Goal: Task Accomplishment & Management: Complete application form

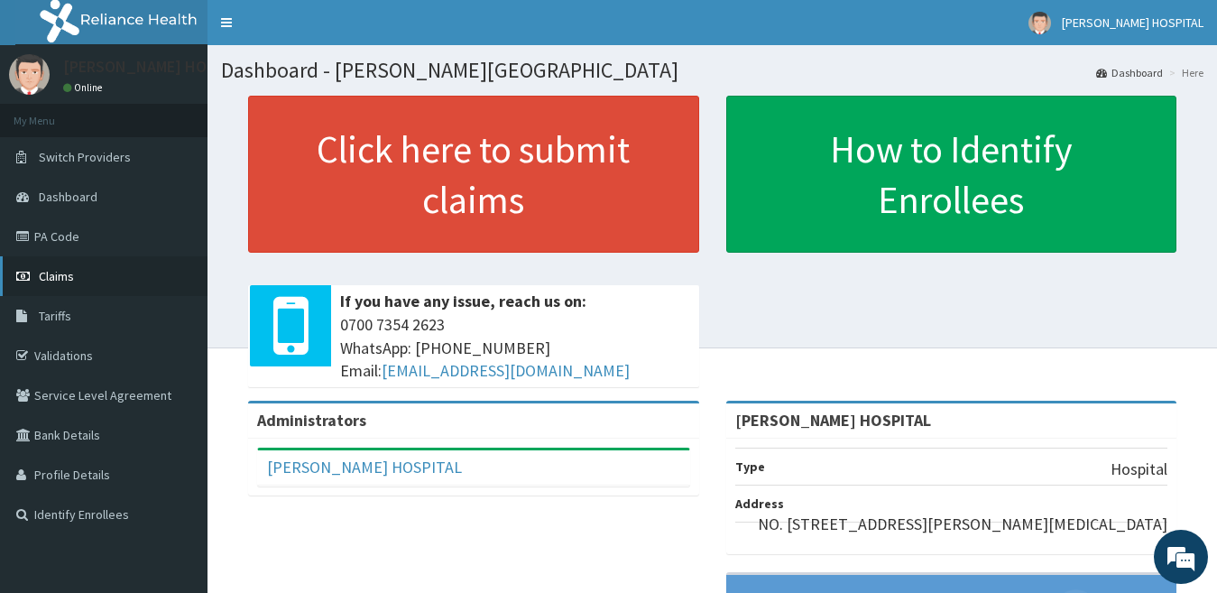
click at [71, 286] on link "Claims" at bounding box center [103, 276] width 207 height 40
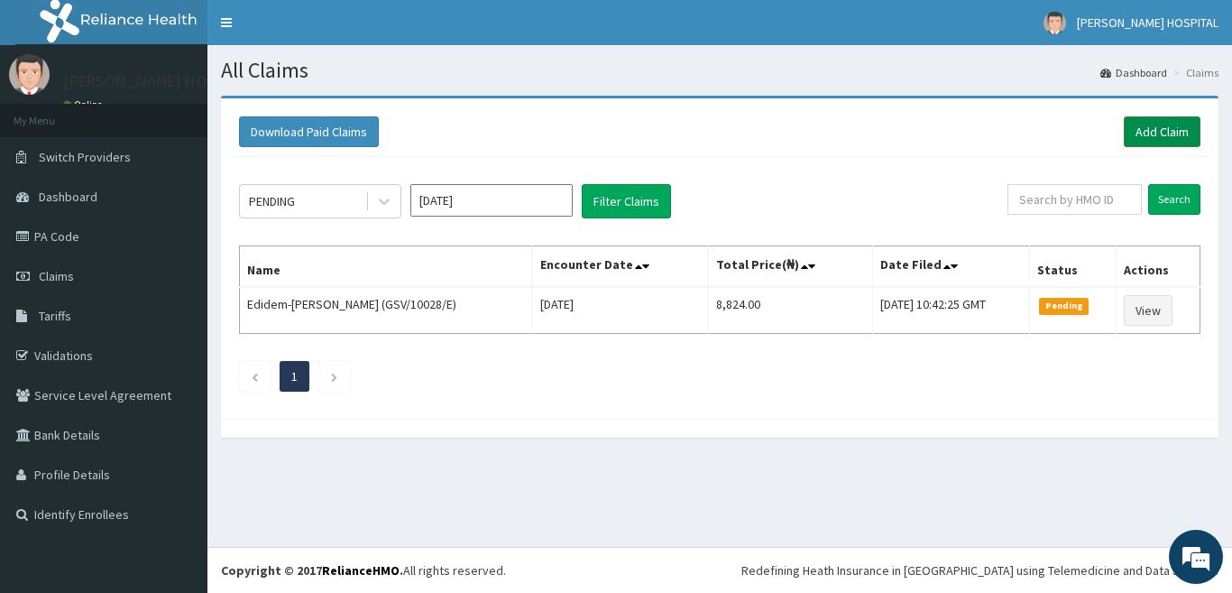
click at [1158, 140] on link "Add Claim" at bounding box center [1162, 131] width 77 height 31
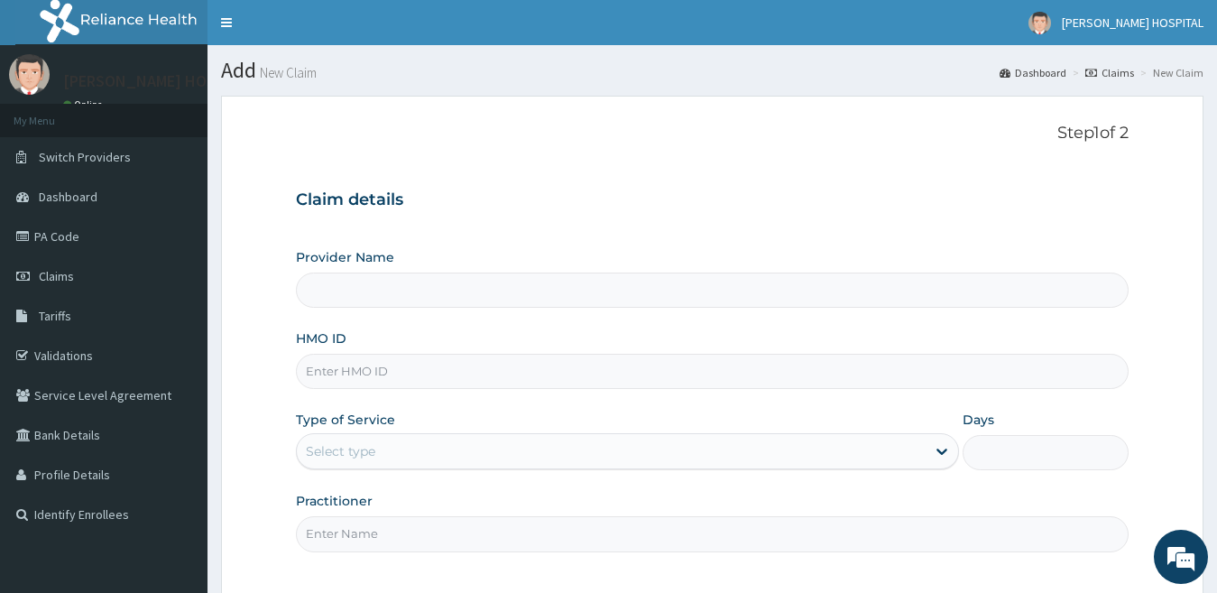
type input "[PERSON_NAME] HOSPITAL"
click at [381, 429] on div "Type of Service Select type" at bounding box center [628, 440] width 664 height 60
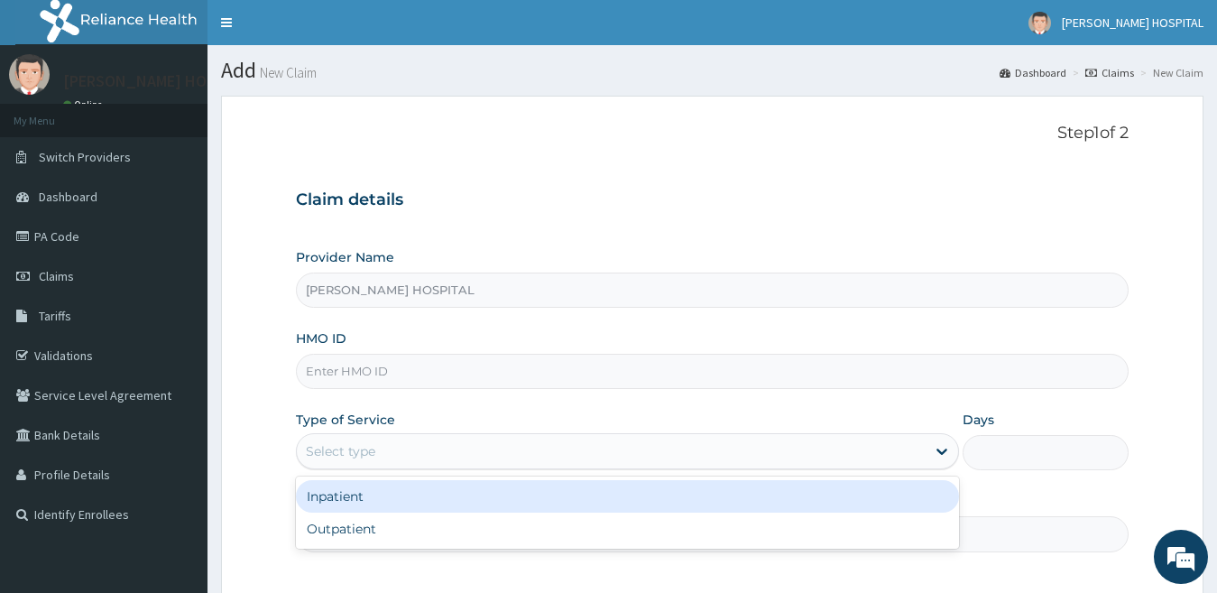
click at [379, 442] on div "Select type" at bounding box center [611, 450] width 629 height 29
click at [395, 360] on input "HMO ID" at bounding box center [712, 371] width 833 height 35
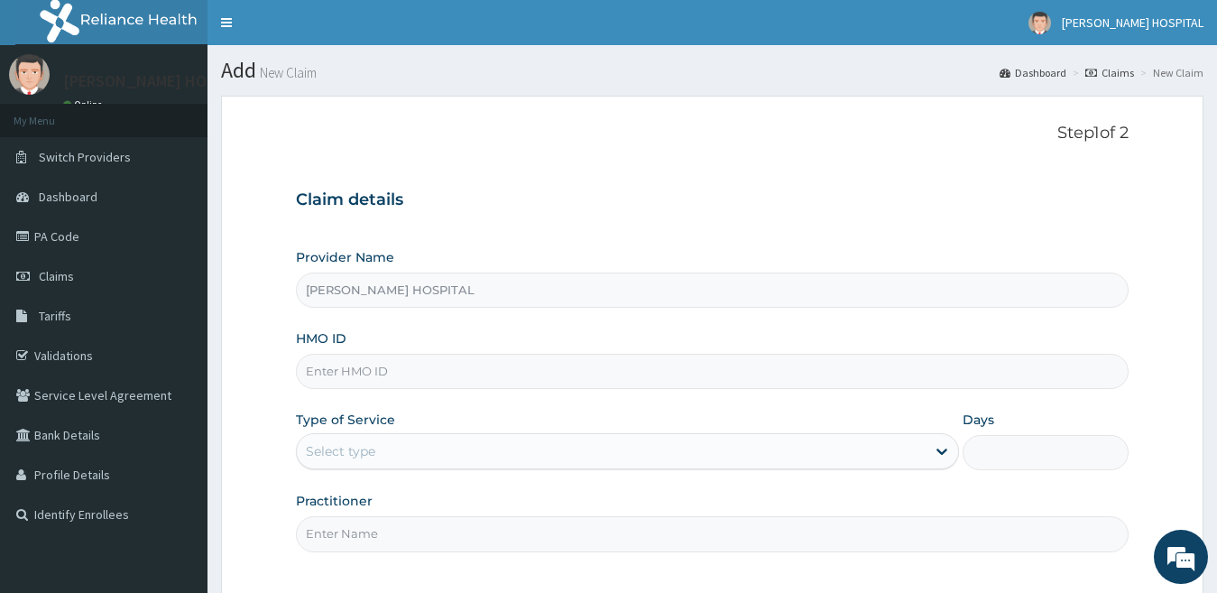
paste input "WPL/10036/B"
type input "WPL/10036/B"
click at [405, 436] on div "Select type" at bounding box center [611, 450] width 629 height 29
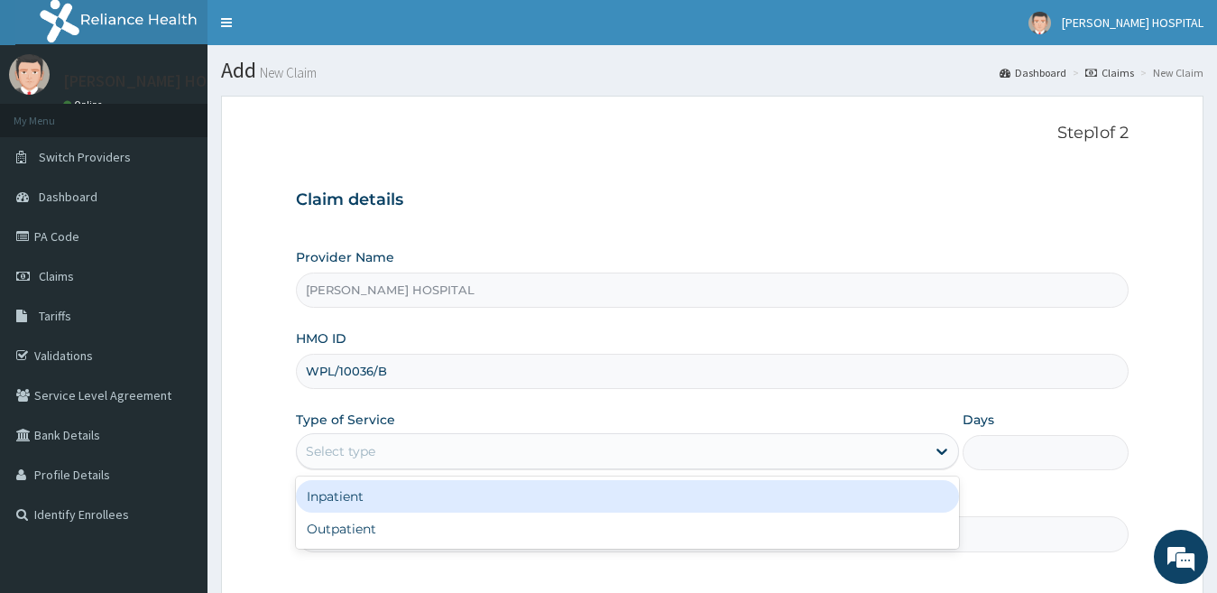
click at [349, 501] on div "Inpatient" at bounding box center [628, 496] width 664 height 32
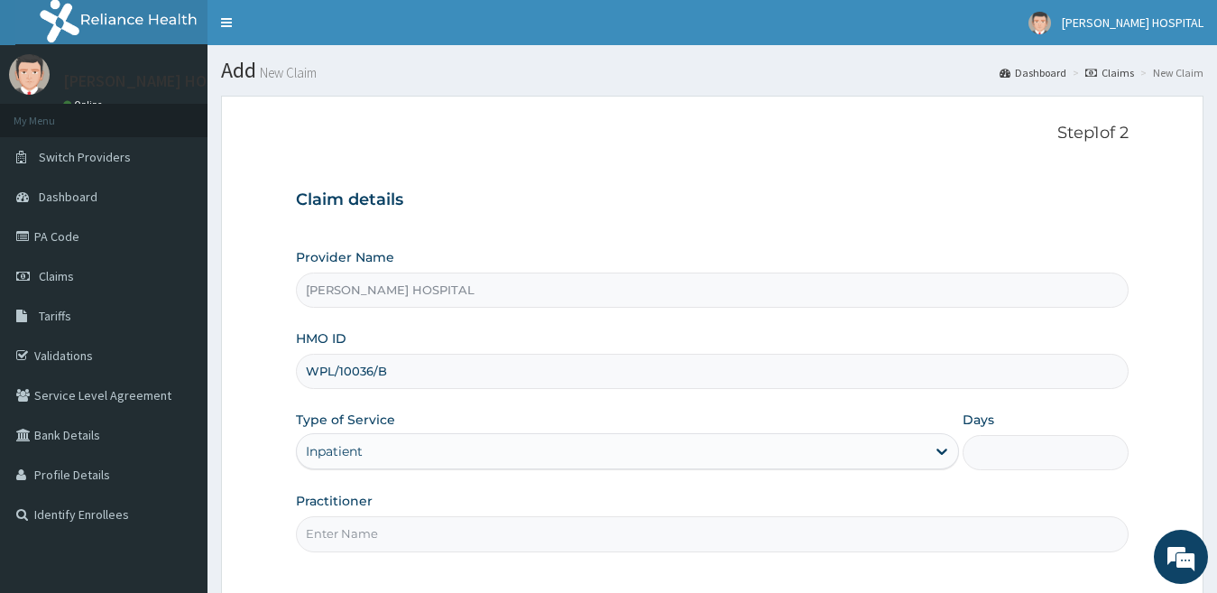
click at [642, 529] on input "Practitioner" at bounding box center [712, 533] width 833 height 35
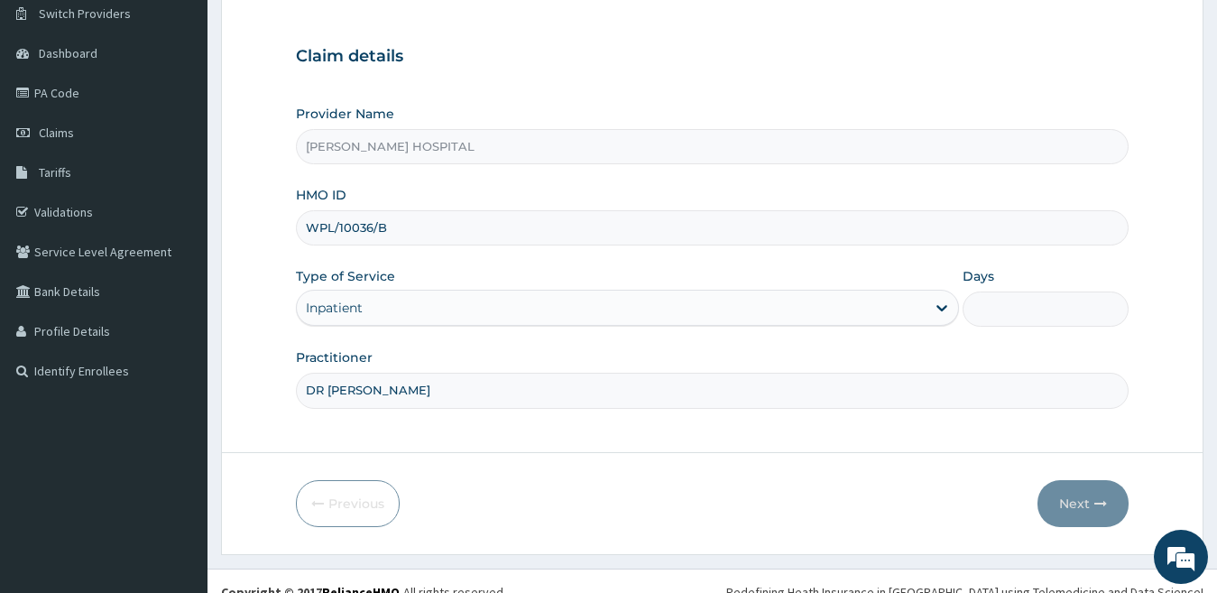
scroll to position [145, 0]
type input "DR T OKOYE"
click at [988, 309] on input "Days" at bounding box center [1045, 306] width 166 height 35
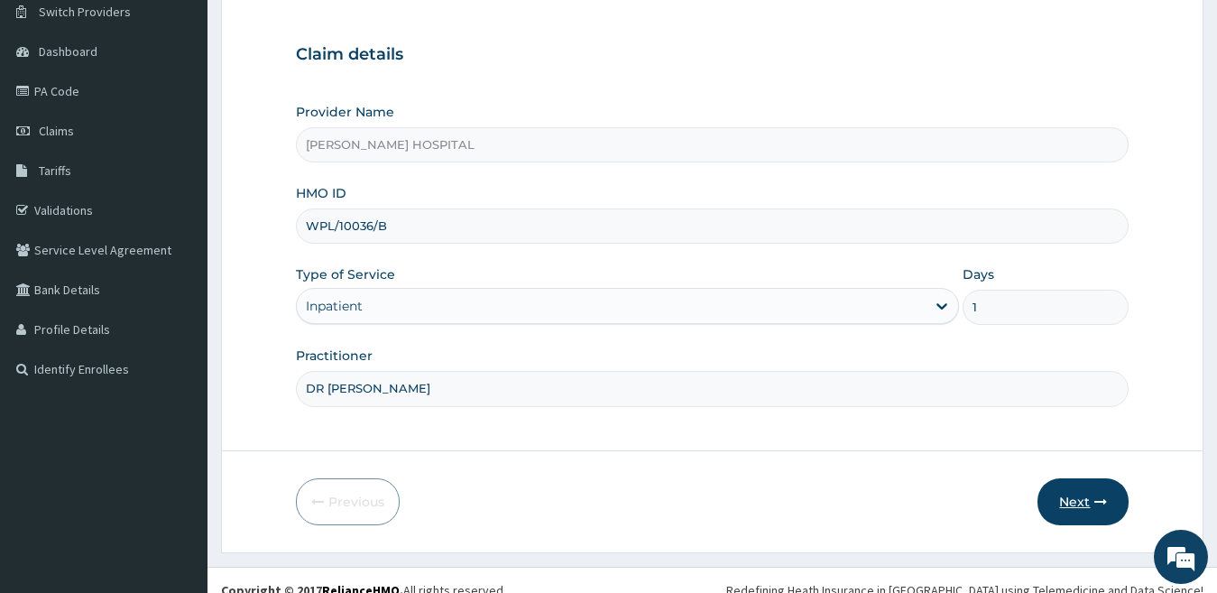
type input "1"
click at [1077, 491] on button "Next" at bounding box center [1082, 501] width 91 height 47
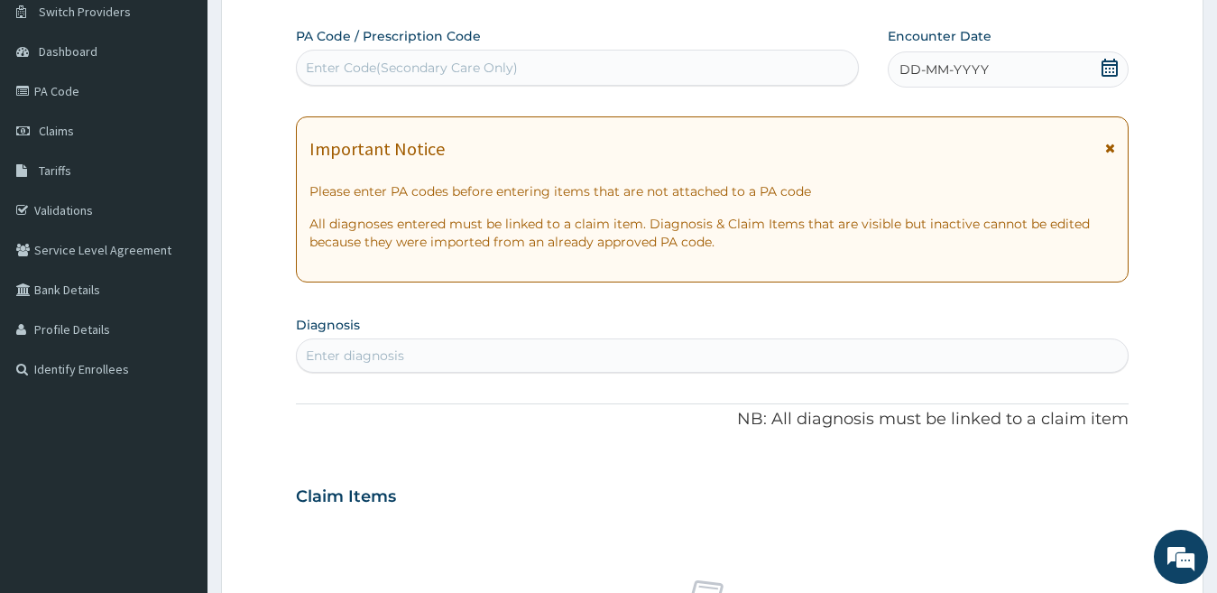
click at [1107, 64] on icon at bounding box center [1109, 68] width 16 height 18
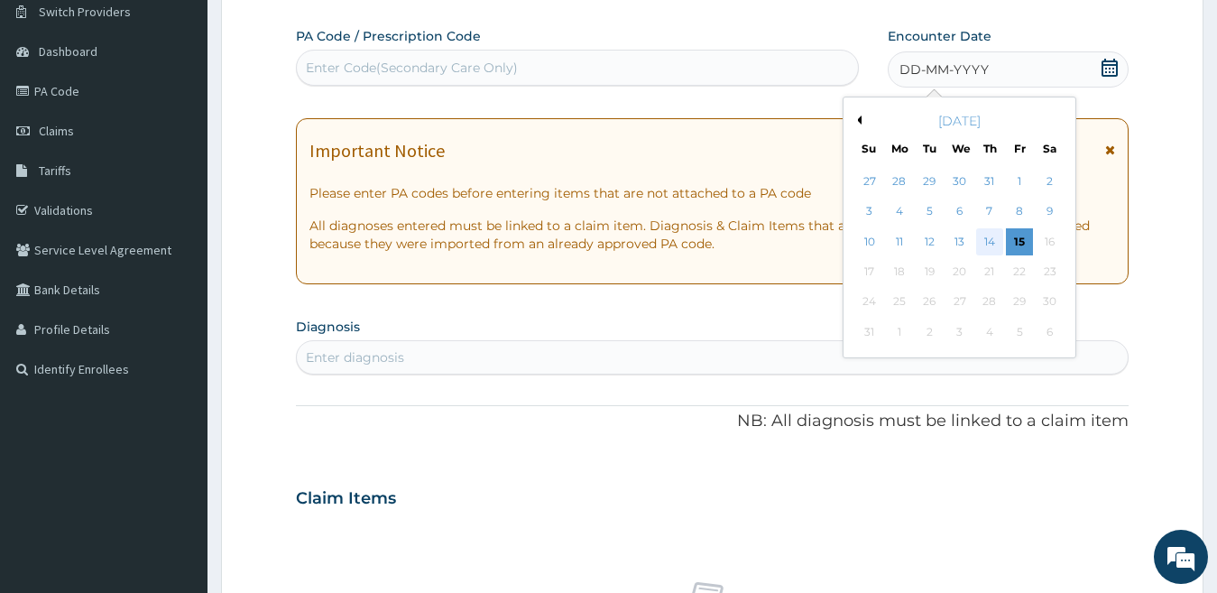
click at [980, 249] on div "14" at bounding box center [989, 241] width 27 height 27
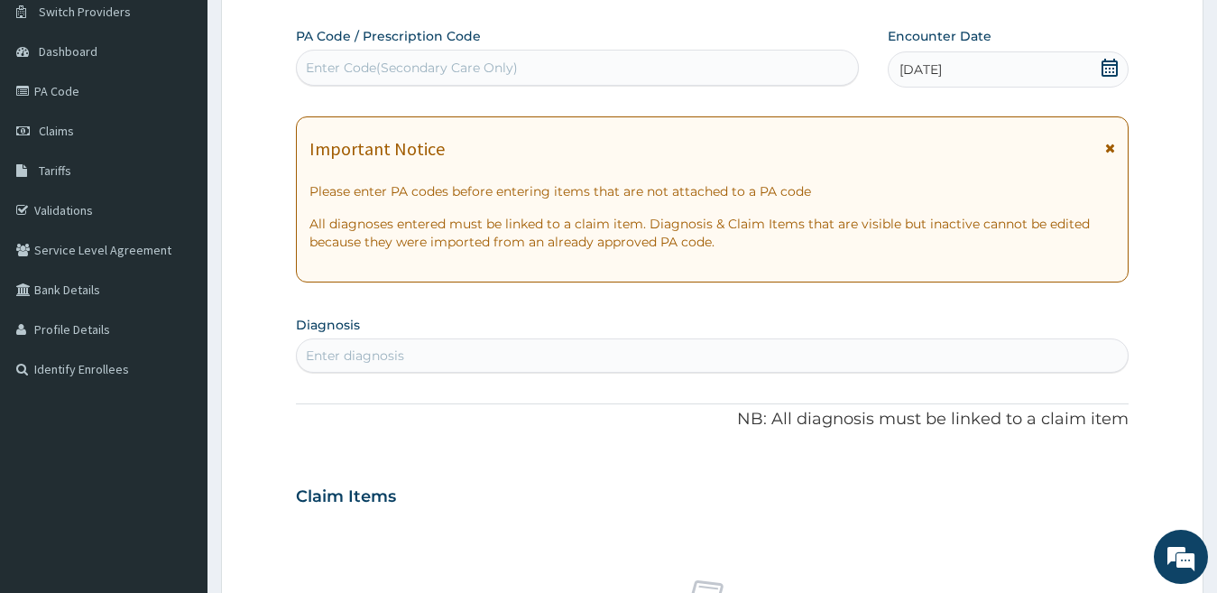
scroll to position [0, 0]
click at [716, 79] on div "Enter Code(Secondary Care Only)" at bounding box center [577, 67] width 561 height 29
paste input "PA/95B202"
type input "PA/95B202"
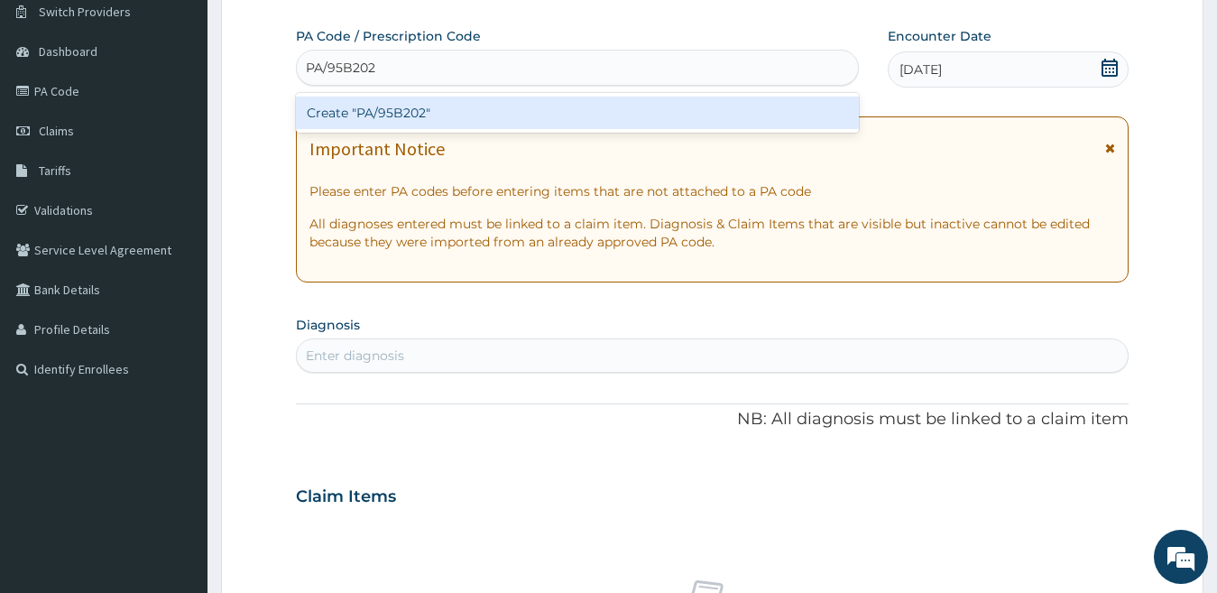
click at [739, 113] on div "Create "PA/95B202"" at bounding box center [577, 112] width 563 height 32
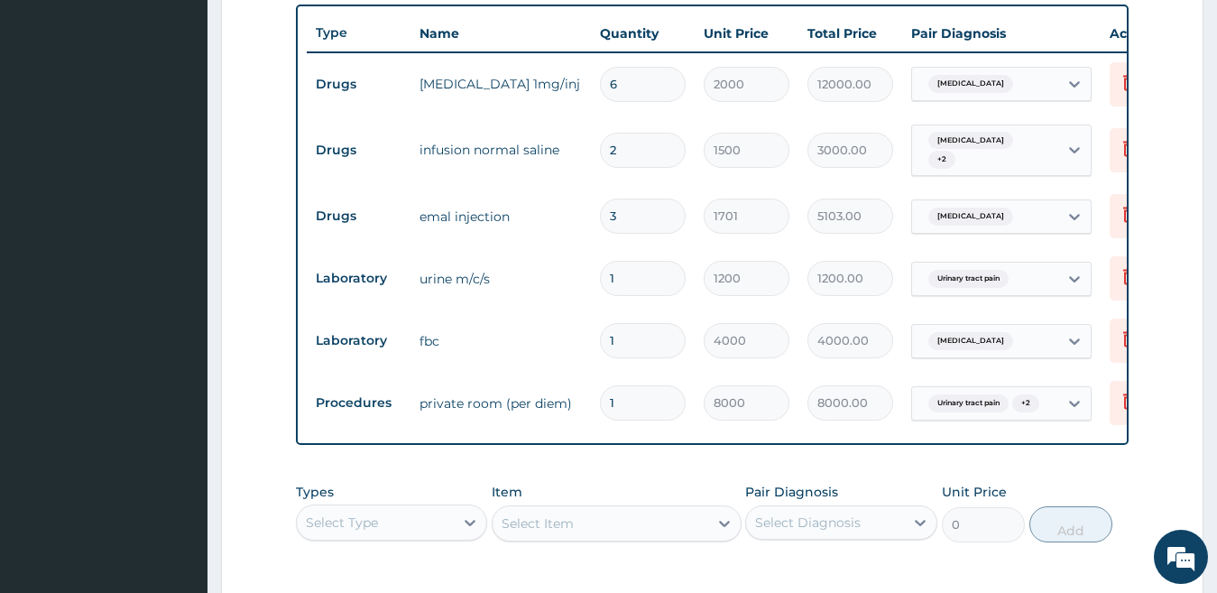
scroll to position [664, 0]
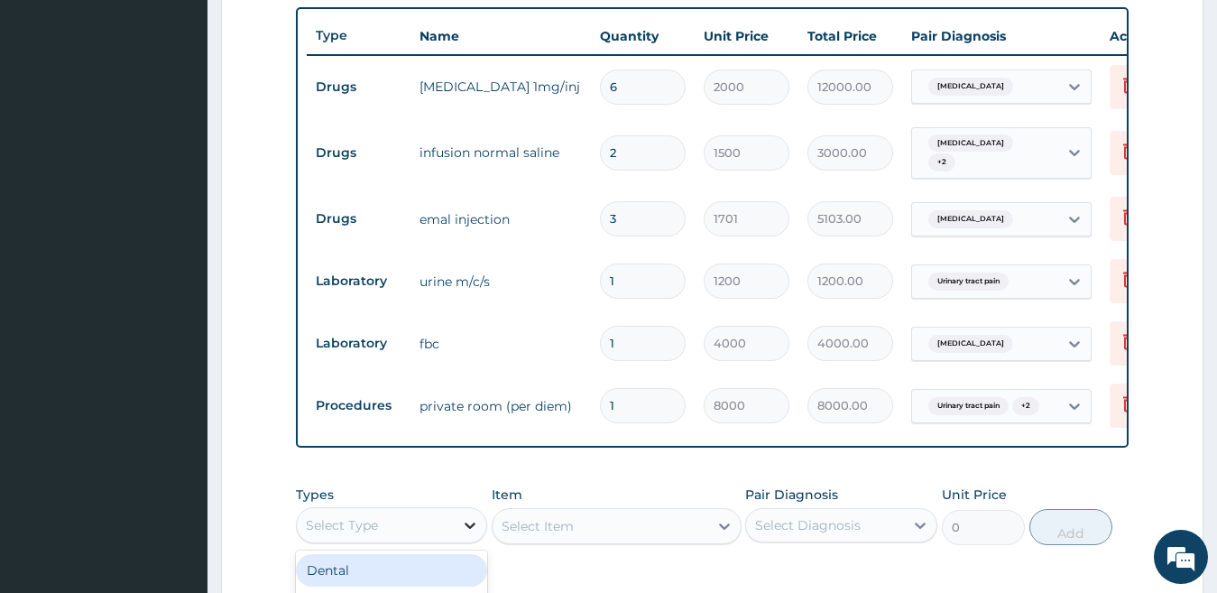
click at [470, 528] on icon at bounding box center [469, 525] width 11 height 6
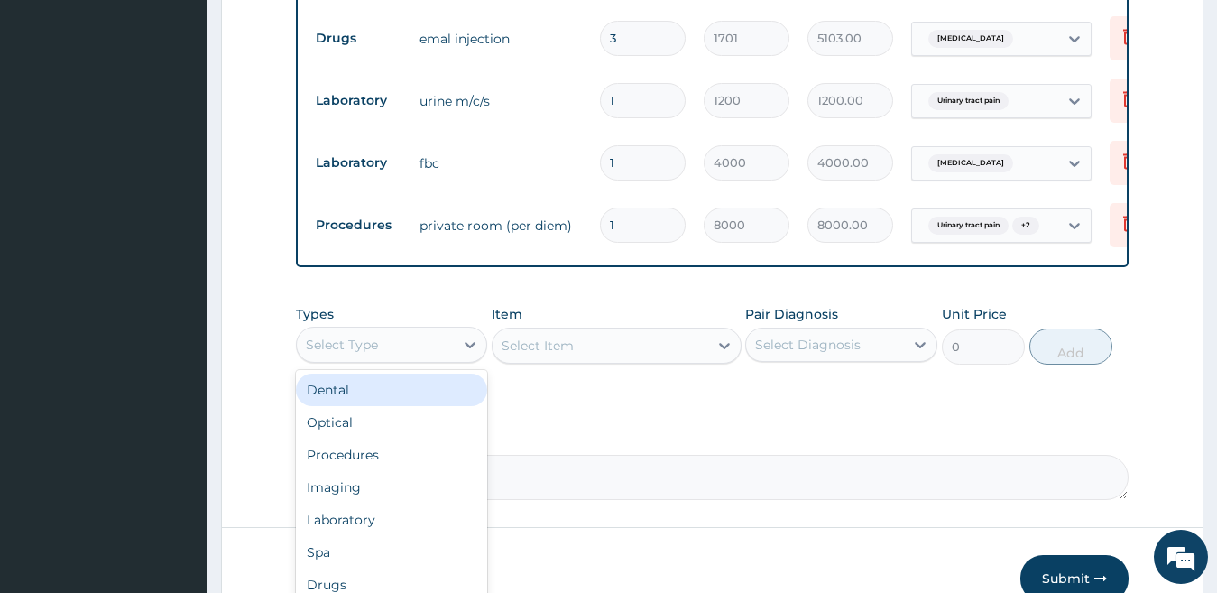
scroll to position [872, 0]
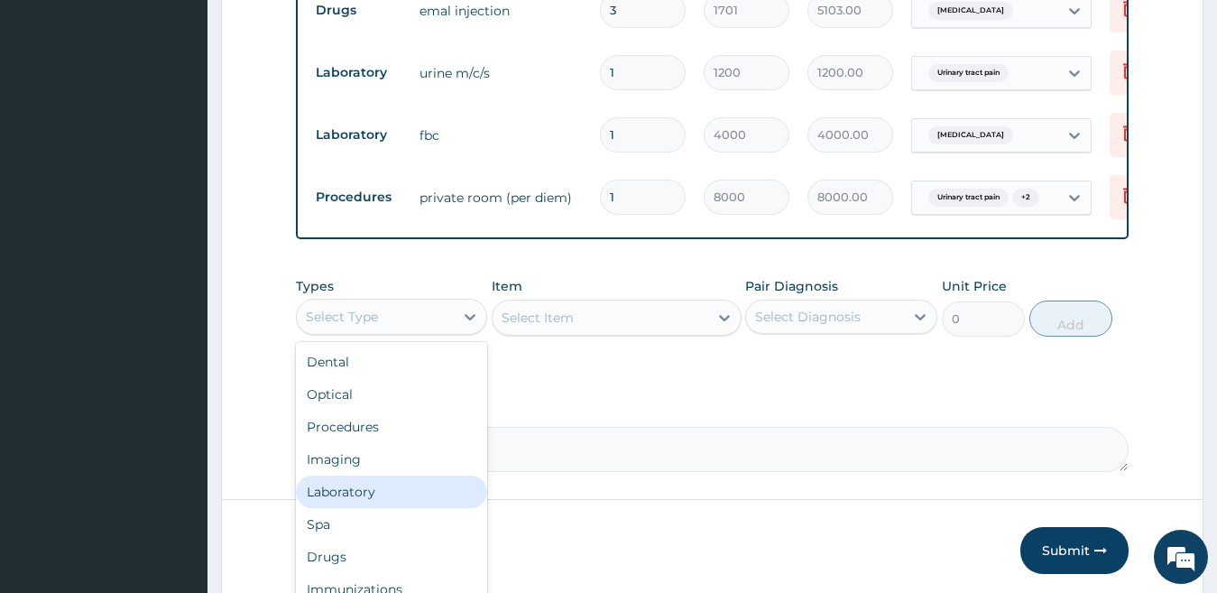
click at [410, 501] on div "Laboratory" at bounding box center [392, 491] width 192 height 32
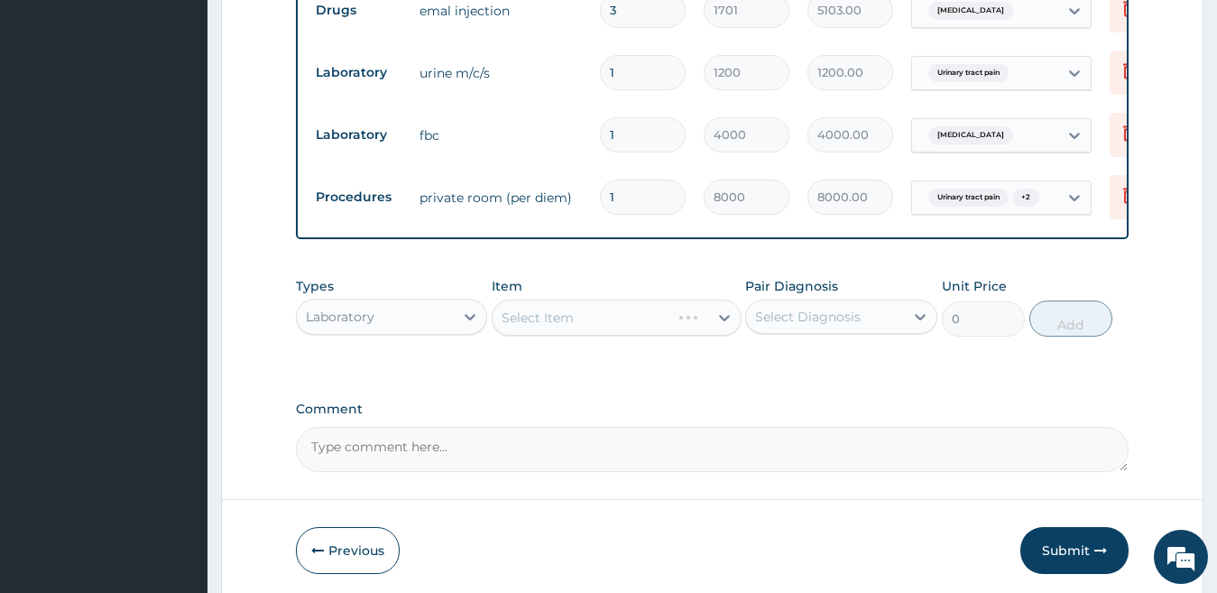
click at [551, 317] on div "Select Item" at bounding box center [616, 317] width 250 height 36
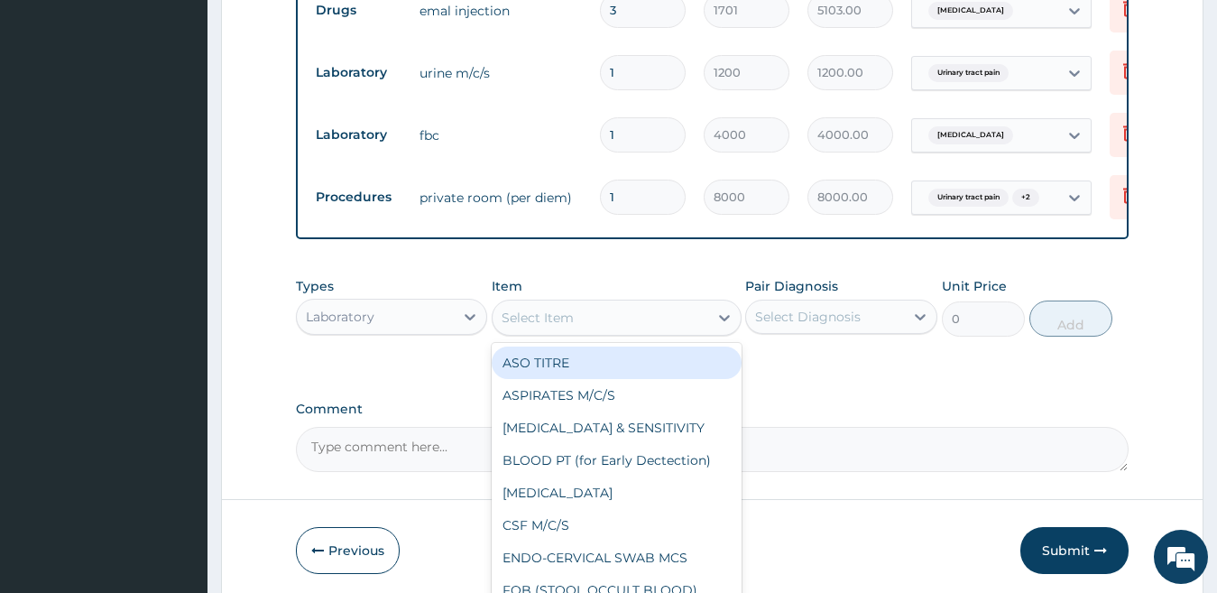
click at [553, 332] on div "Select Item" at bounding box center [600, 317] width 216 height 29
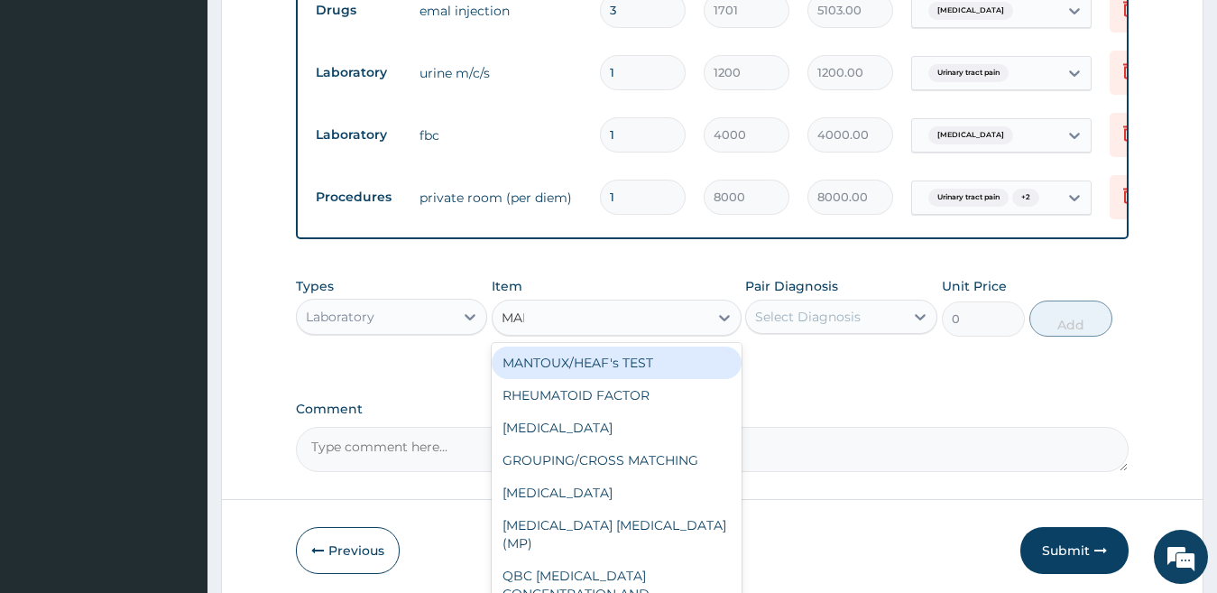
type input "MALA"
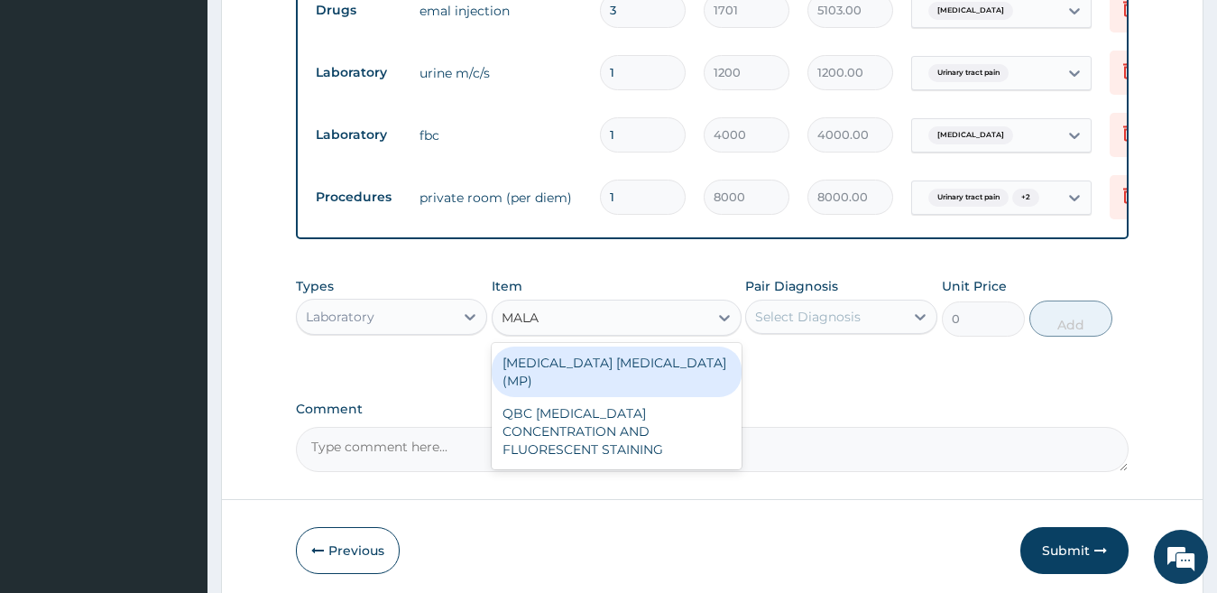
click at [573, 372] on div "MALARIA PARASITE (MP)" at bounding box center [616, 371] width 250 height 51
type input "1400"
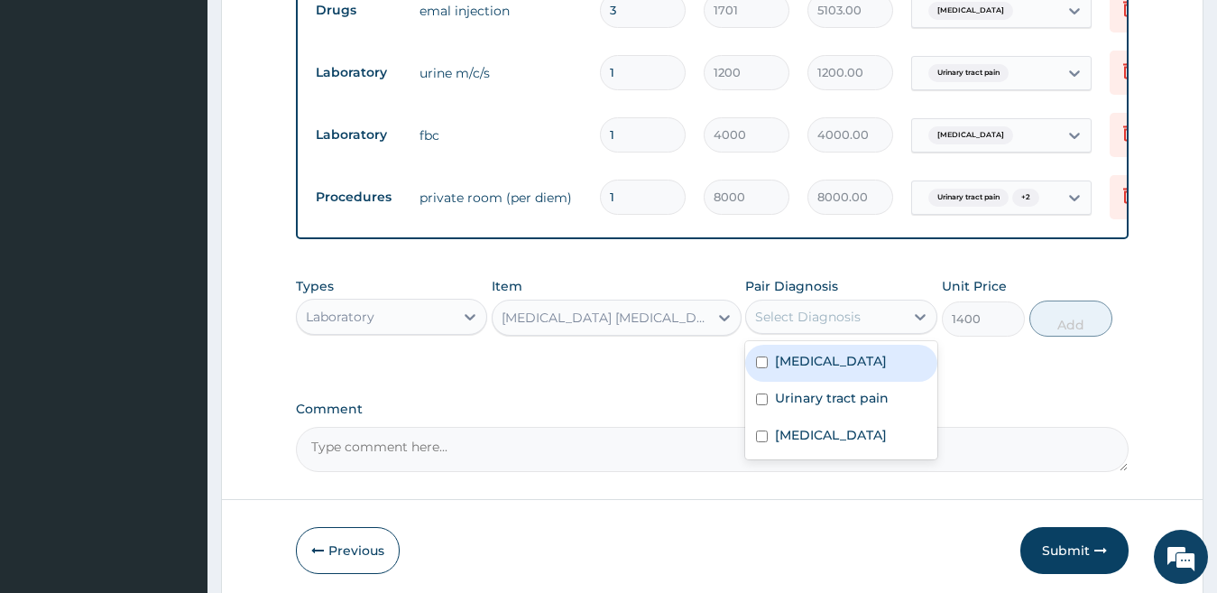
click at [795, 326] on div "Select Diagnosis" at bounding box center [808, 317] width 106 height 18
click at [779, 380] on div "Septic shock" at bounding box center [841, 362] width 192 height 37
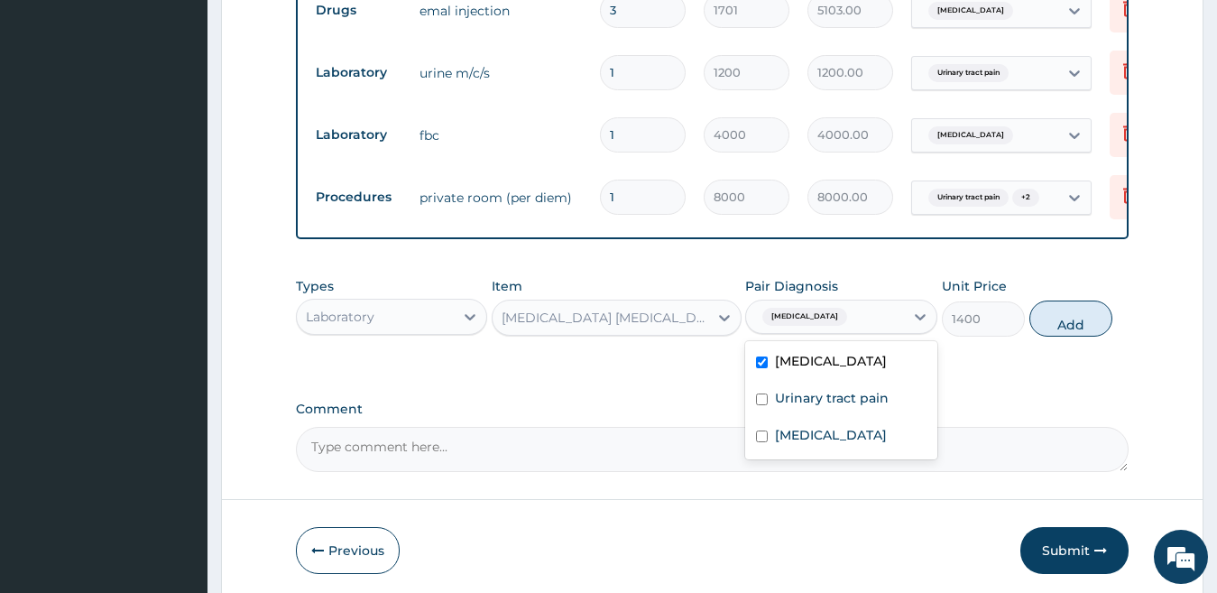
click at [777, 370] on label "Septic shock" at bounding box center [831, 361] width 112 height 18
checkbox input "false"
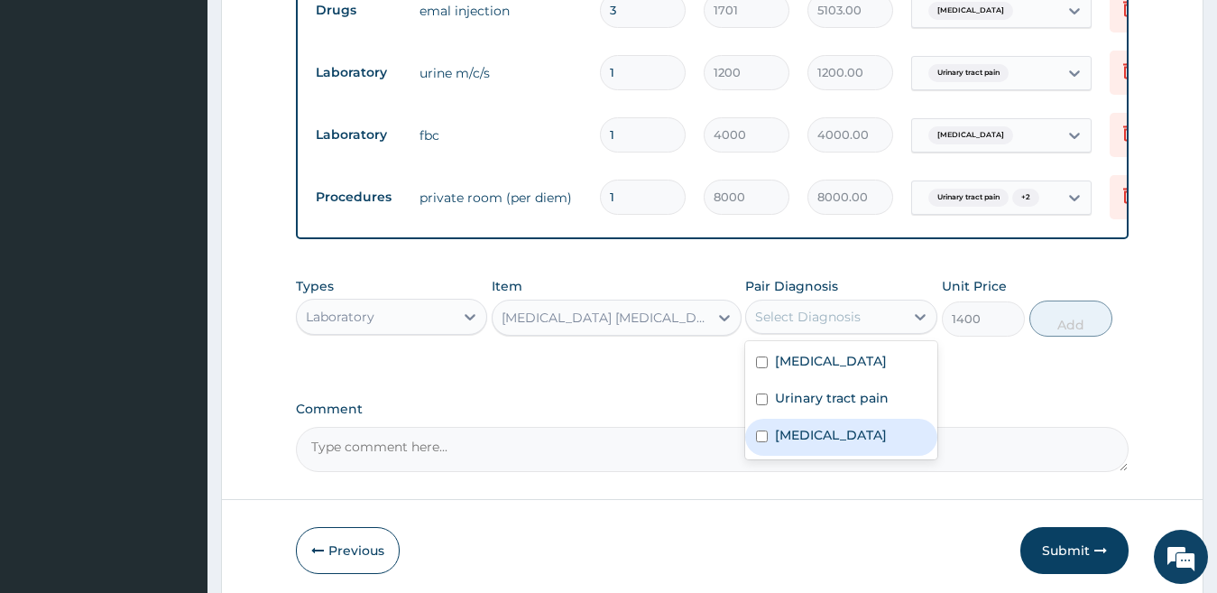
click at [778, 443] on label "Falciparum malaria" at bounding box center [831, 435] width 112 height 18
checkbox input "true"
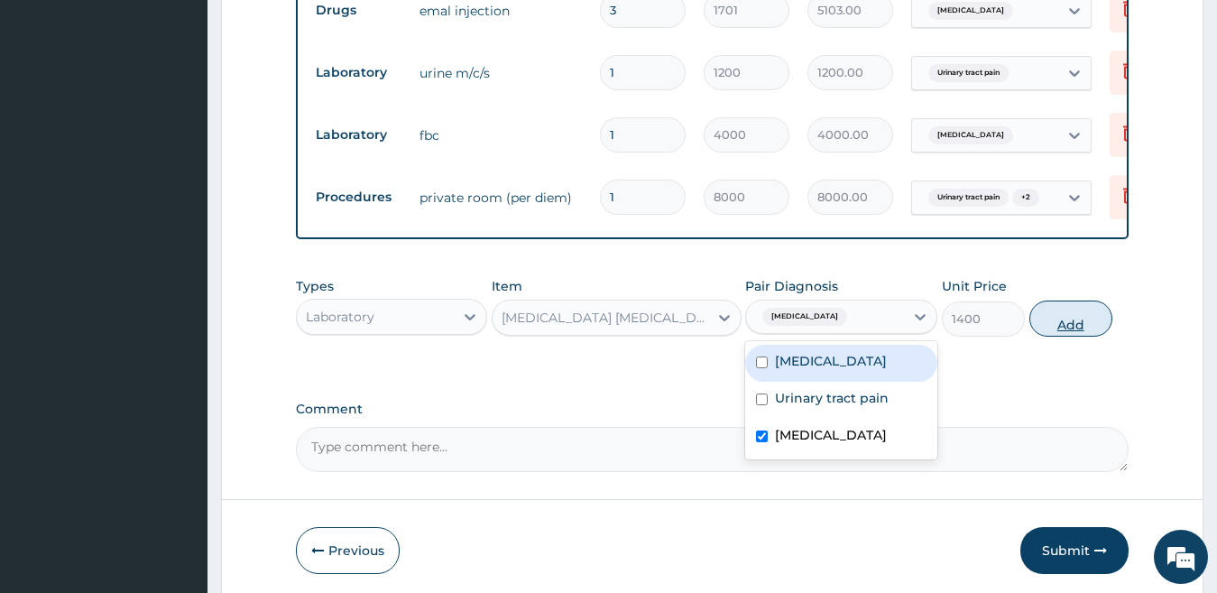
click at [1071, 333] on button "Add" at bounding box center [1070, 318] width 83 height 36
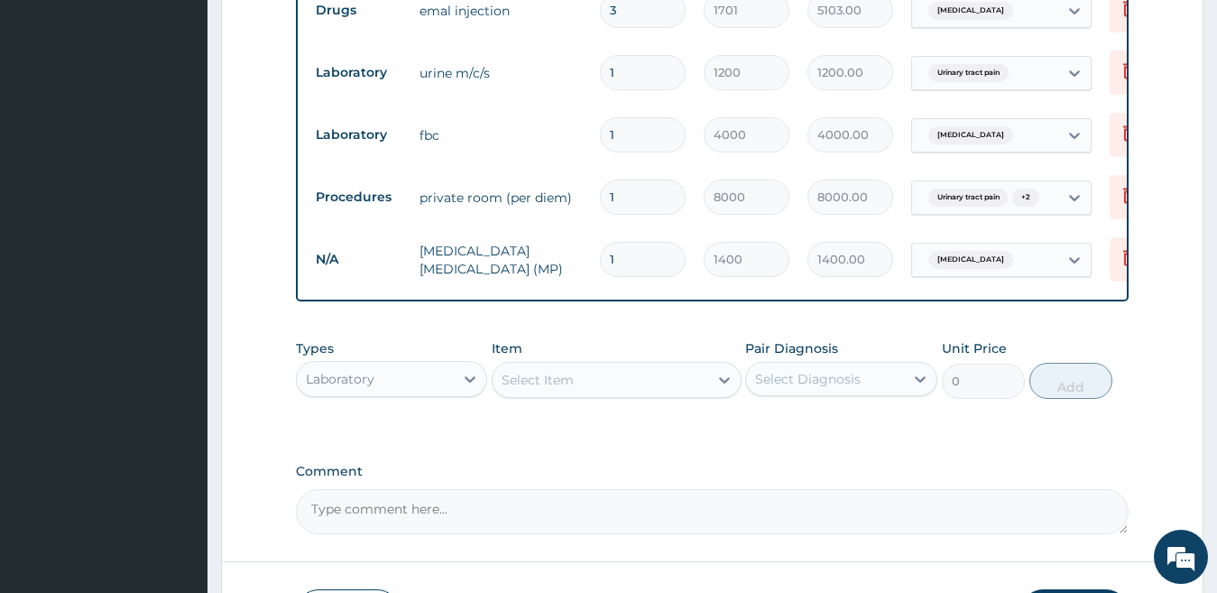
click at [998, 94] on tr "Laboratory urine m/c/s 1 1200 1200.00 Urinary tract pain Delete" at bounding box center [749, 72] width 884 height 62
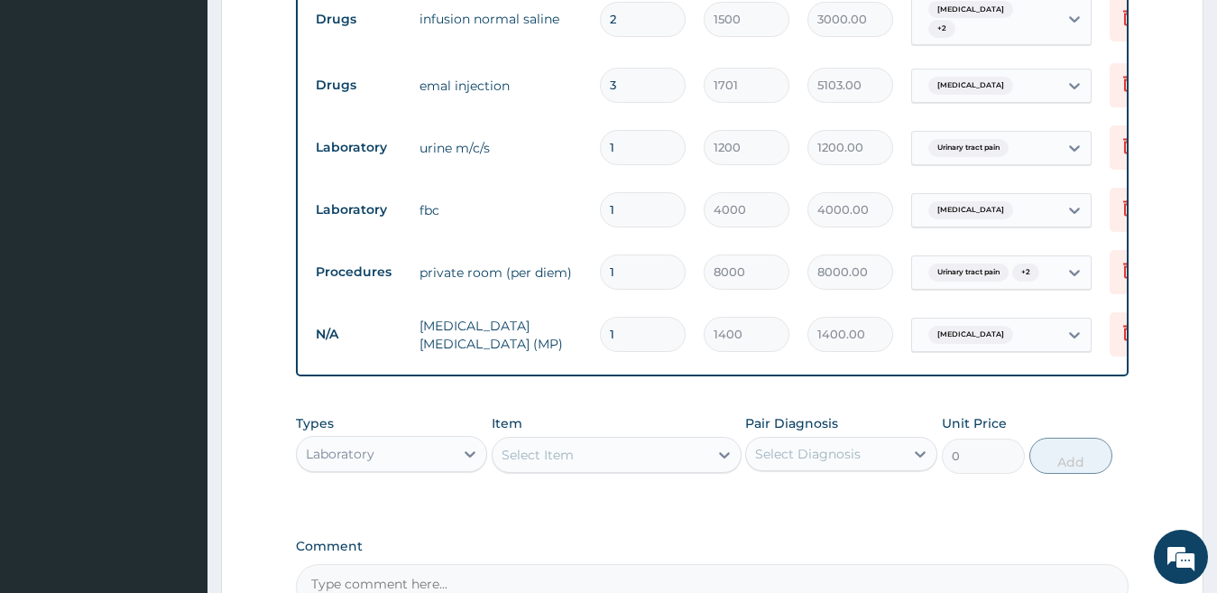
scroll to position [843, 0]
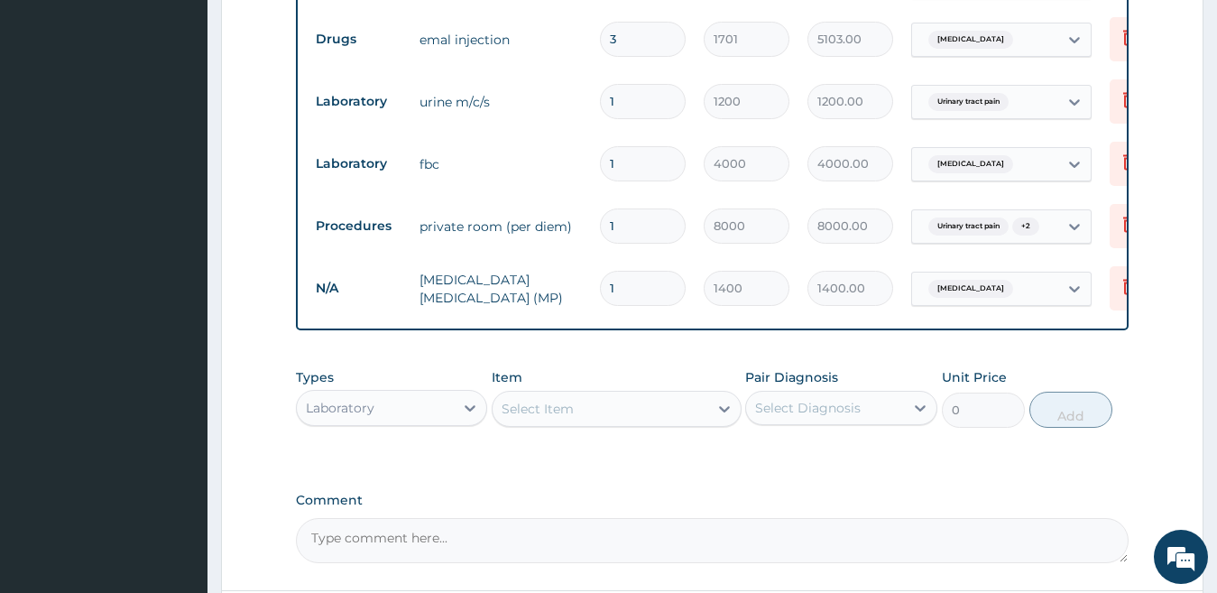
click at [438, 422] on div "Laboratory" at bounding box center [376, 407] width 158 height 29
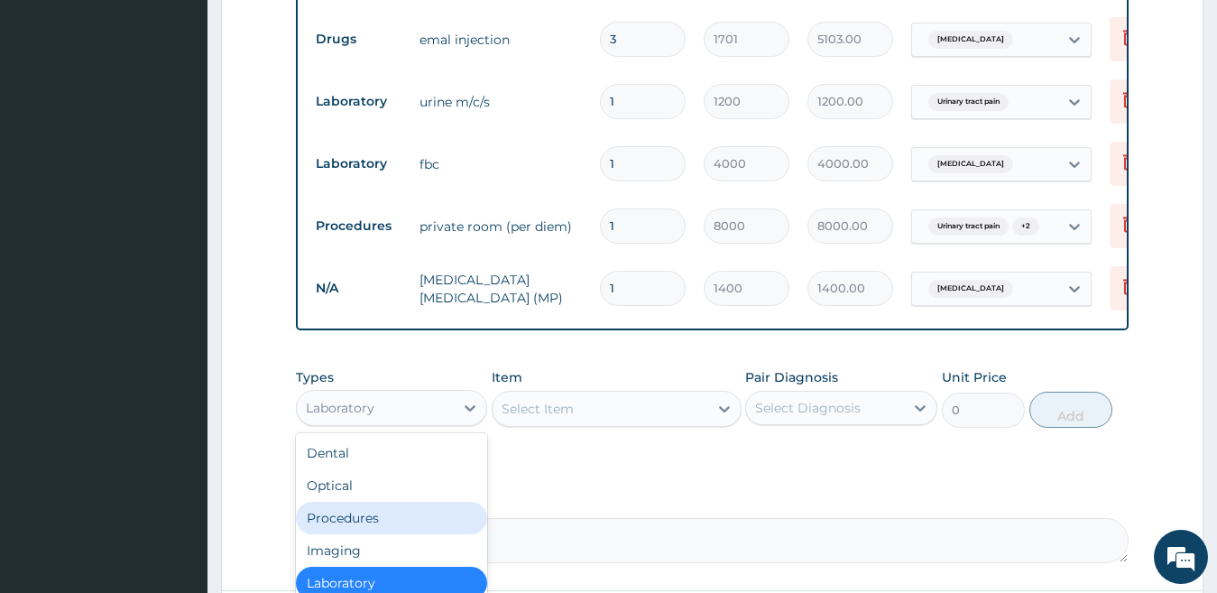
click at [387, 530] on div "Procedures" at bounding box center [392, 517] width 192 height 32
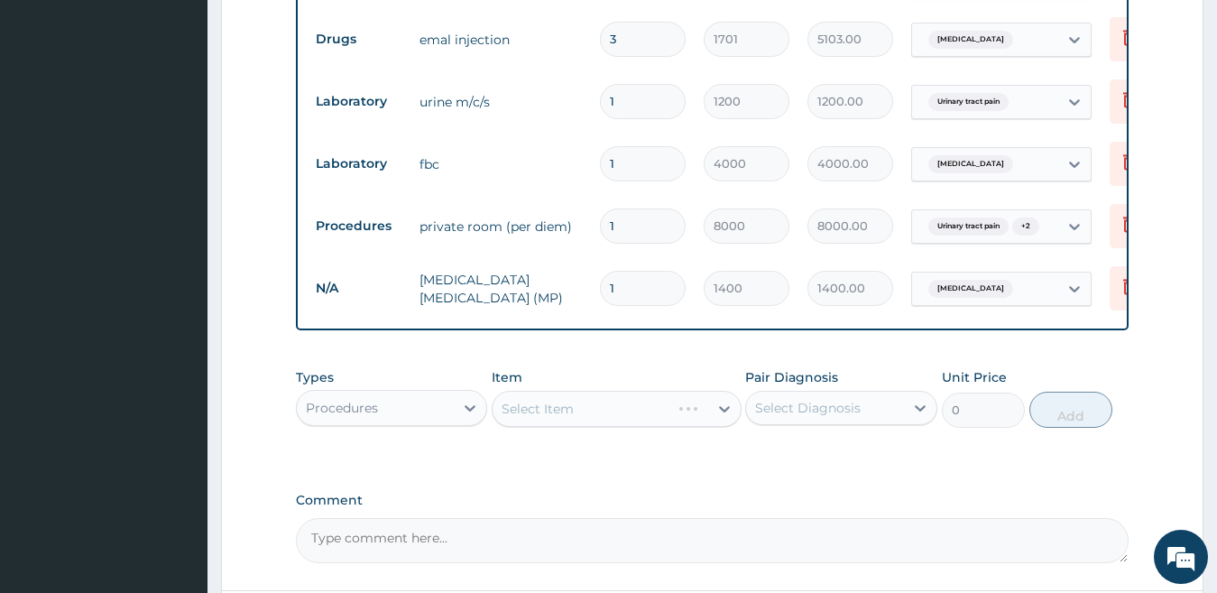
click at [542, 409] on div "Select Item" at bounding box center [616, 408] width 250 height 36
click at [547, 411] on div "Select Item" at bounding box center [616, 408] width 250 height 36
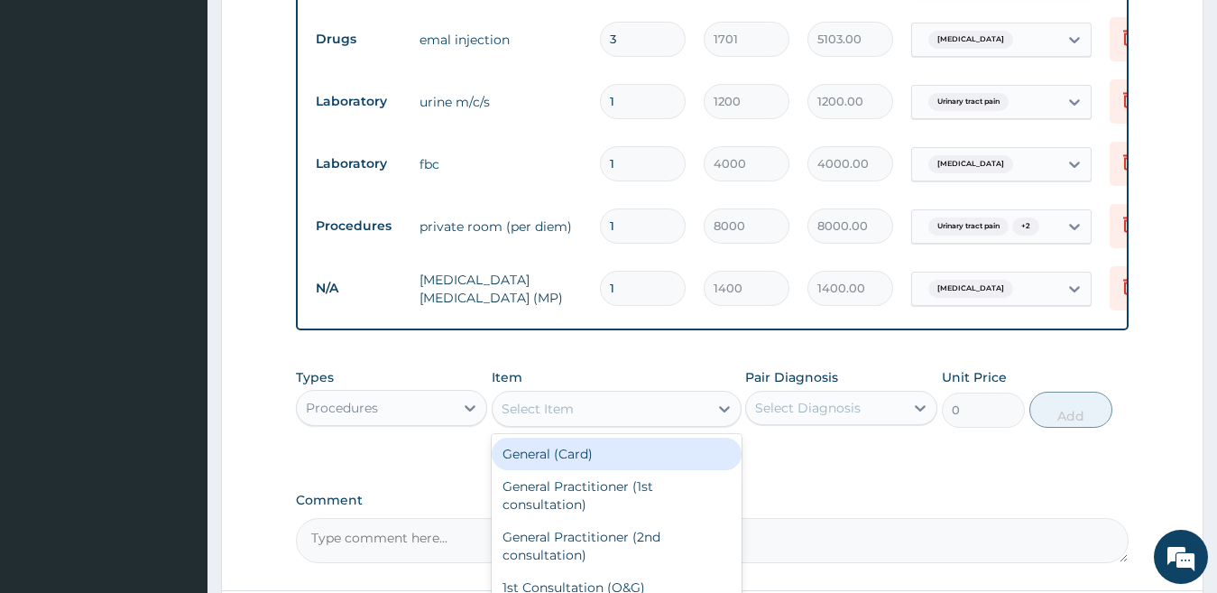
click at [547, 411] on div "Select Item" at bounding box center [537, 409] width 72 height 18
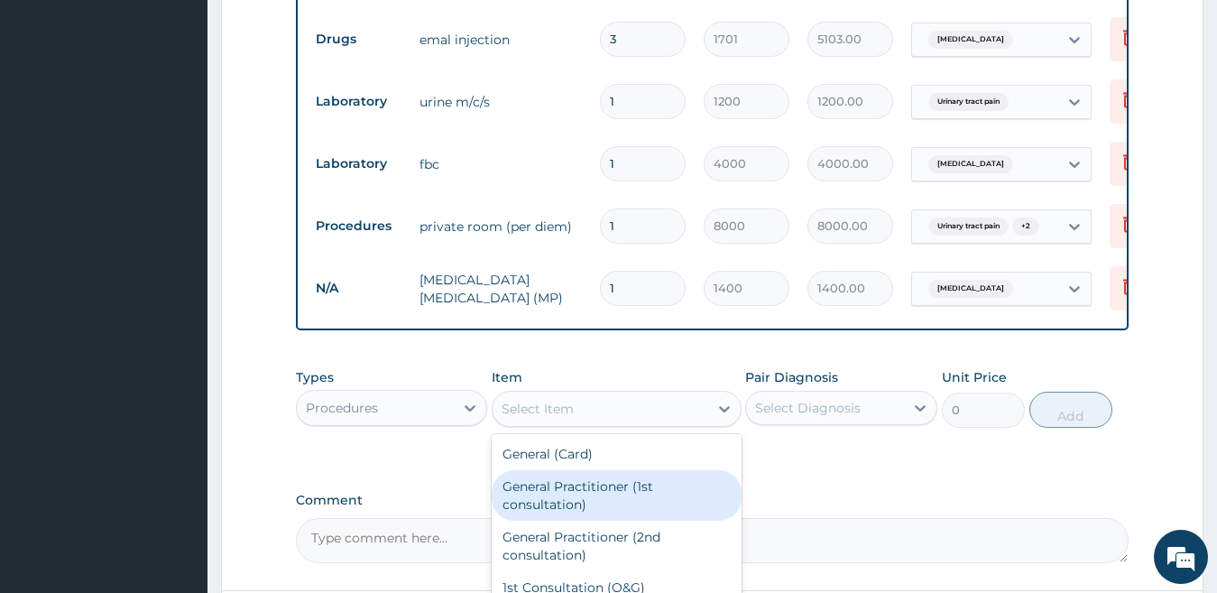
click at [593, 512] on div "General Practitioner (1st consultation)" at bounding box center [616, 495] width 250 height 51
type input "2500"
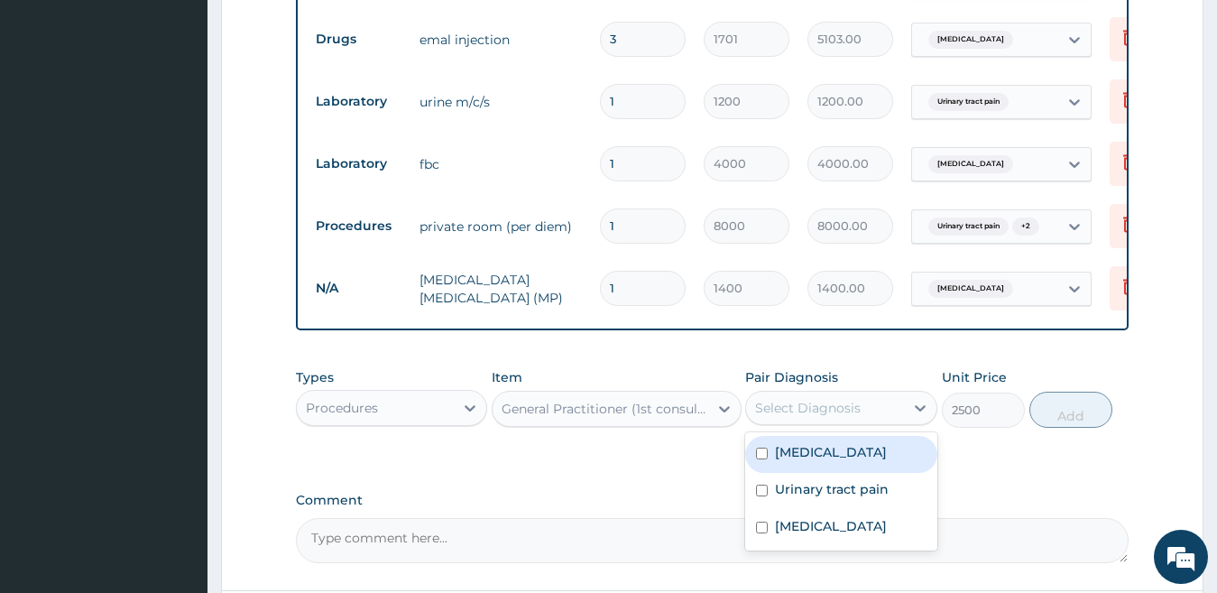
click at [800, 422] on div "Select Diagnosis" at bounding box center [825, 407] width 158 height 29
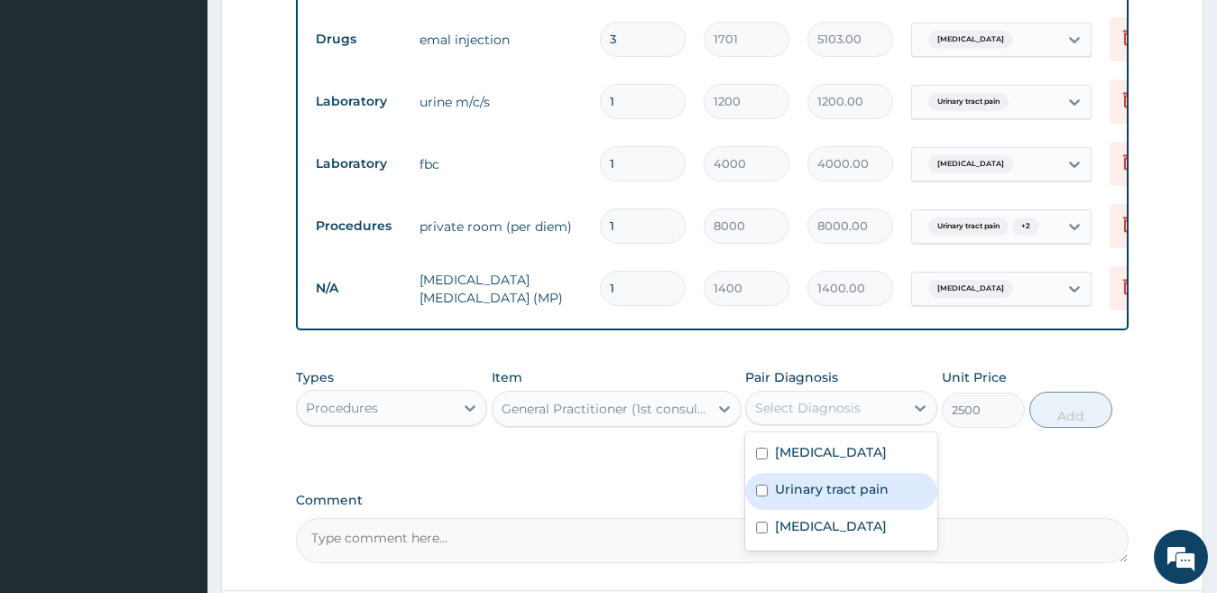
click at [756, 496] on input "checkbox" at bounding box center [762, 490] width 12 height 12
checkbox input "true"
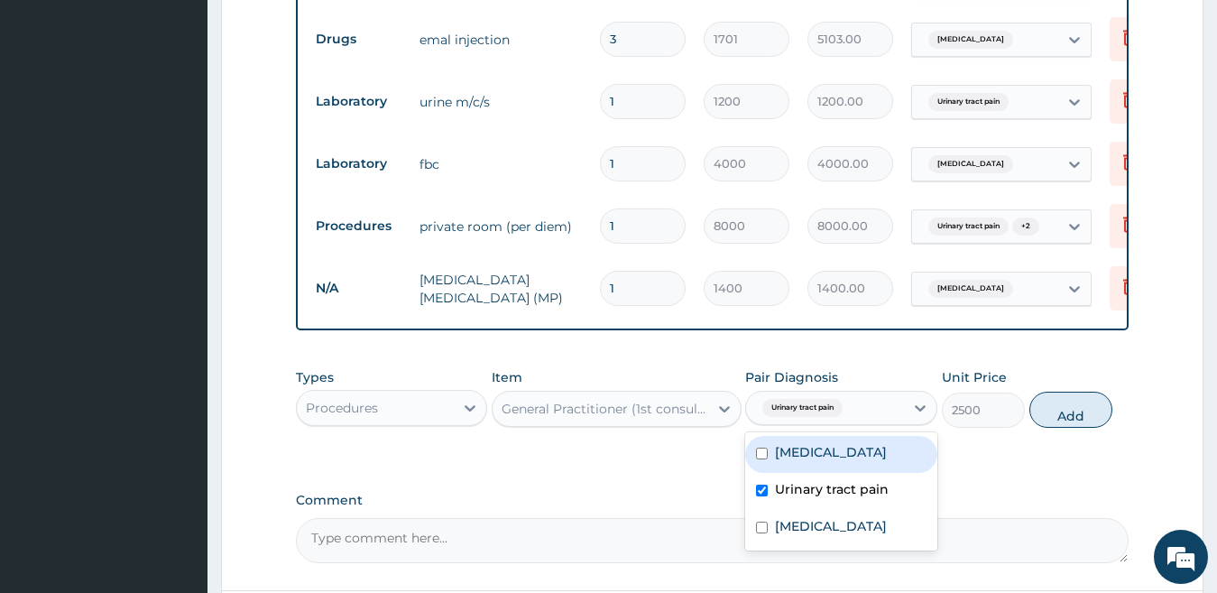
click at [767, 459] on input "checkbox" at bounding box center [762, 453] width 12 height 12
checkbox input "true"
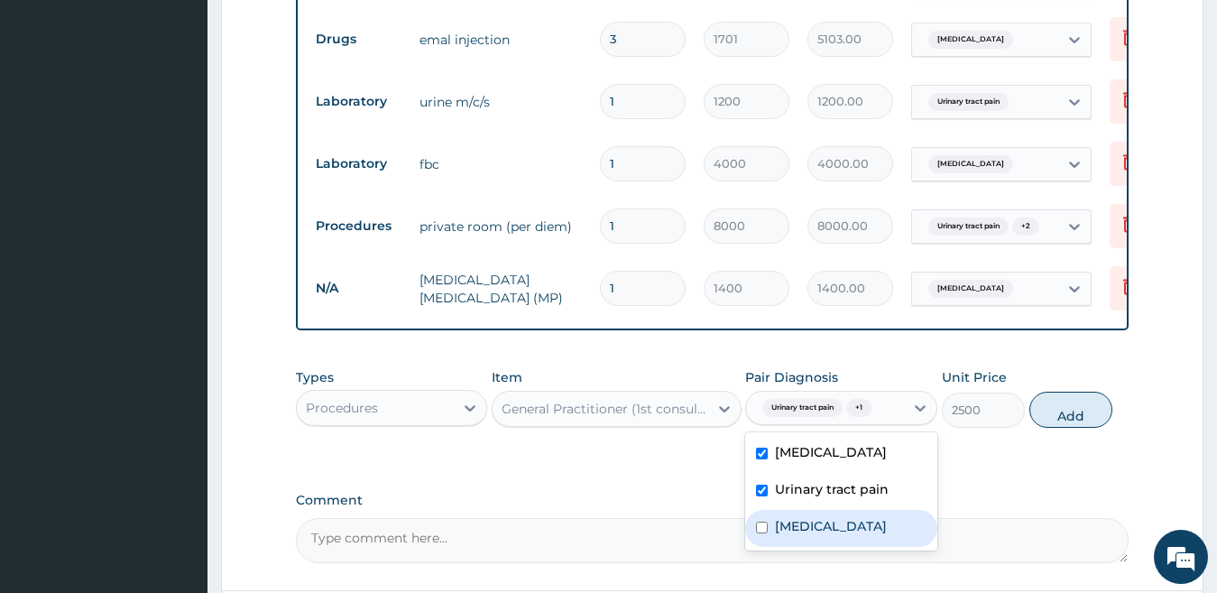
click at [770, 533] on div "Falciparum malaria" at bounding box center [841, 528] width 192 height 37
checkbox input "true"
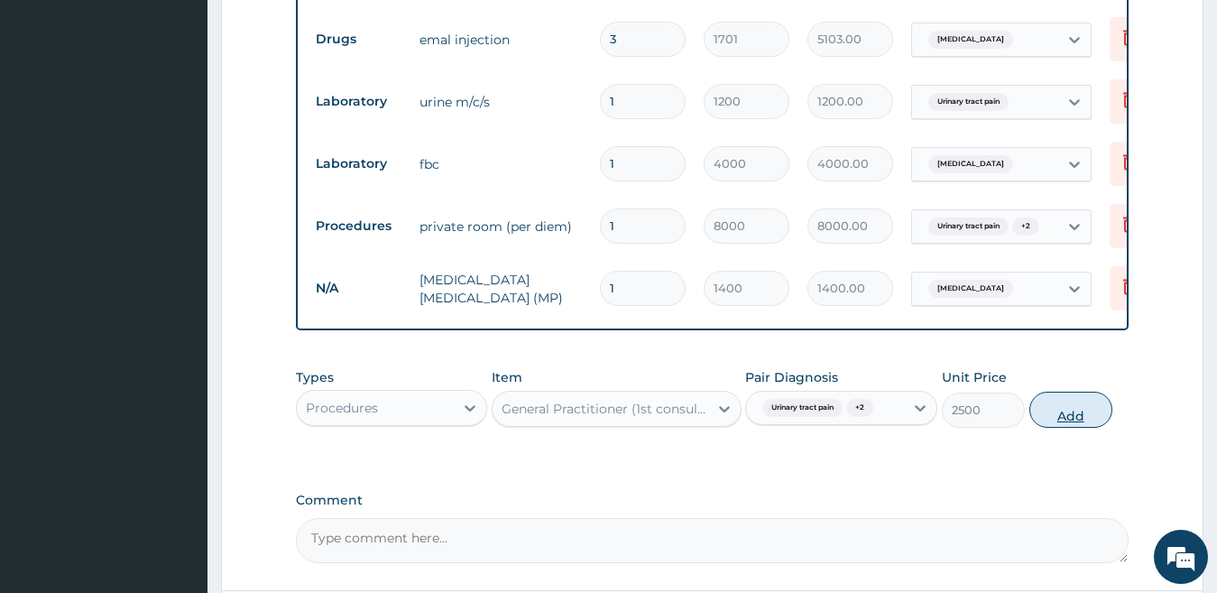
click at [1052, 425] on button "Add" at bounding box center [1070, 409] width 83 height 36
type input "0"
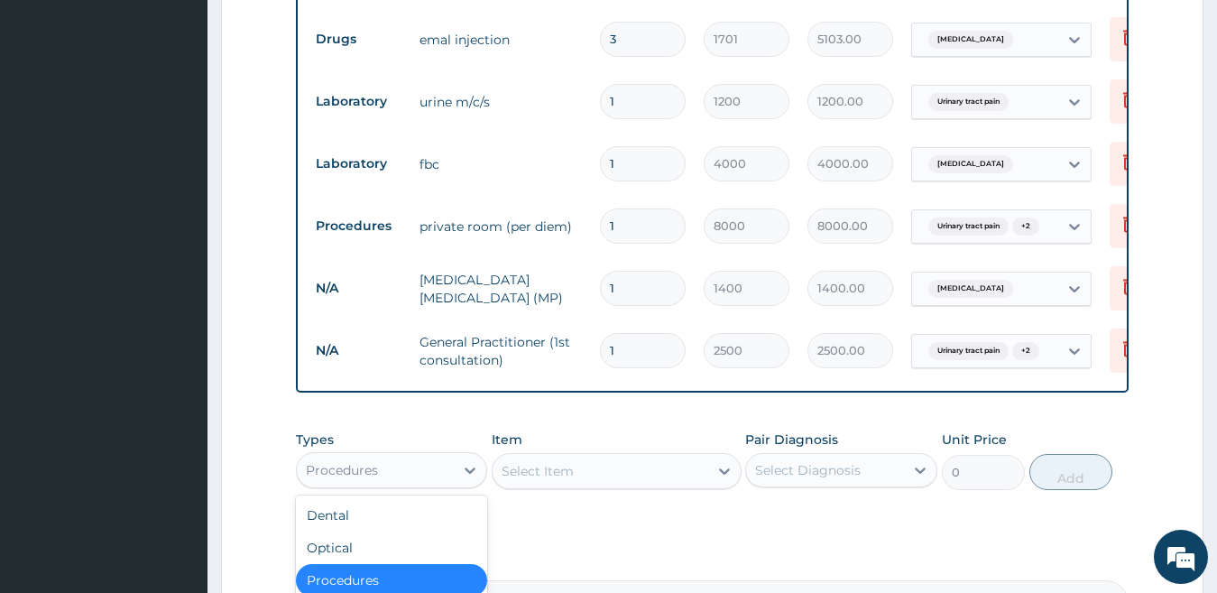
click at [407, 474] on div "Procedures" at bounding box center [376, 469] width 158 height 29
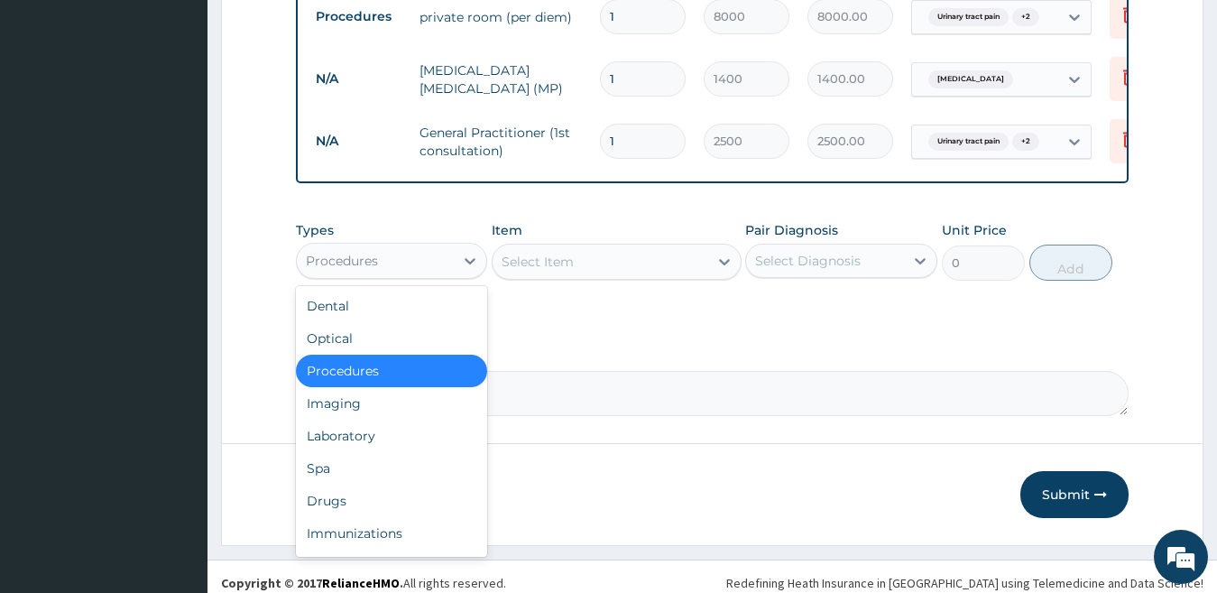
scroll to position [1061, 0]
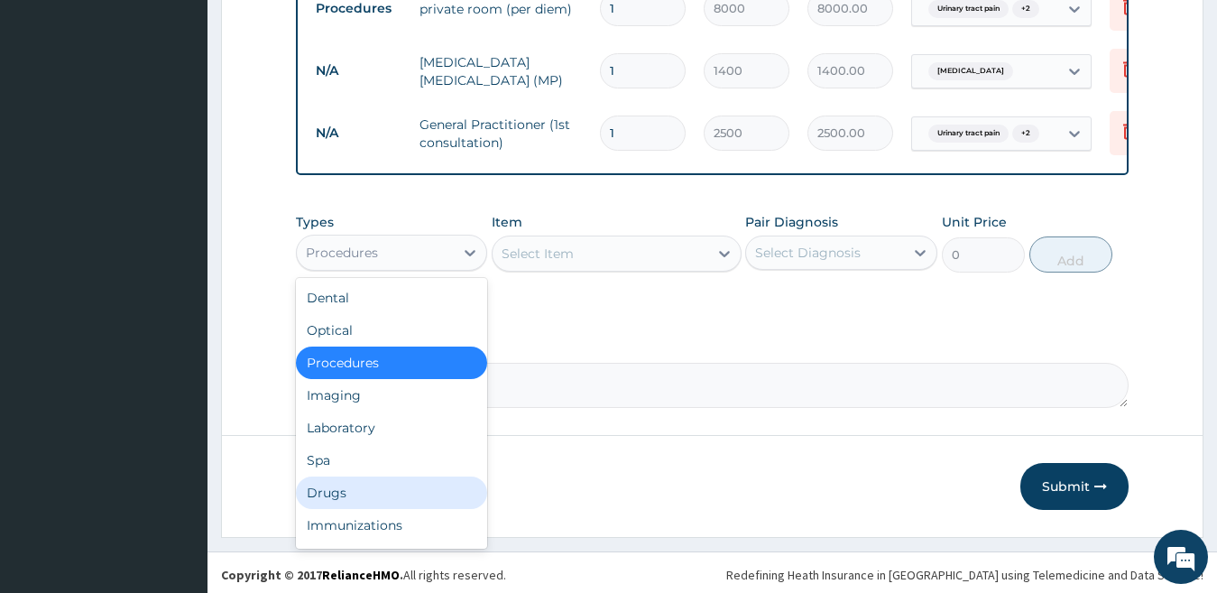
click at [353, 501] on div "Drugs" at bounding box center [392, 492] width 192 height 32
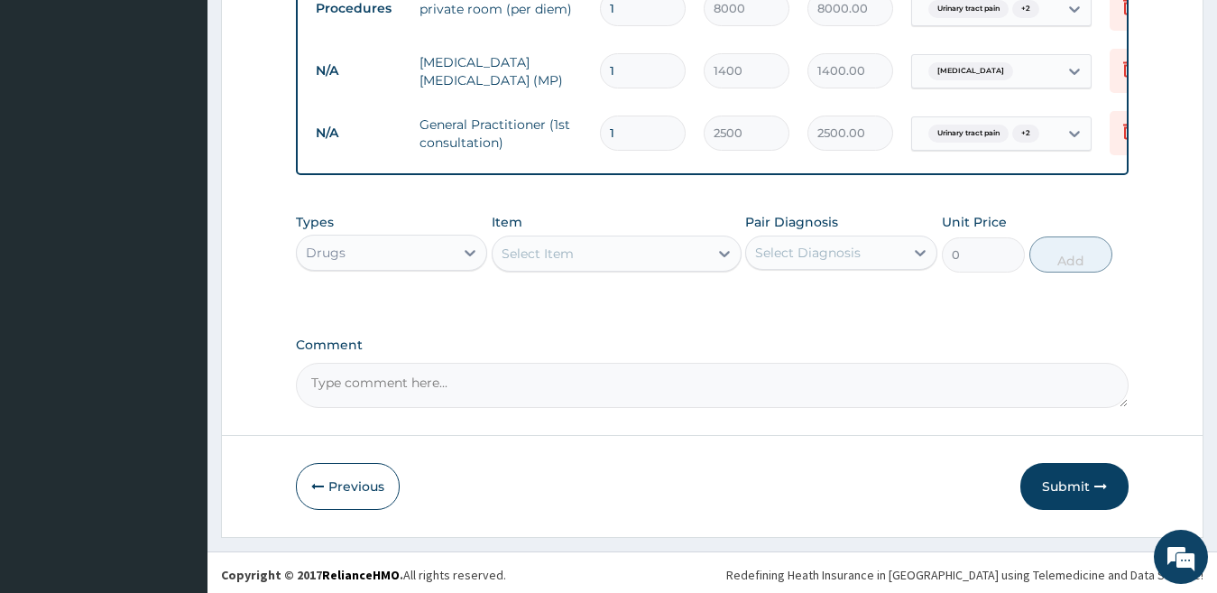
click at [559, 268] on div "Select Item" at bounding box center [600, 253] width 216 height 29
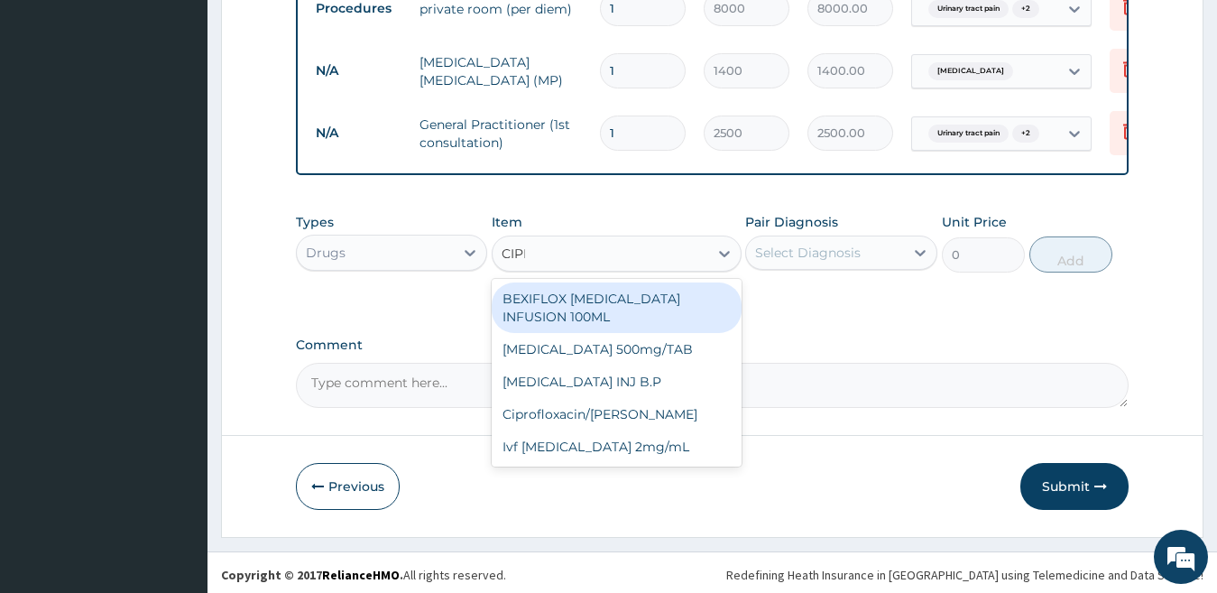
type input "CIPRO"
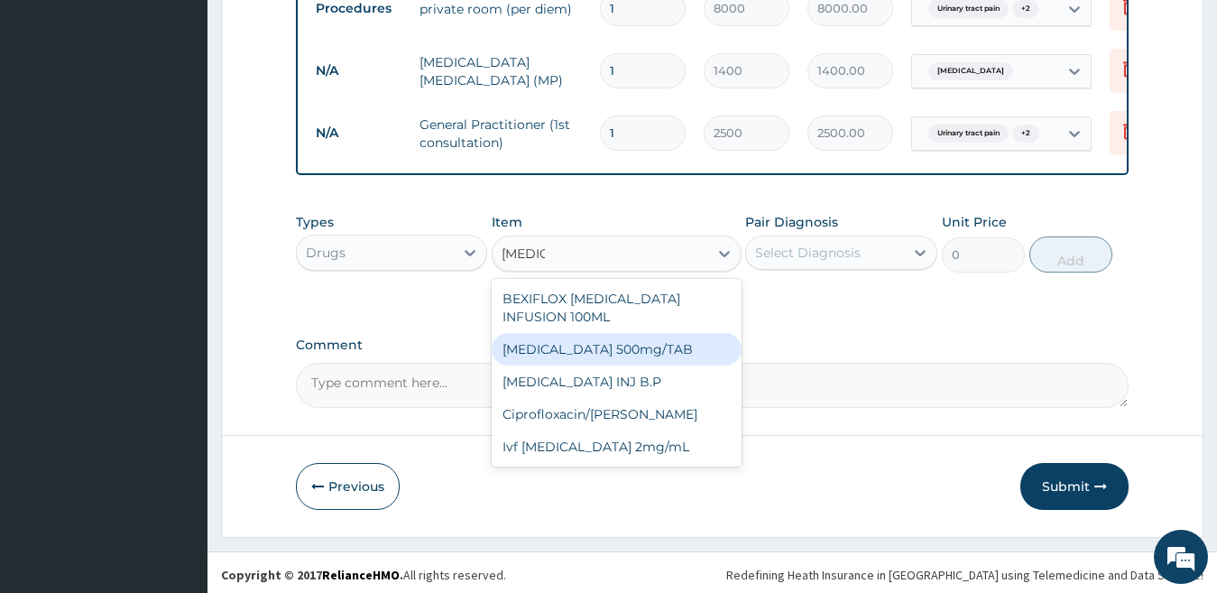
click at [656, 350] on div "Ciprofloxacin 500mg/TAB" at bounding box center [616, 349] width 250 height 32
type input "65"
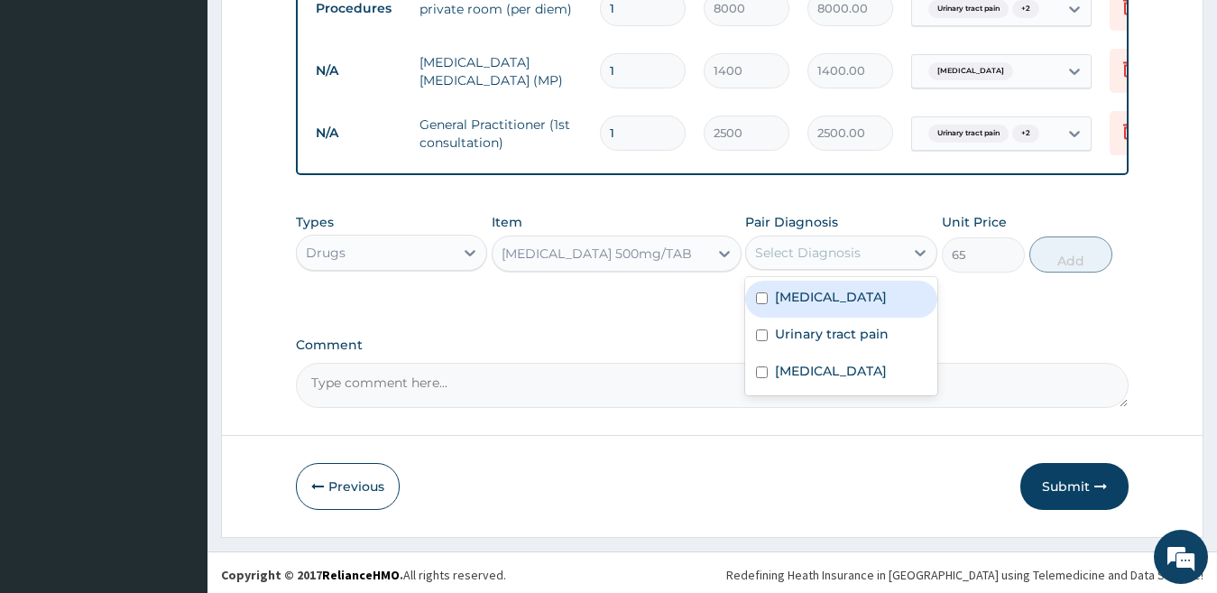
click at [841, 262] on div "Select Diagnosis" at bounding box center [808, 252] width 106 height 18
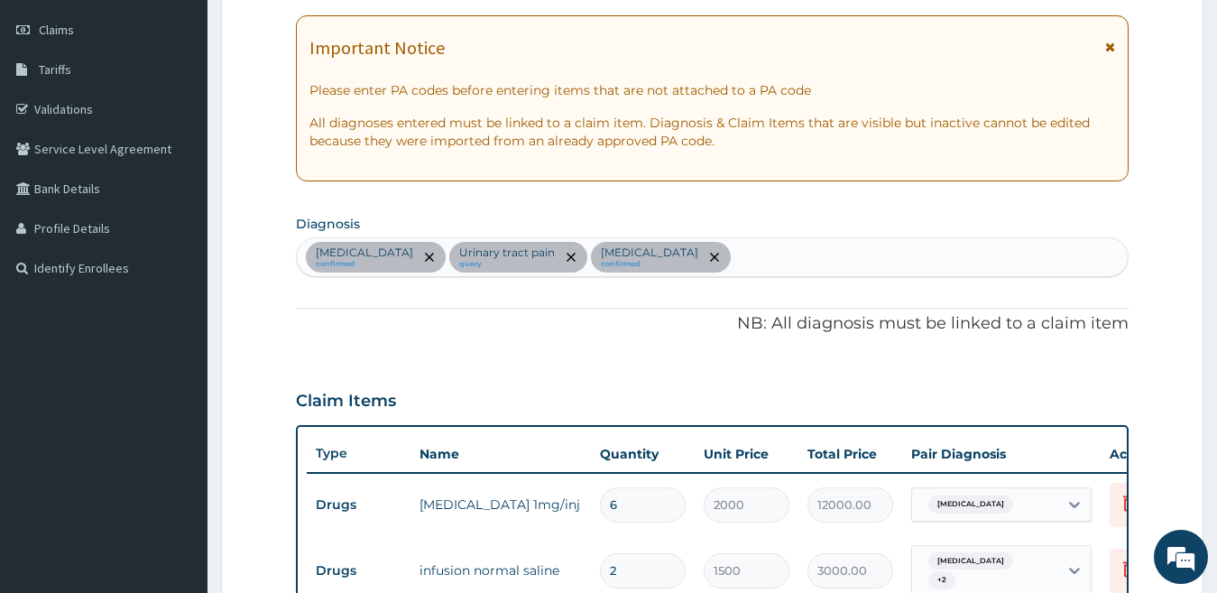
scroll to position [212, 0]
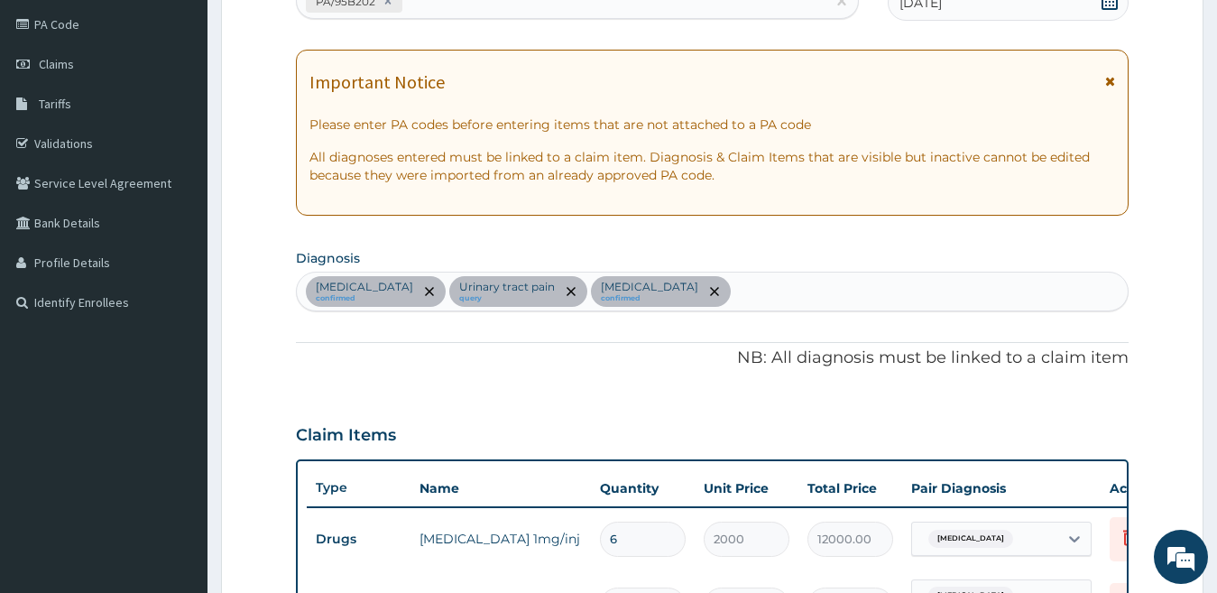
click at [763, 275] on div "Septic shock confirmed Urinary tract pain query Falciparum malaria confirmed" at bounding box center [712, 291] width 831 height 38
type input "SALMON"
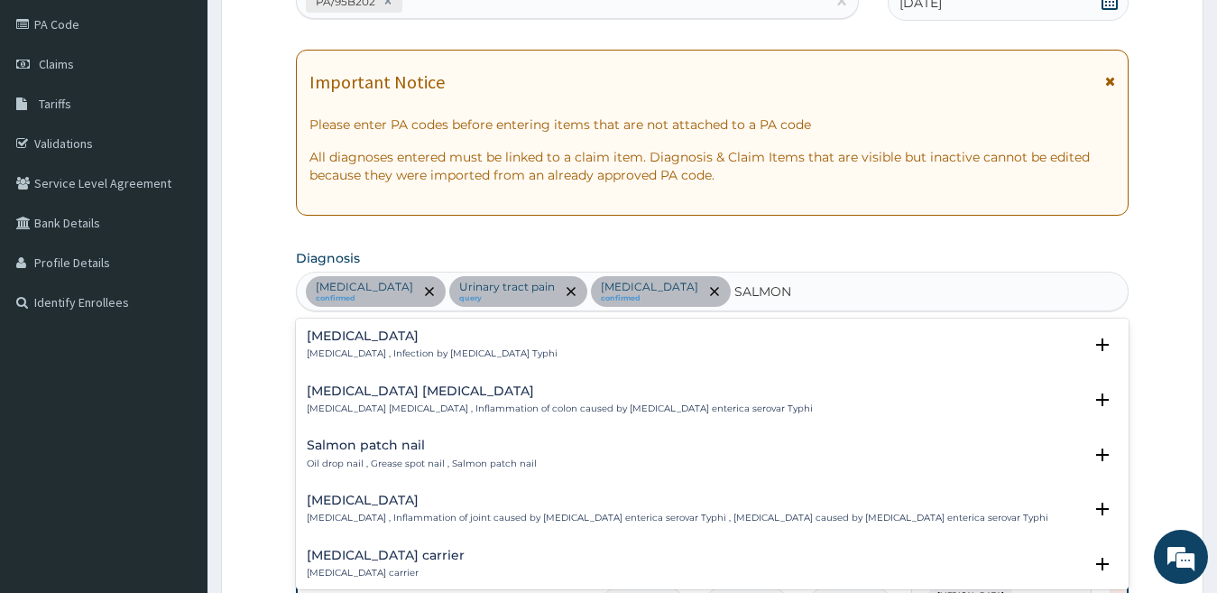
click at [654, 358] on div "Typhoid fever Typhoid fever , Infection by Salmonella Typhi" at bounding box center [713, 345] width 812 height 32
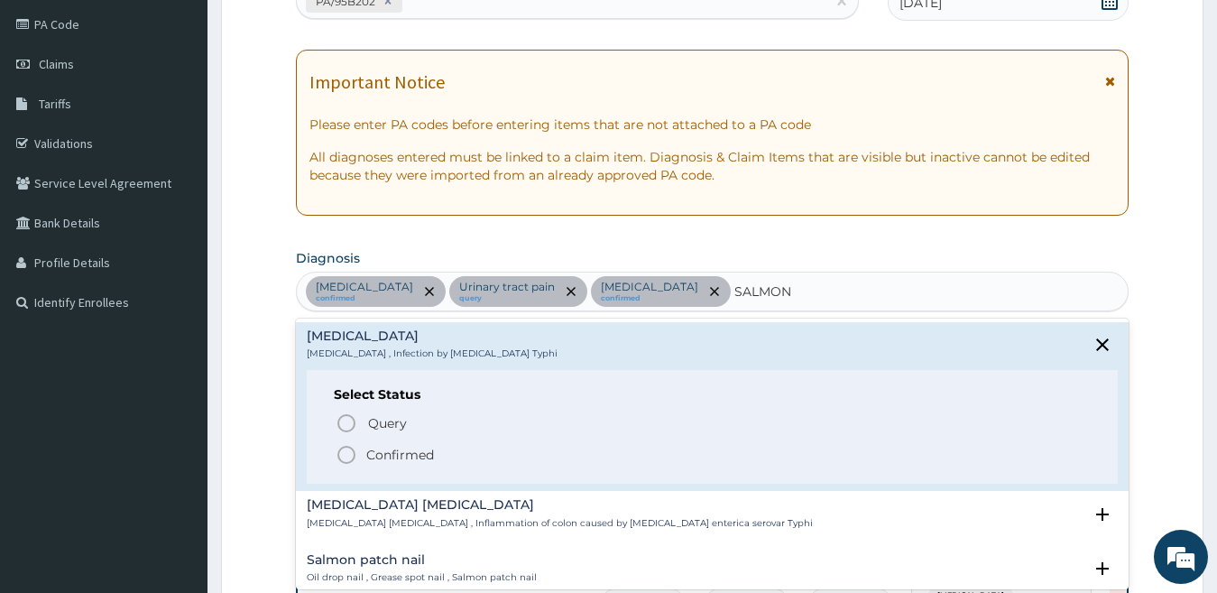
click at [353, 453] on icon "status option filled" at bounding box center [346, 455] width 22 height 22
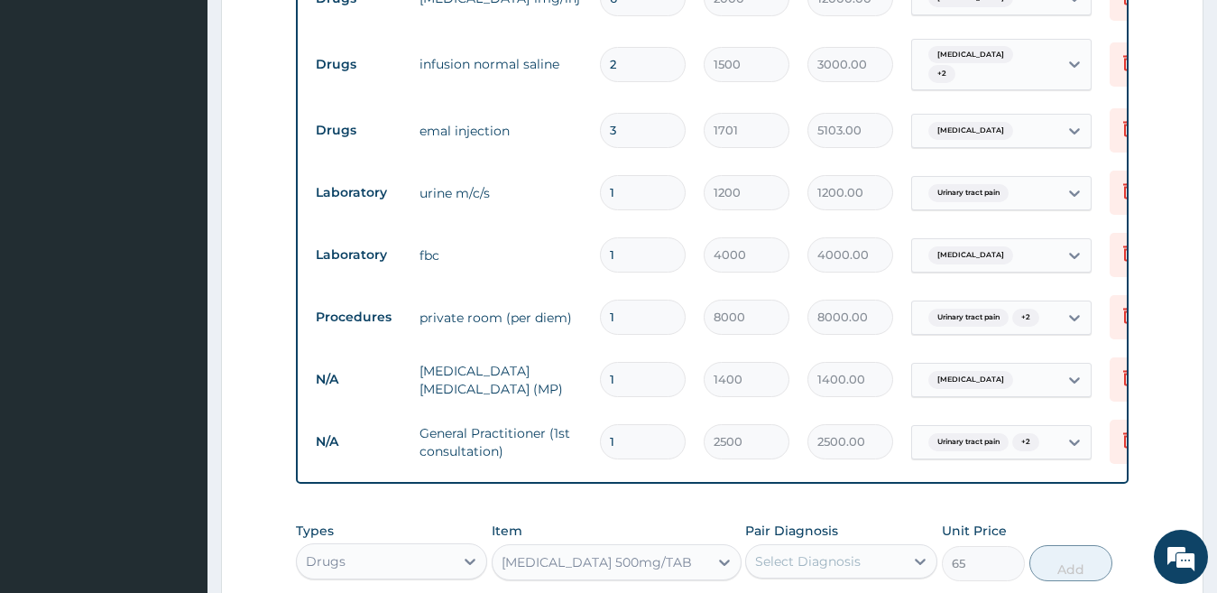
scroll to position [889, 0]
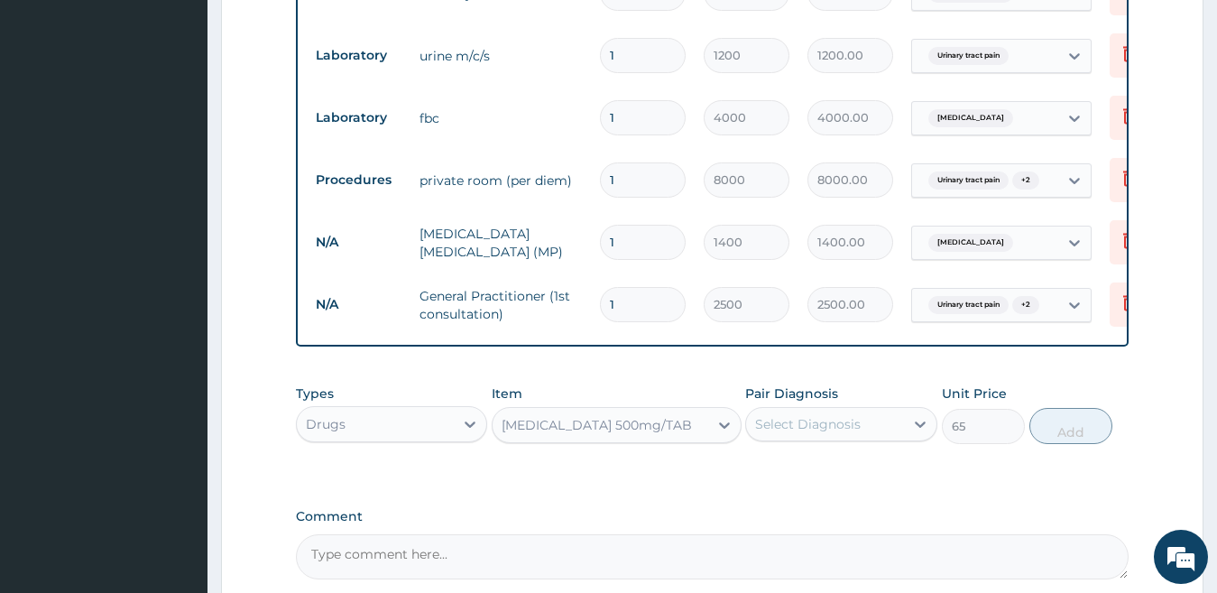
click at [845, 441] on div "Select Diagnosis" at bounding box center [841, 424] width 192 height 34
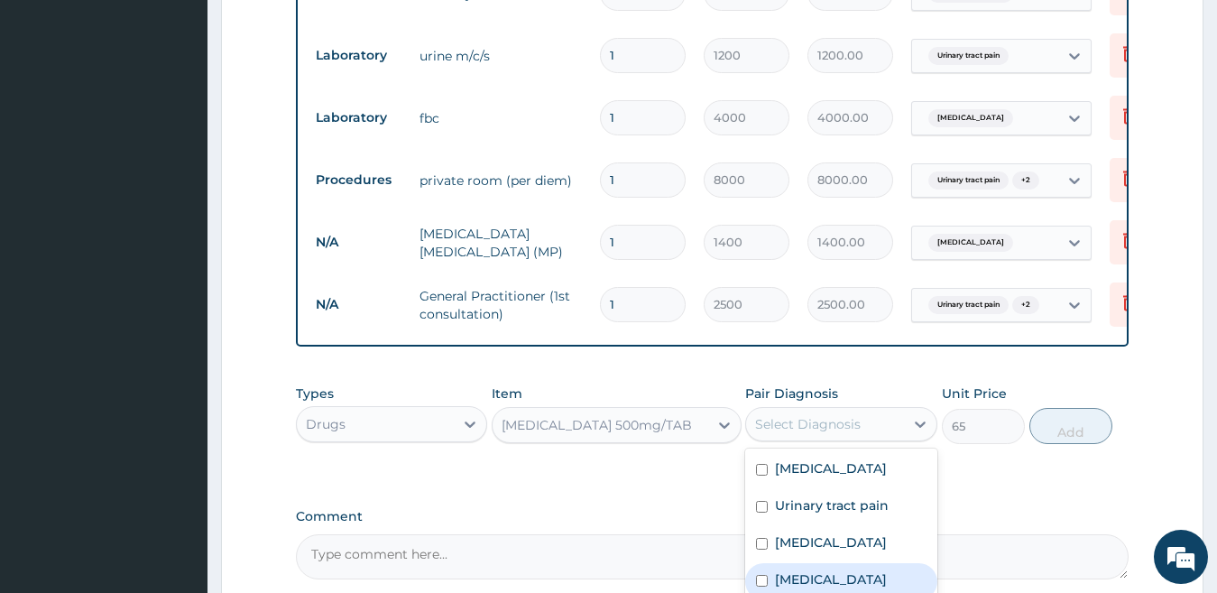
click at [776, 584] on label "Typhoid fever" at bounding box center [831, 579] width 112 height 18
checkbox input "true"
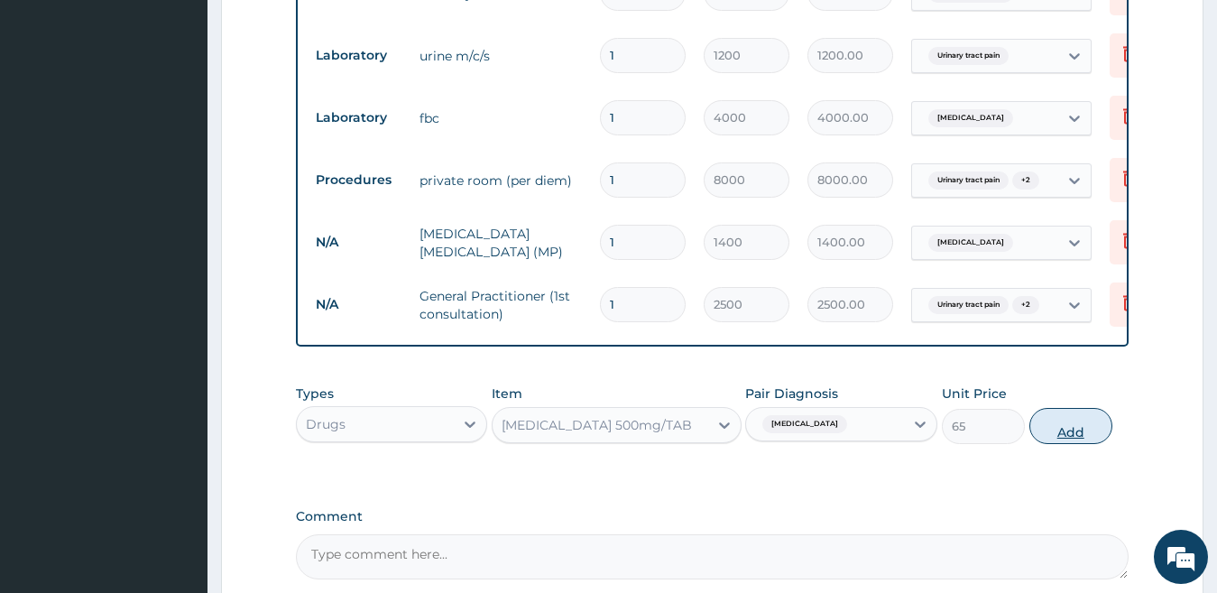
click at [1070, 432] on button "Add" at bounding box center [1070, 426] width 83 height 36
type input "0"
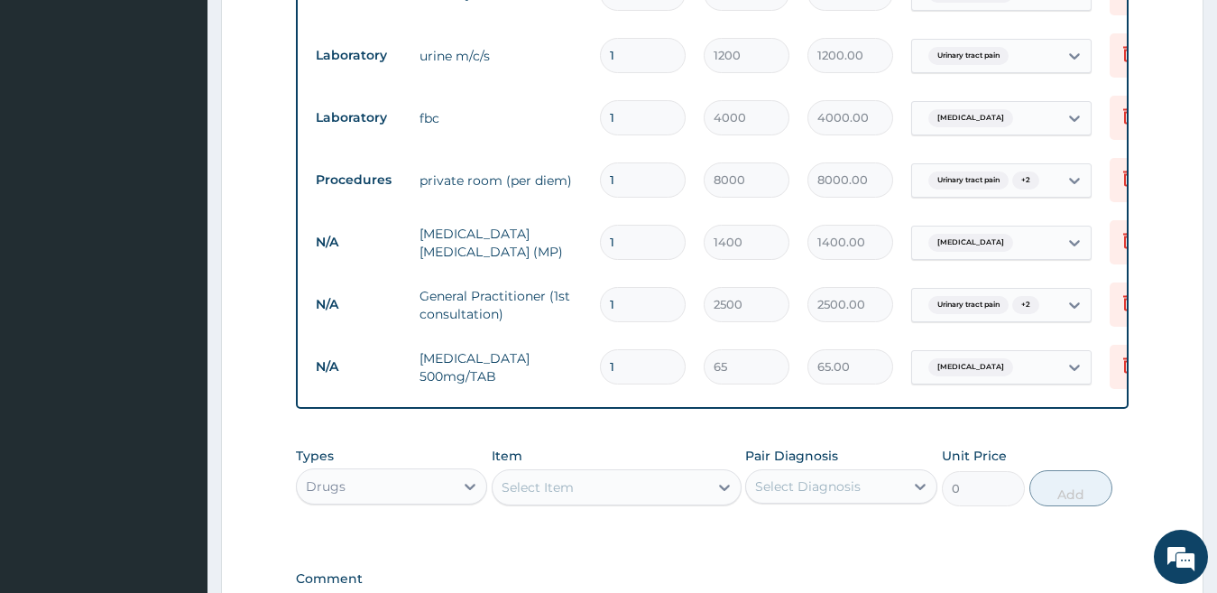
type input "10"
type input "650.00"
type input "10"
click at [1118, 178] on icon at bounding box center [1129, 178] width 22 height 22
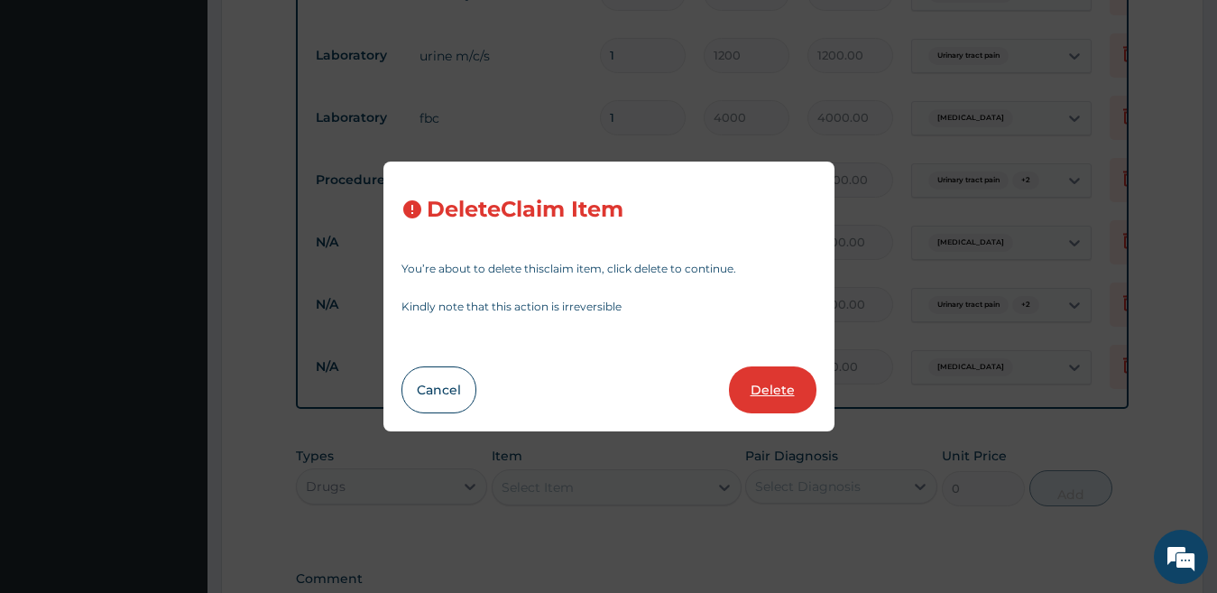
click at [756, 405] on button "Delete" at bounding box center [772, 389] width 87 height 47
type input "1400"
type input "1400.00"
type input "2500"
type input "2500.00"
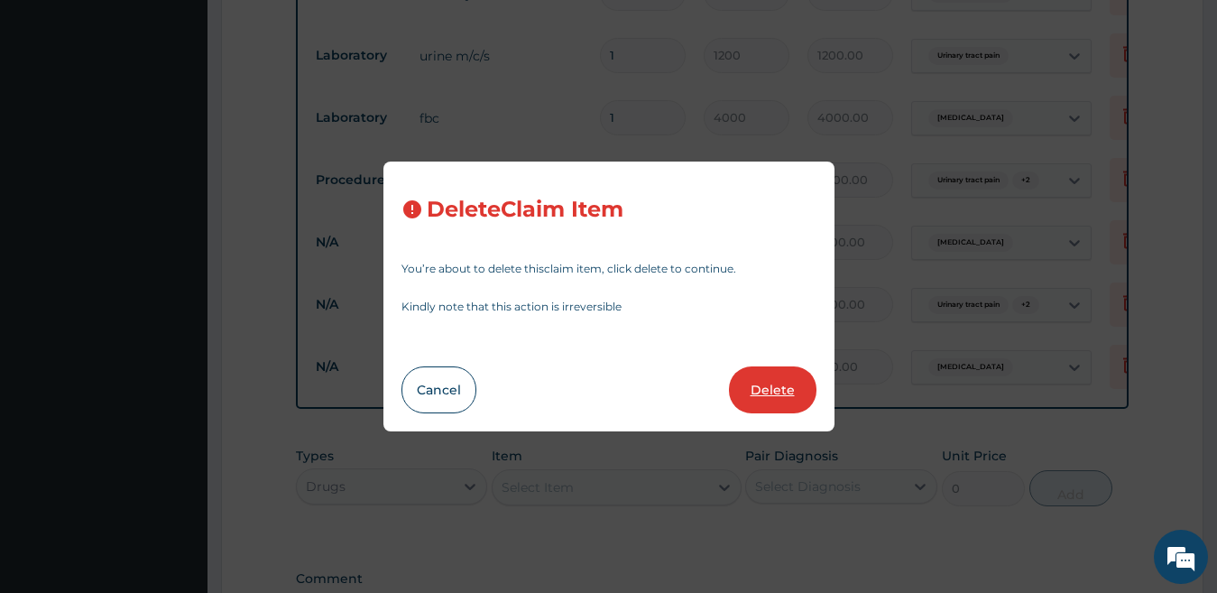
type input "10"
type input "65"
type input "650.00"
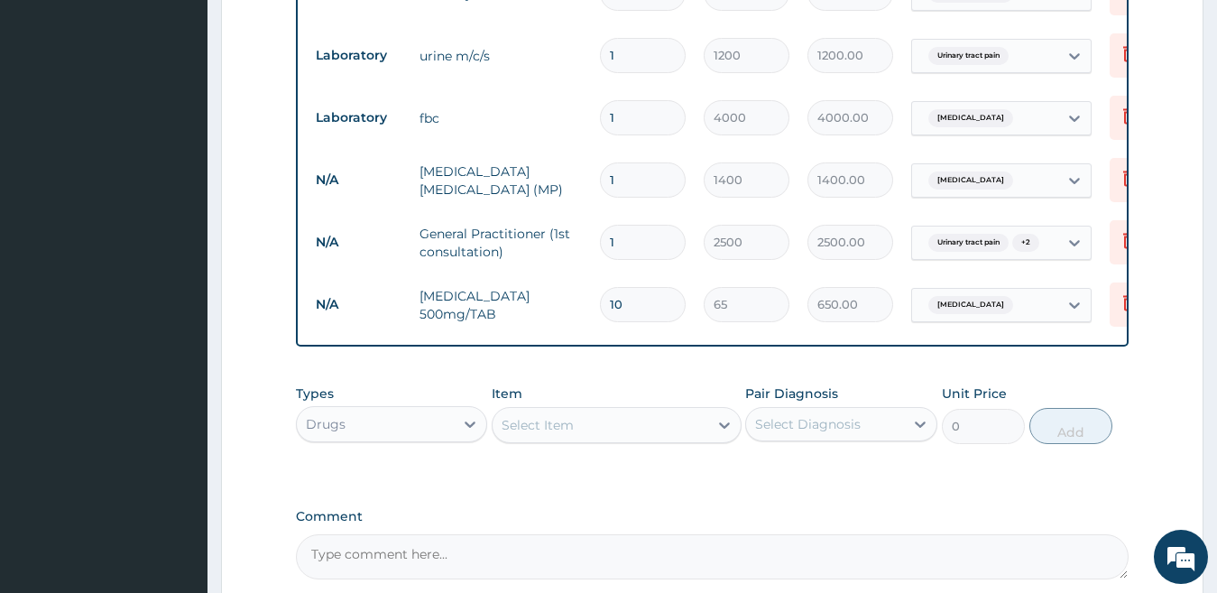
click at [550, 434] on div "Select Item" at bounding box center [537, 425] width 72 height 18
click at [392, 416] on div "Drugs" at bounding box center [392, 424] width 192 height 36
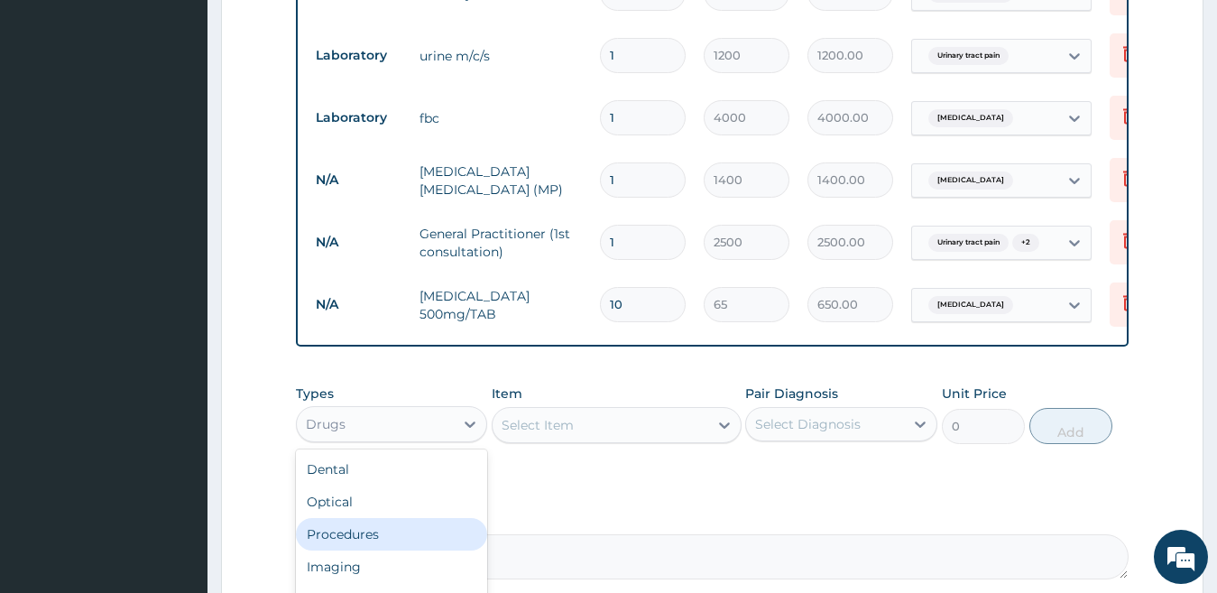
click at [454, 541] on div "Procedures" at bounding box center [392, 534] width 192 height 32
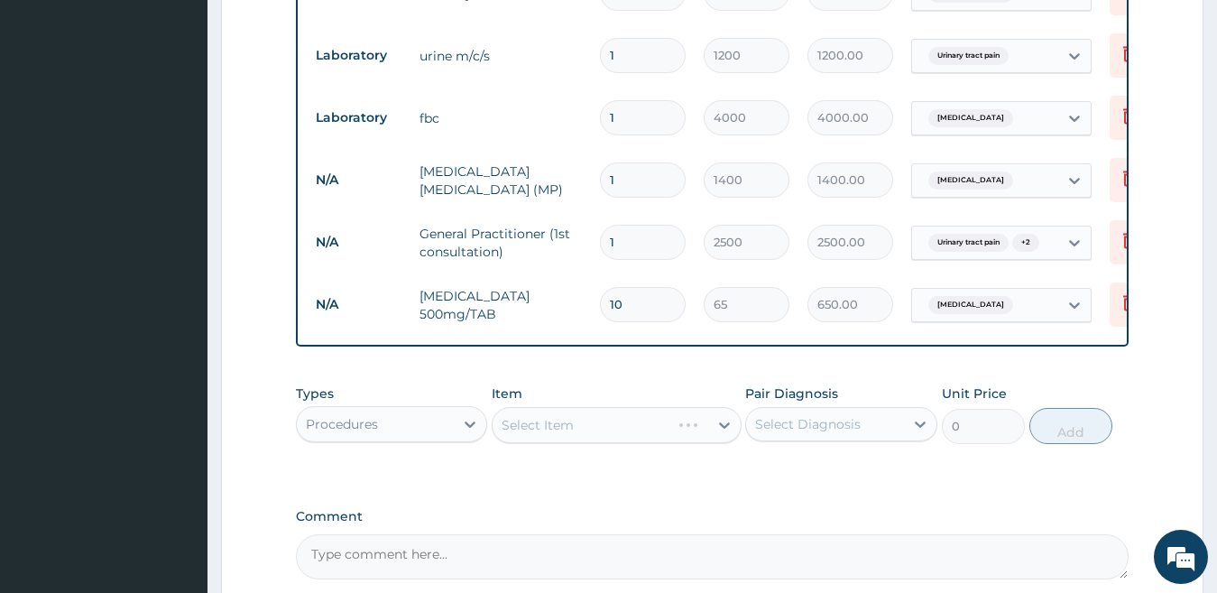
click at [565, 442] on div "Select Item" at bounding box center [616, 425] width 250 height 36
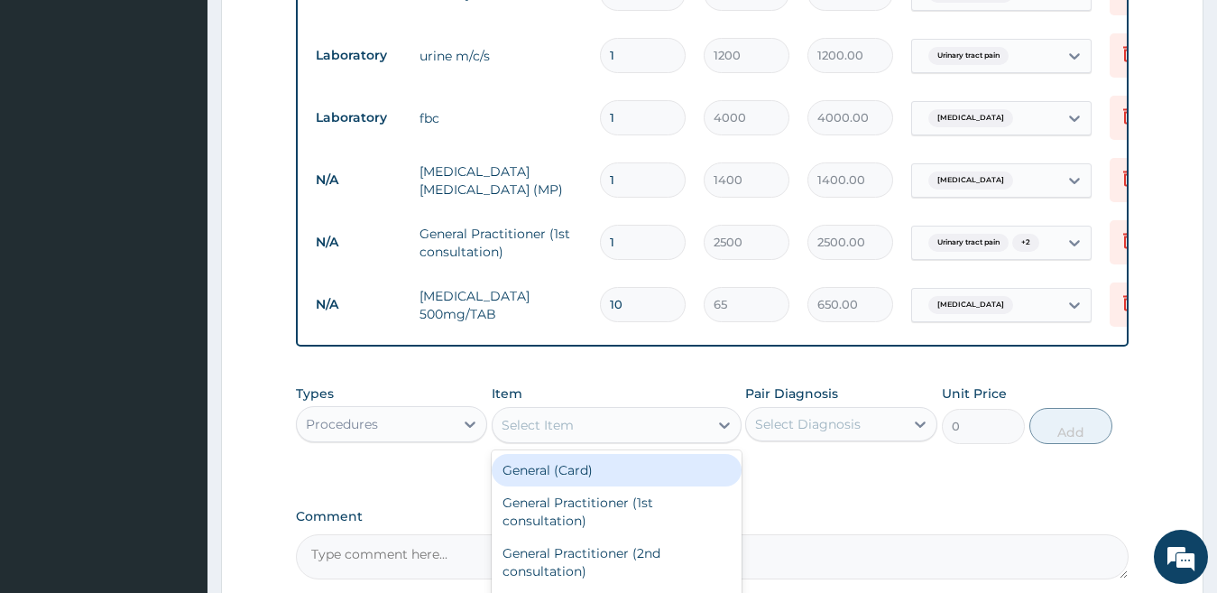
click at [565, 439] on div "Select Item" at bounding box center [600, 424] width 216 height 29
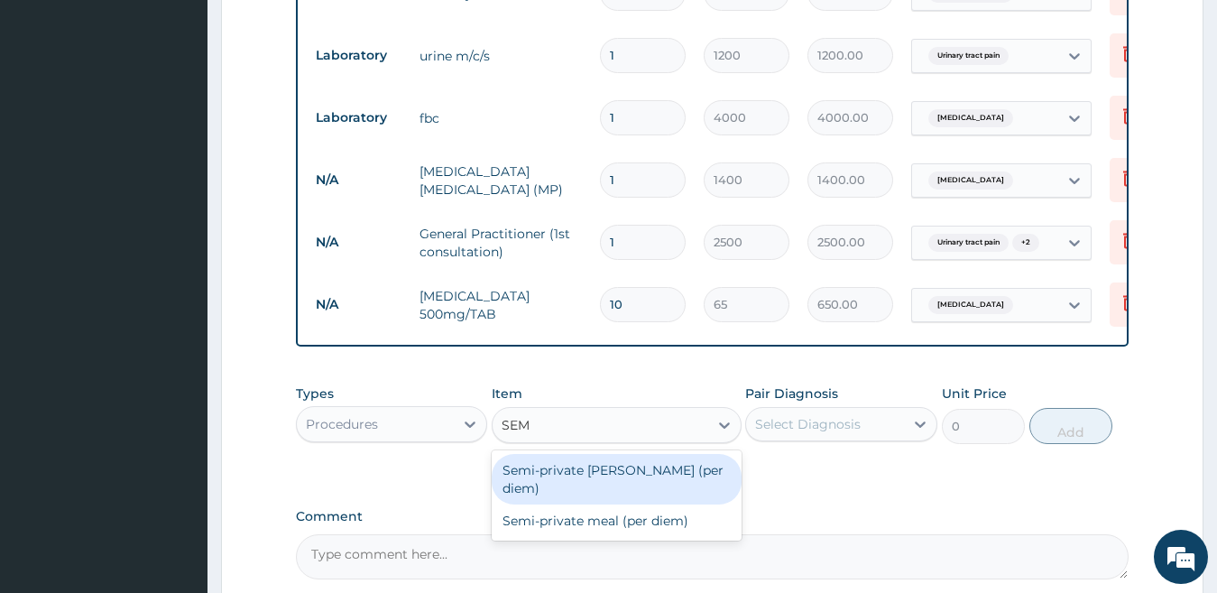
type input "SEMI"
click at [617, 483] on div "Semi-private ward (per diem)" at bounding box center [616, 479] width 250 height 51
type input "5000"
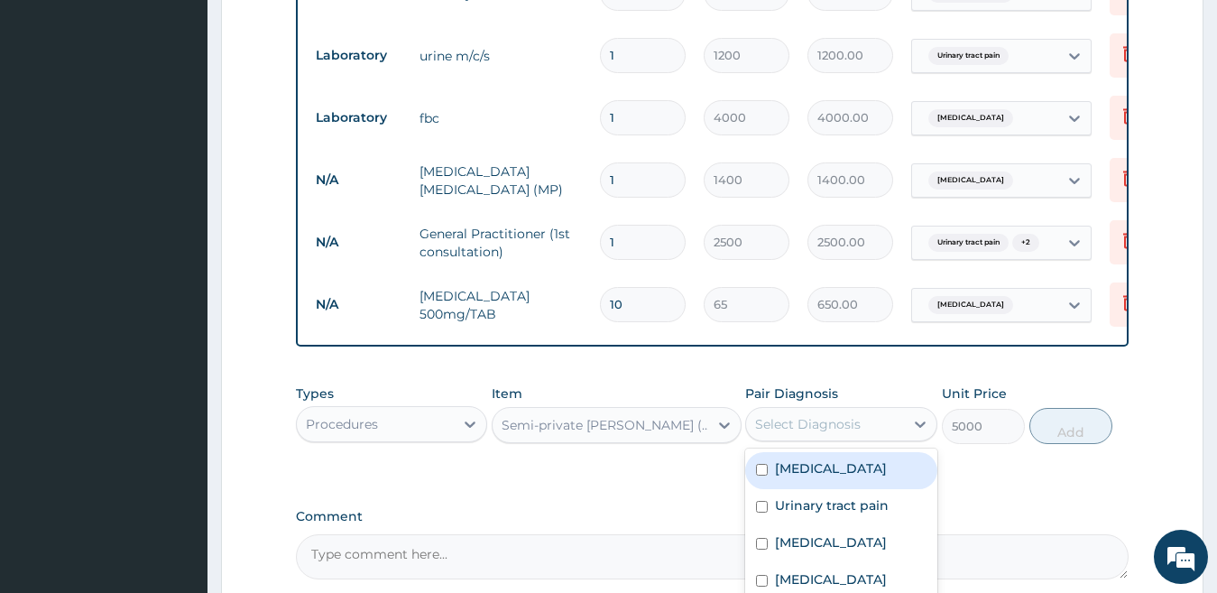
click at [844, 427] on div "Select Diagnosis" at bounding box center [808, 424] width 106 height 18
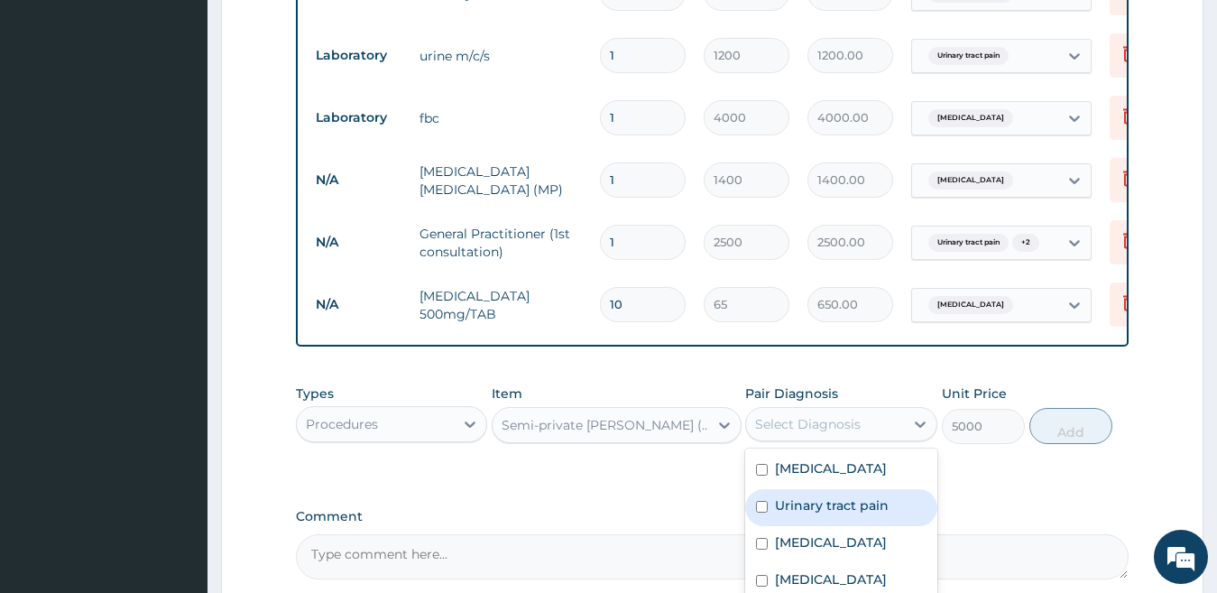
click at [770, 502] on div "Urinary tract pain" at bounding box center [841, 507] width 192 height 37
checkbox input "true"
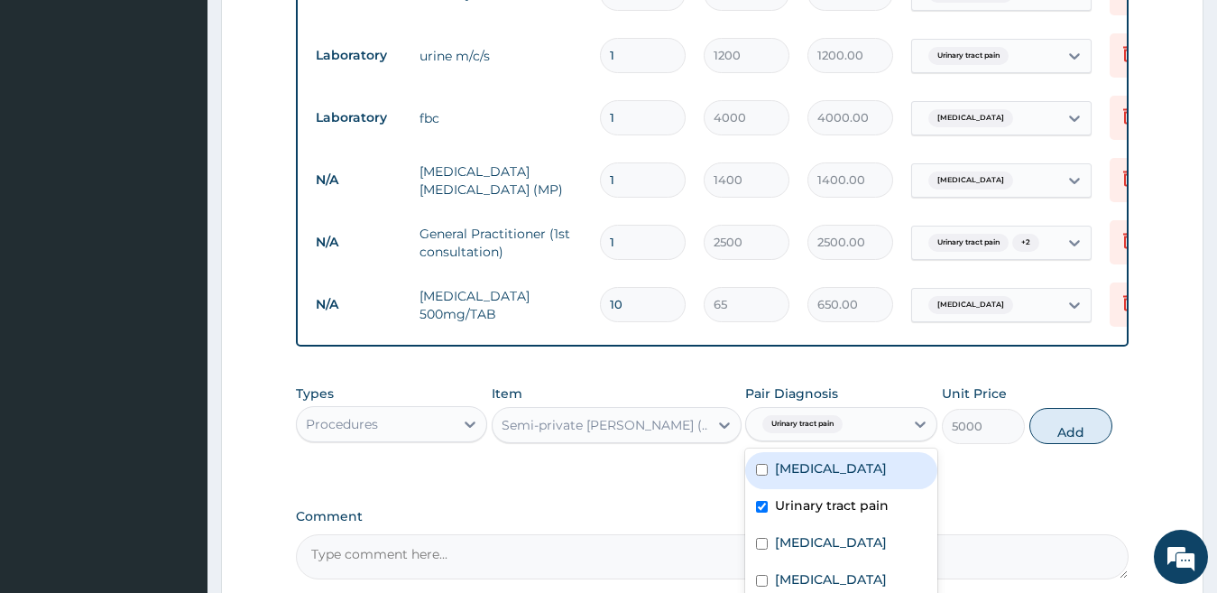
click at [774, 476] on div "Septic shock" at bounding box center [841, 470] width 192 height 37
checkbox input "true"
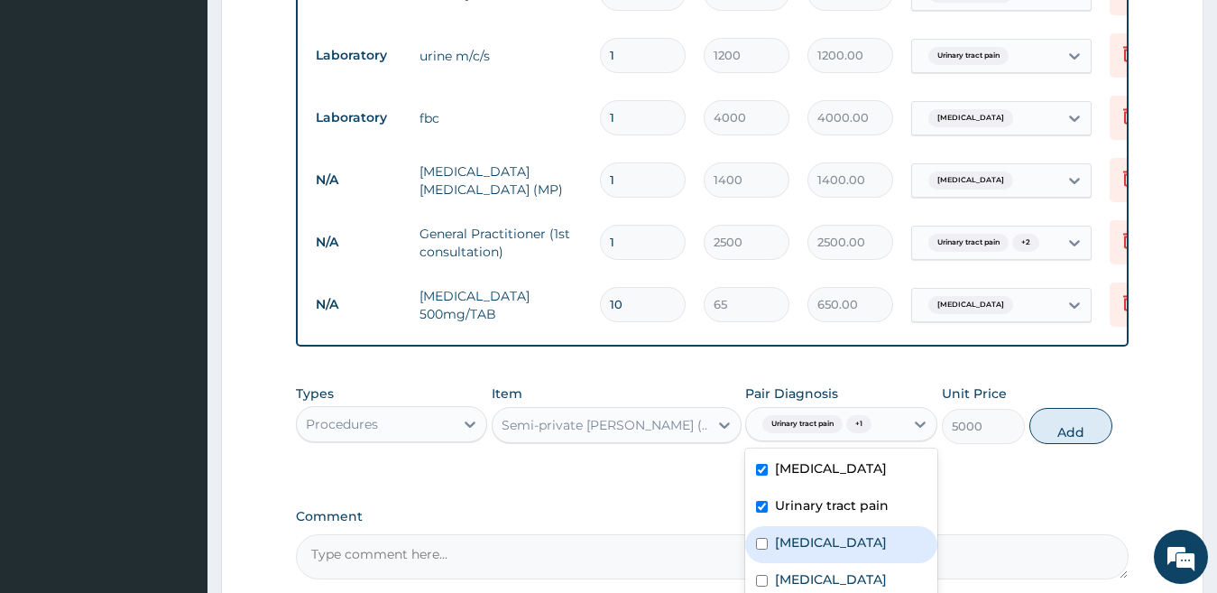
click at [784, 538] on div "Falciparum malaria" at bounding box center [841, 544] width 192 height 37
checkbox input "true"
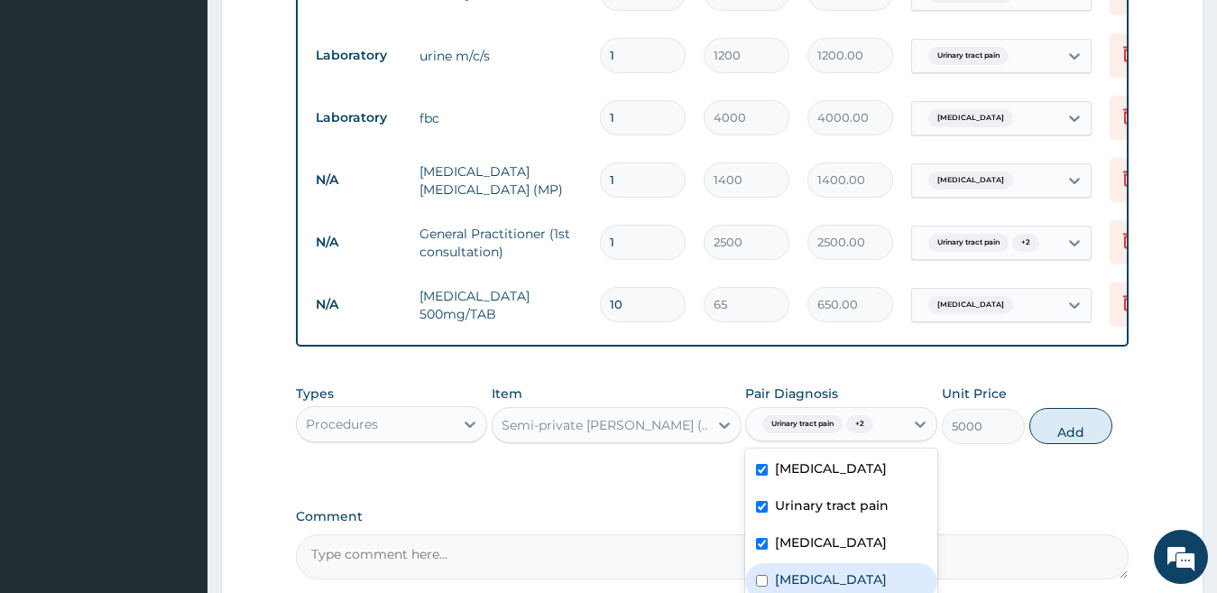
click at [794, 582] on label "Typhoid fever" at bounding box center [831, 579] width 112 height 18
checkbox input "true"
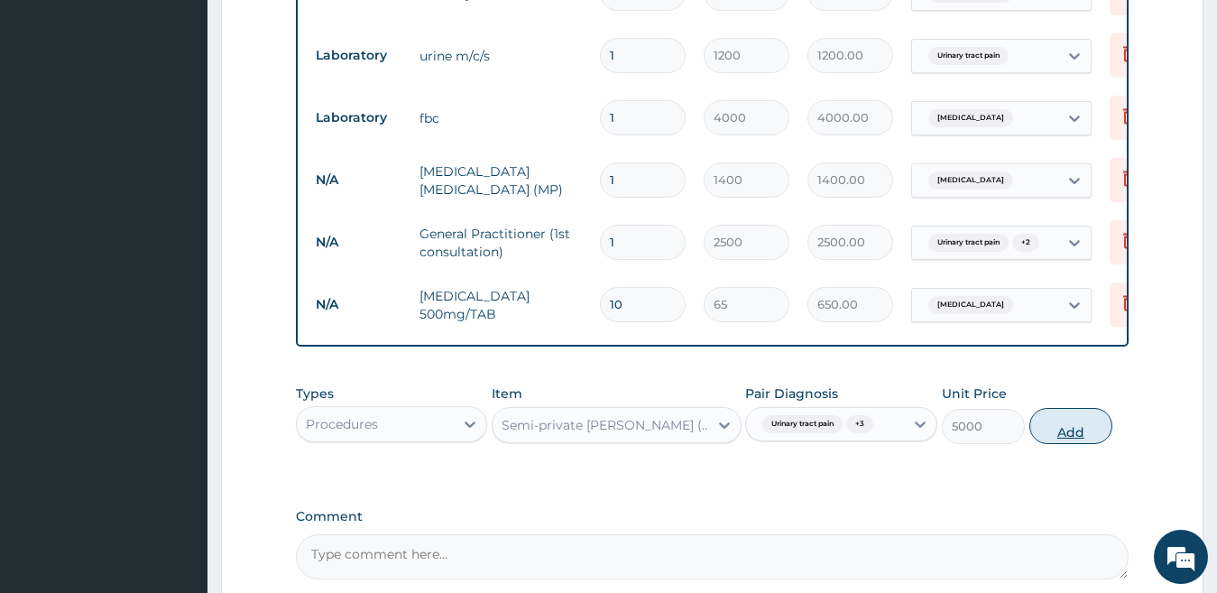
click at [1057, 429] on button "Add" at bounding box center [1070, 426] width 83 height 36
type input "0"
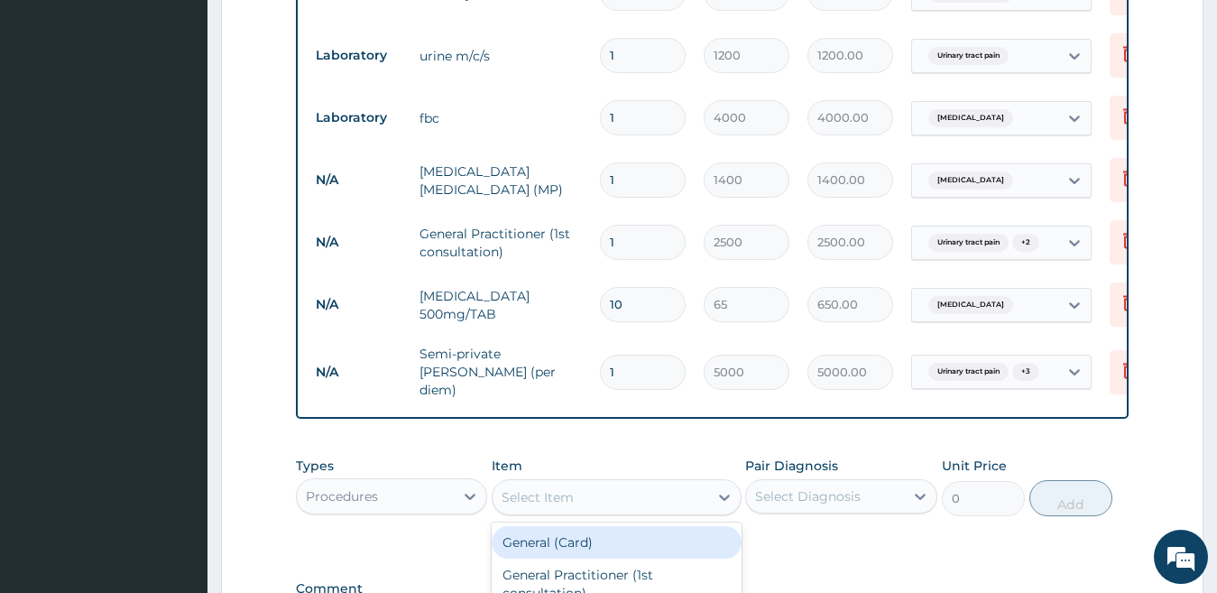
click at [608, 495] on div "Select Item" at bounding box center [600, 496] width 216 height 29
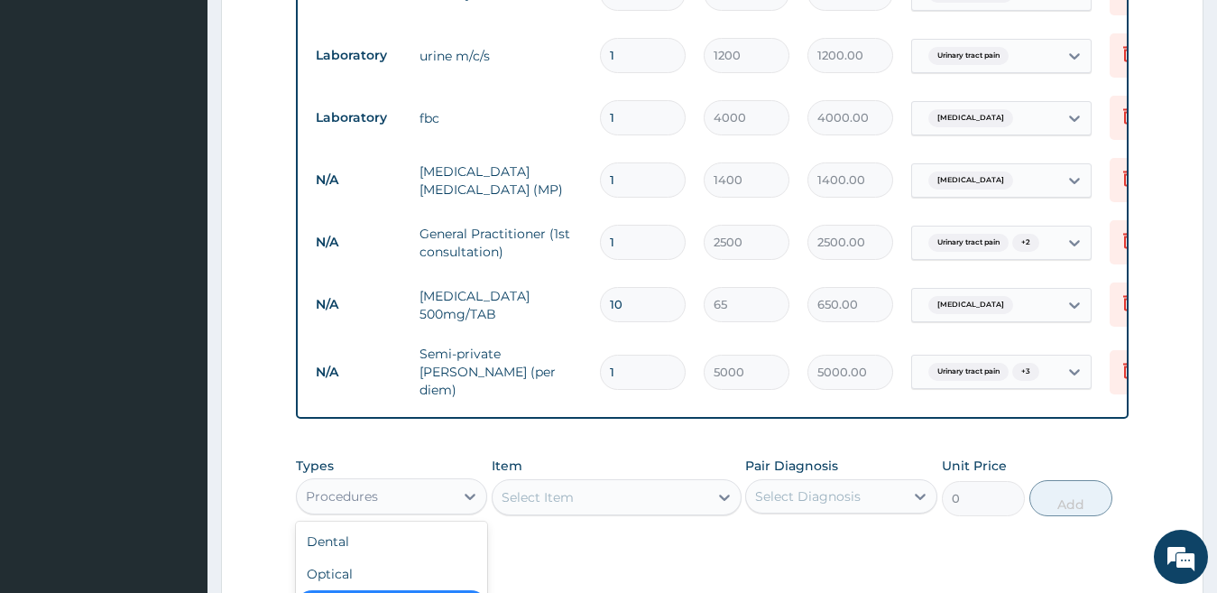
click at [396, 508] on div "Procedures" at bounding box center [376, 496] width 158 height 29
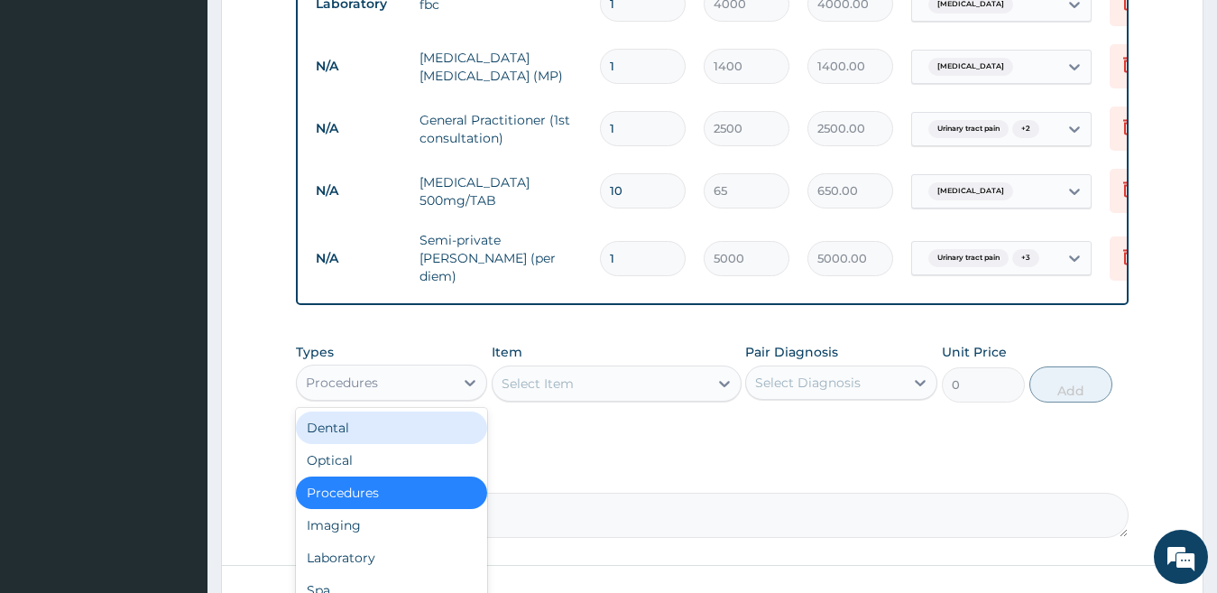
scroll to position [1135, 0]
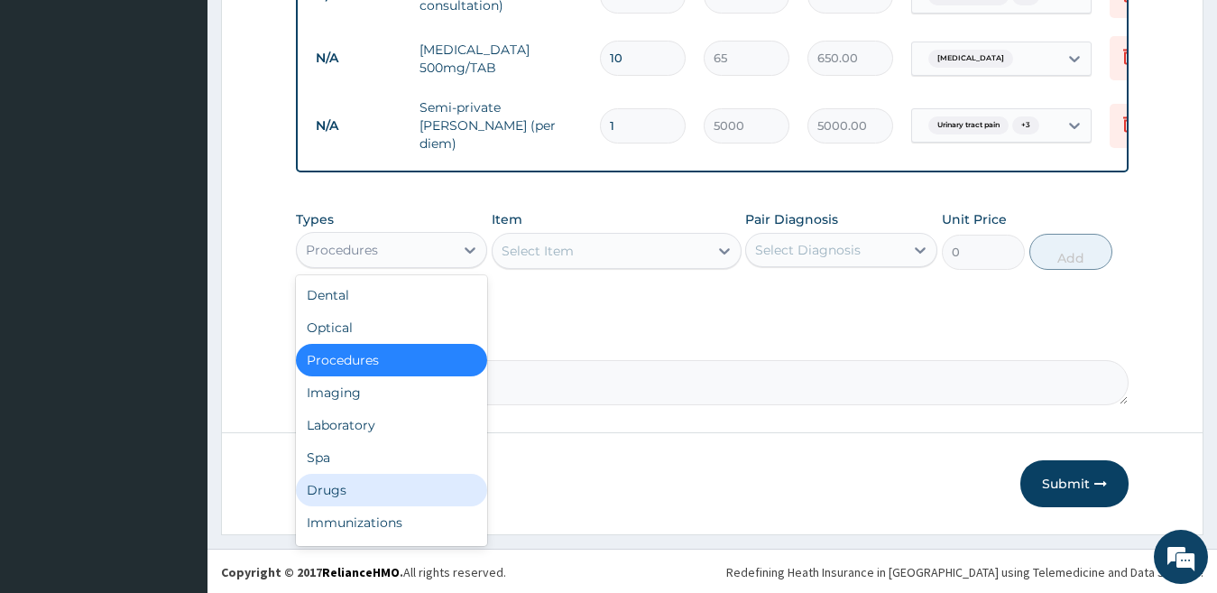
click at [381, 491] on div "Drugs" at bounding box center [392, 489] width 192 height 32
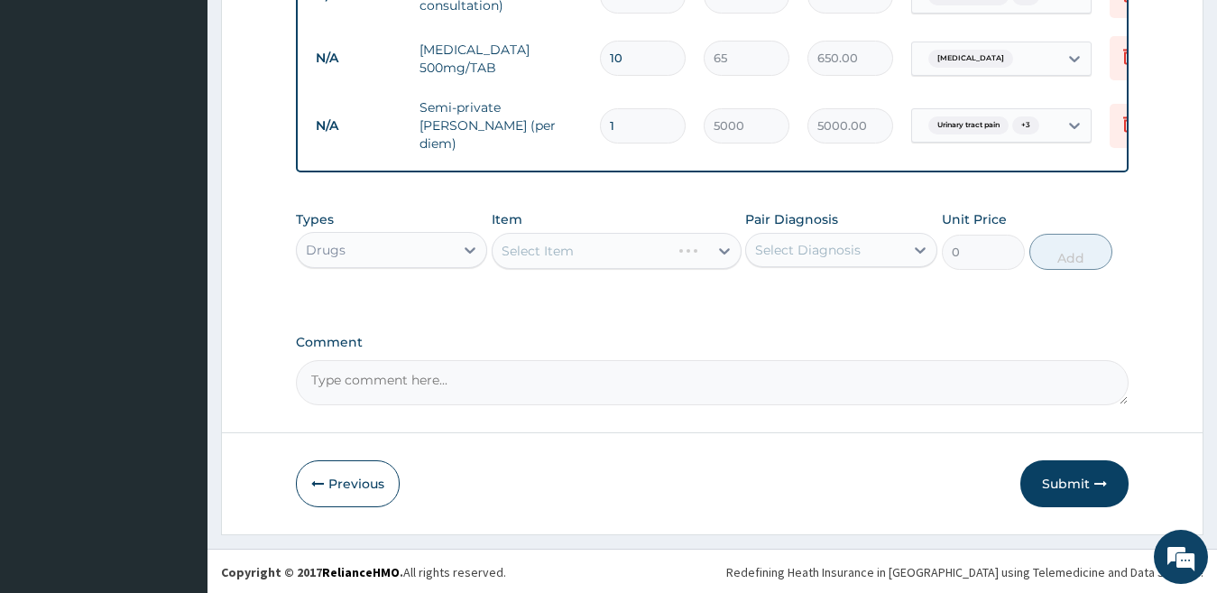
click at [558, 250] on div "Select Item" at bounding box center [616, 251] width 250 height 36
click at [605, 243] on div "Select Item" at bounding box center [616, 251] width 250 height 36
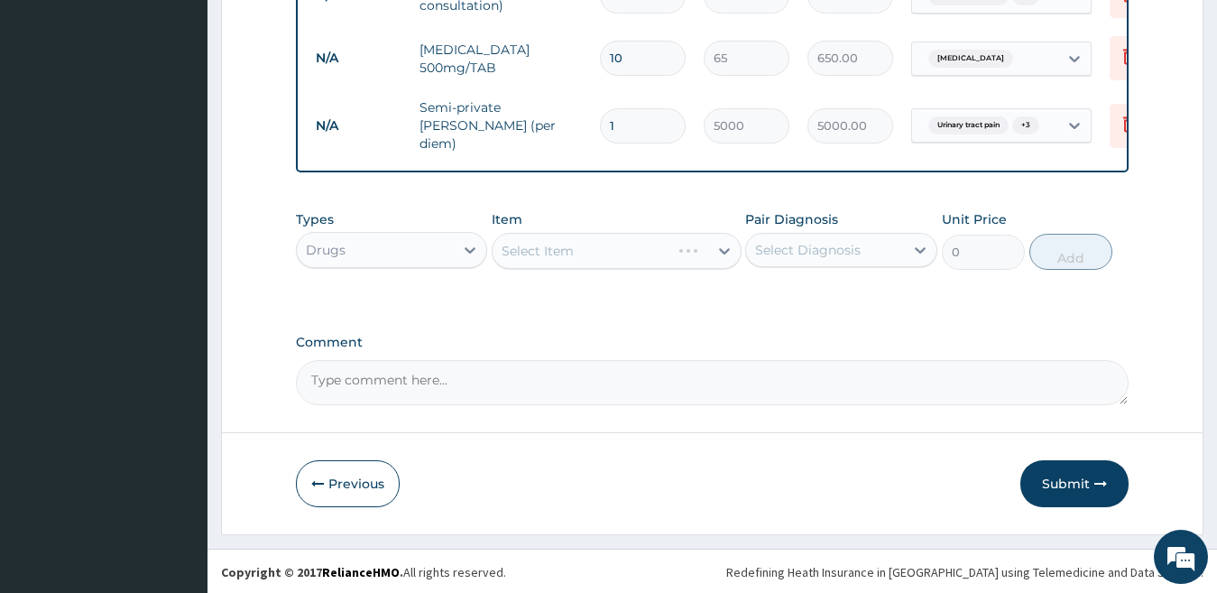
click at [605, 243] on div "Select Item" at bounding box center [616, 251] width 250 height 36
click at [593, 245] on div "Select Item" at bounding box center [616, 251] width 250 height 36
click at [593, 247] on div "Select Item" at bounding box center [616, 251] width 250 height 36
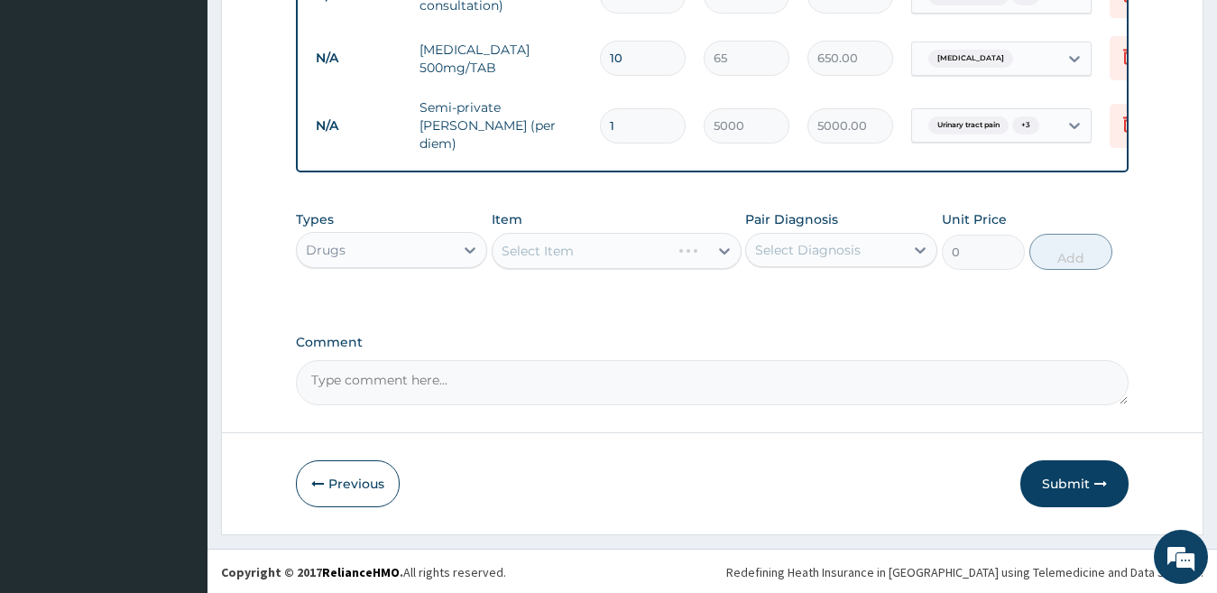
click at [625, 260] on div "Select Item" at bounding box center [616, 251] width 250 height 36
click at [697, 245] on div "Select Item" at bounding box center [616, 251] width 250 height 36
click at [627, 238] on div "Select Item" at bounding box center [616, 251] width 250 height 36
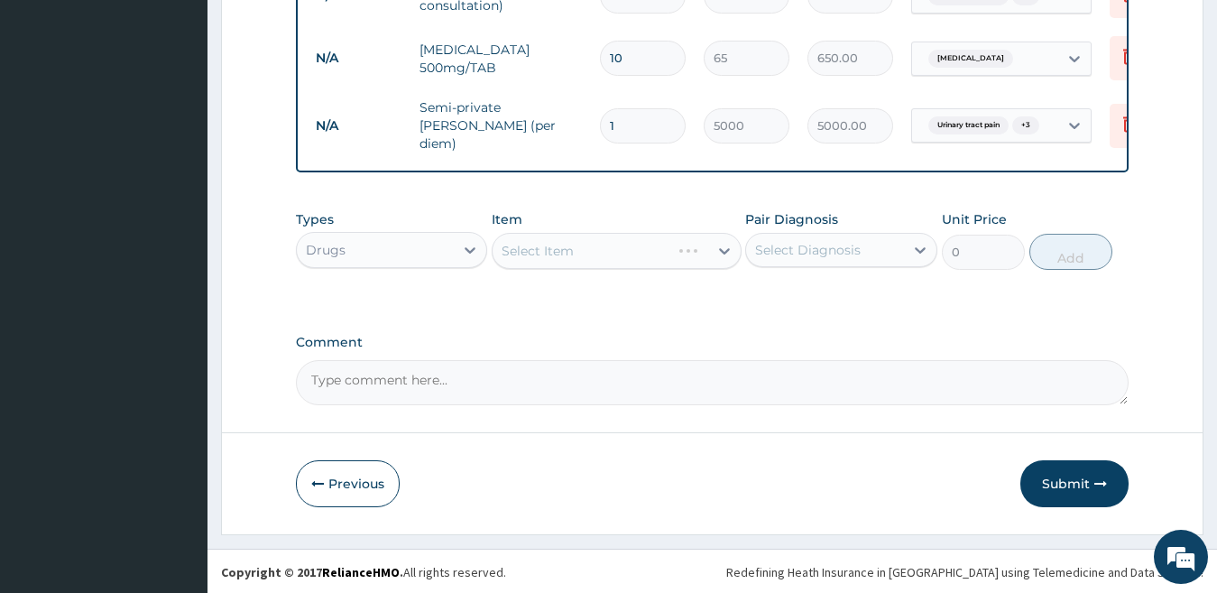
click at [627, 238] on div "Select Item" at bounding box center [581, 250] width 178 height 29
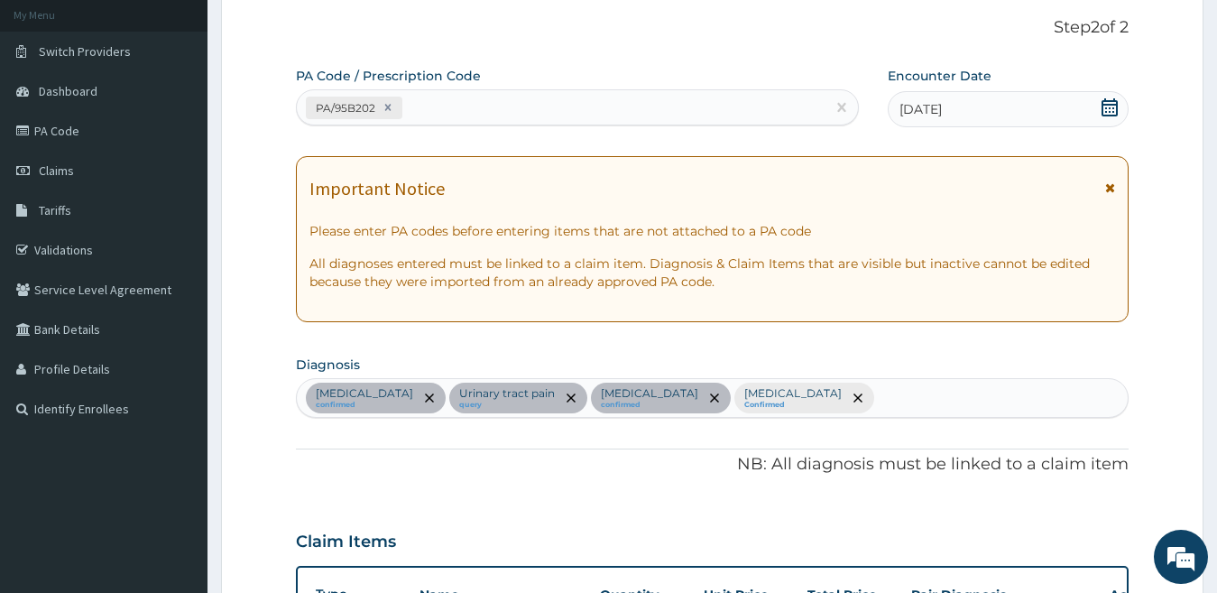
scroll to position [100, 0]
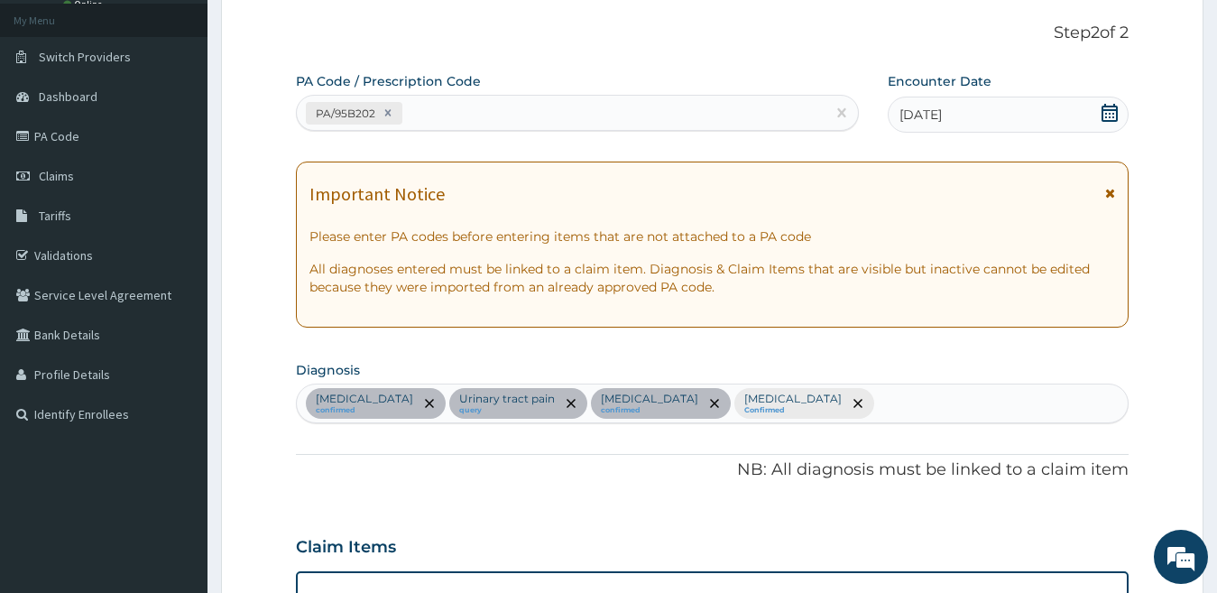
click at [1115, 197] on icon at bounding box center [1110, 193] width 10 height 13
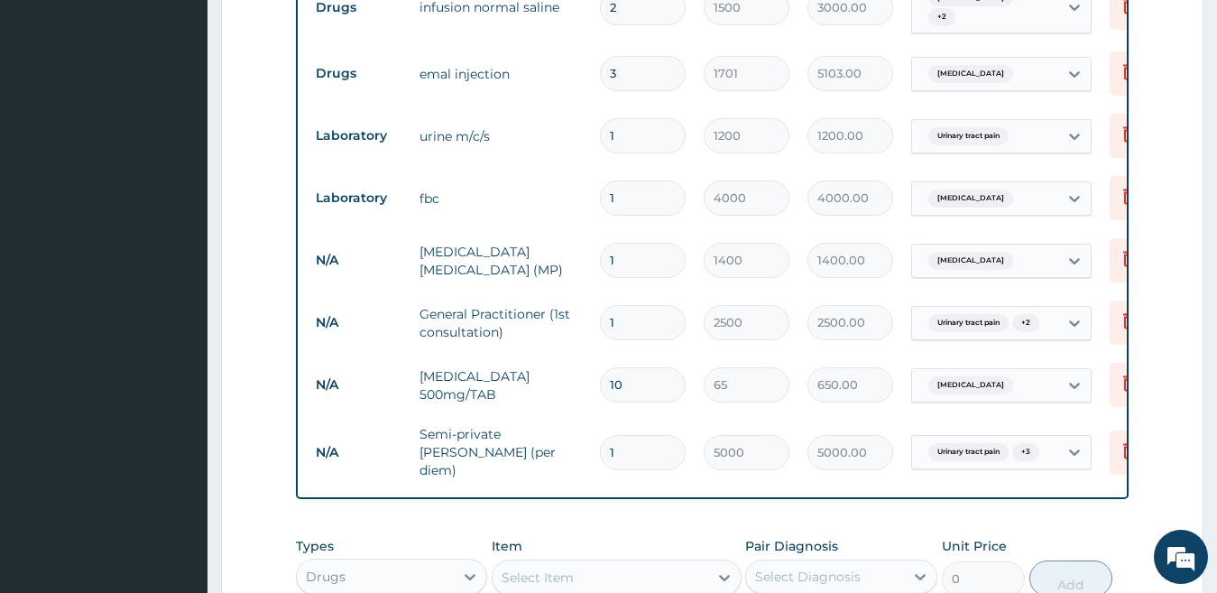
scroll to position [941, 0]
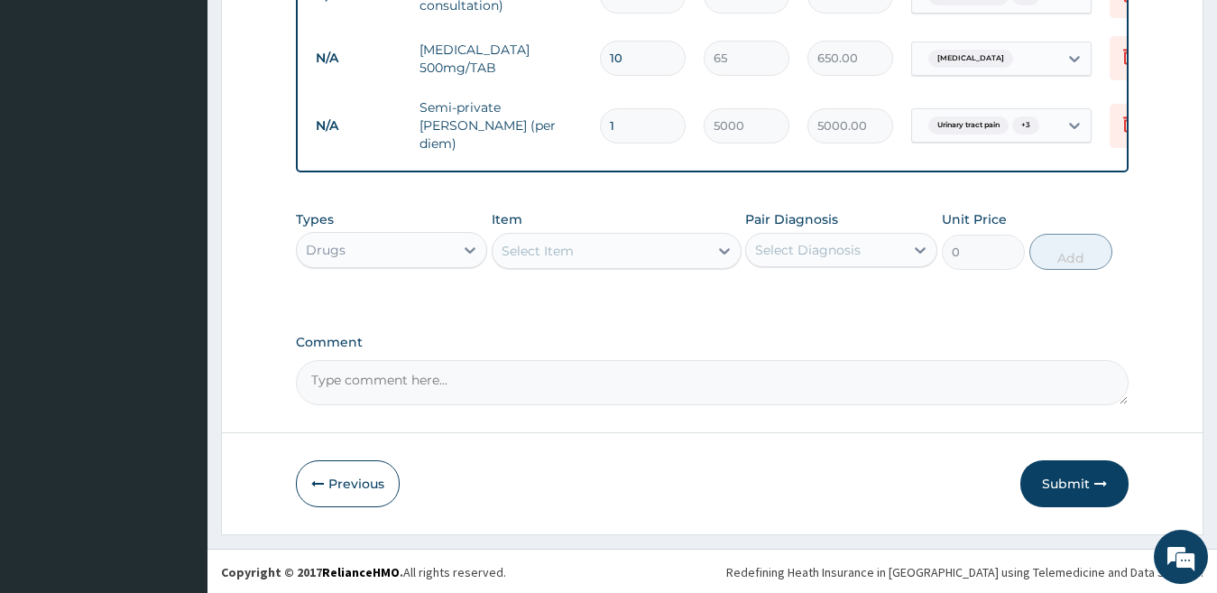
click at [668, 244] on div "Select Item" at bounding box center [600, 250] width 216 height 29
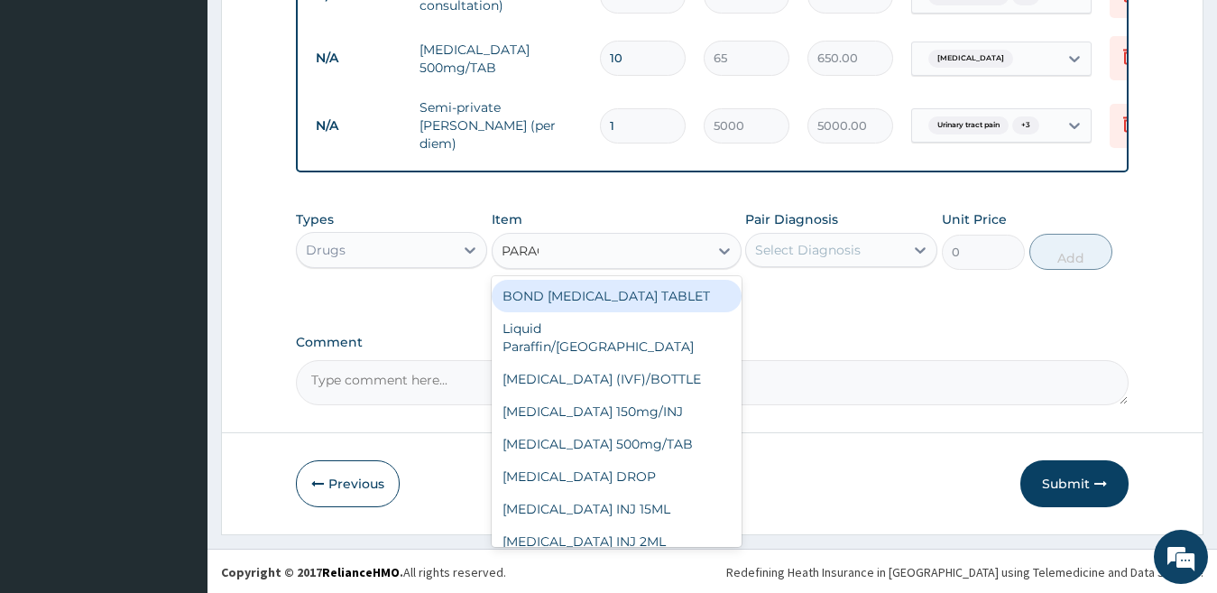
type input "PARACE"
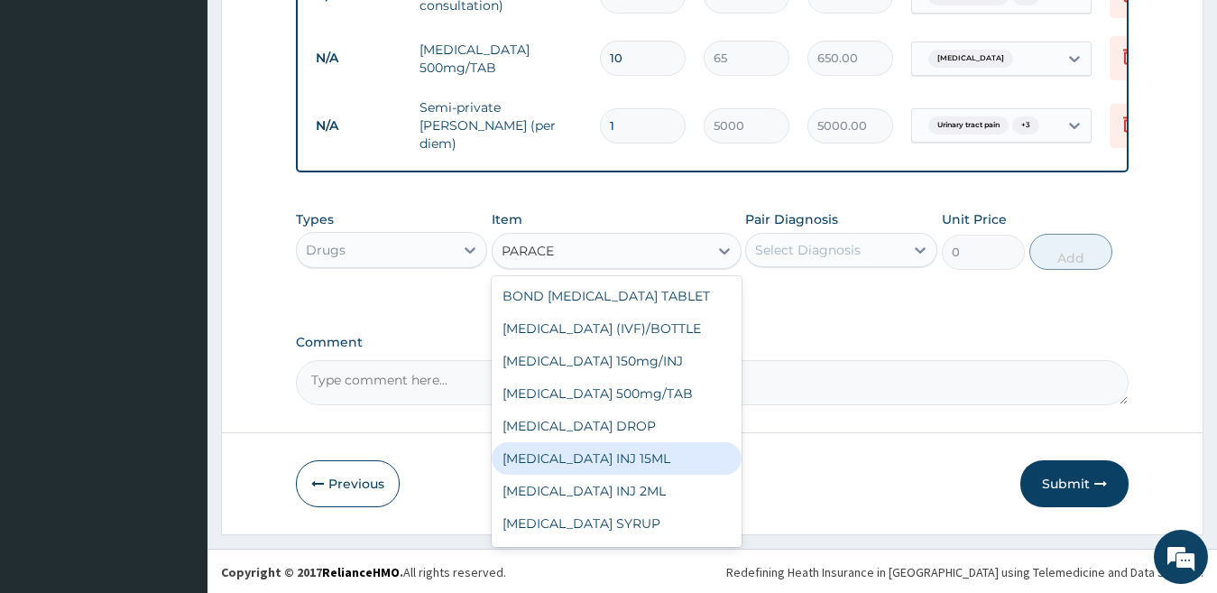
click at [668, 468] on div "PARACETAMOL INJ 15ML" at bounding box center [616, 458] width 250 height 32
type input "441"
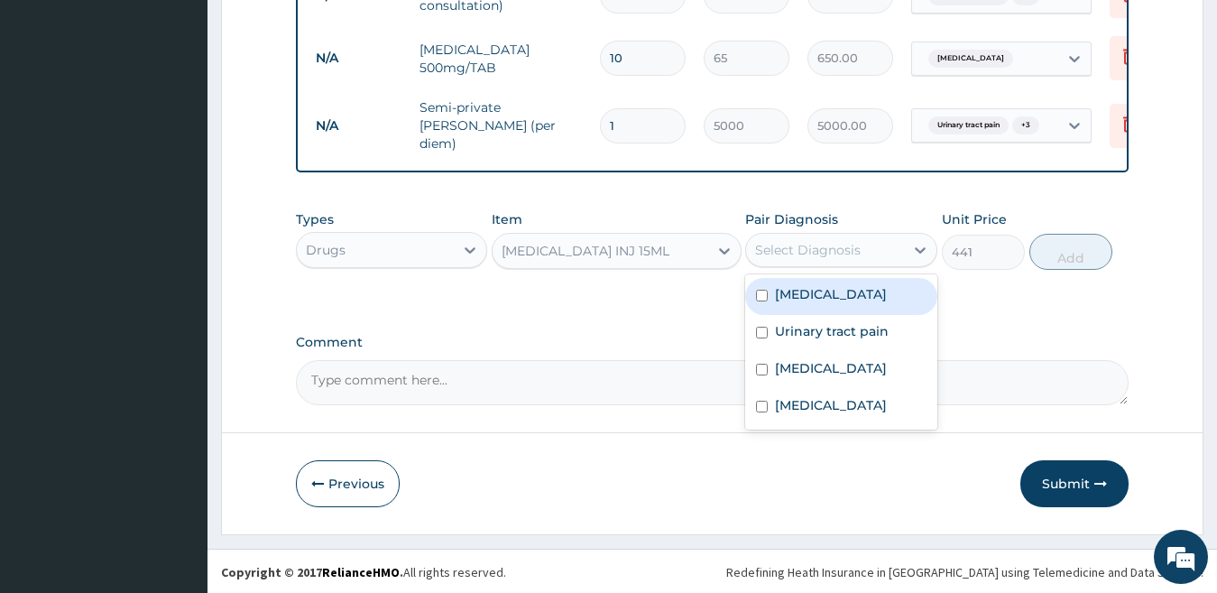
click at [825, 249] on div "Select Diagnosis" at bounding box center [808, 250] width 106 height 18
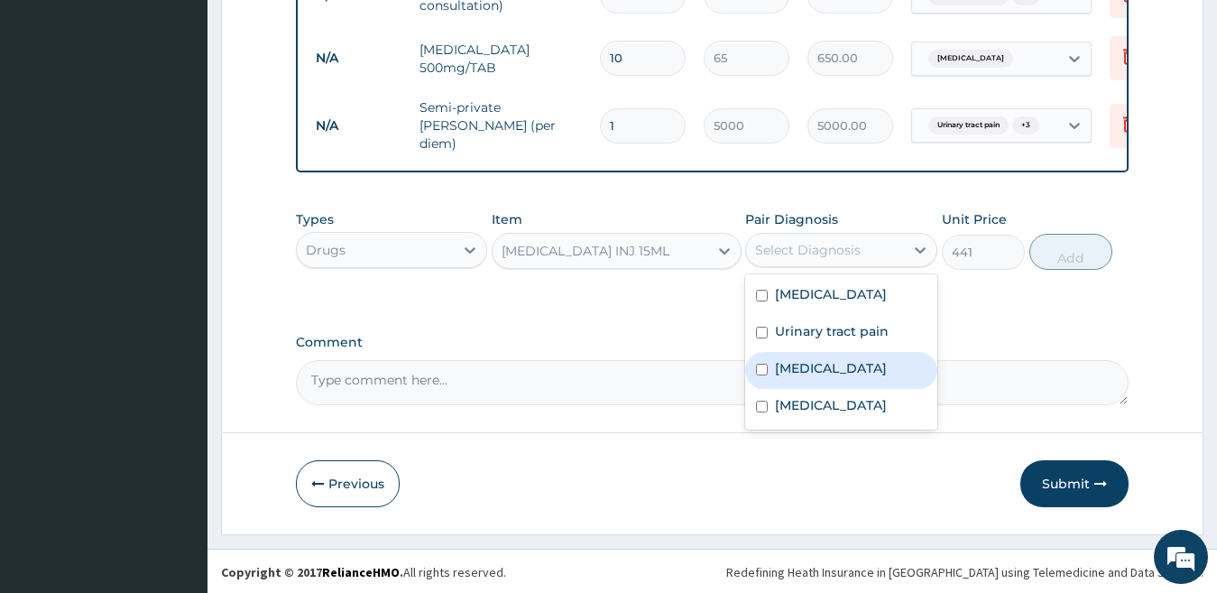
click at [776, 372] on label "Falciparum malaria" at bounding box center [831, 368] width 112 height 18
checkbox input "true"
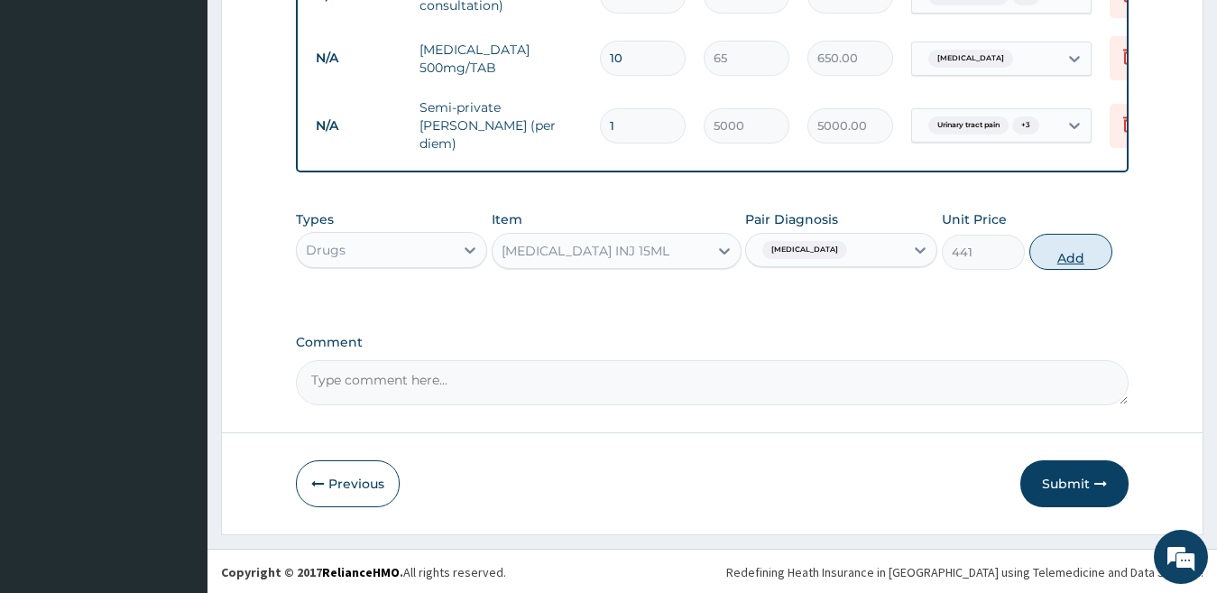
click at [1072, 255] on button "Add" at bounding box center [1070, 252] width 83 height 36
type input "0"
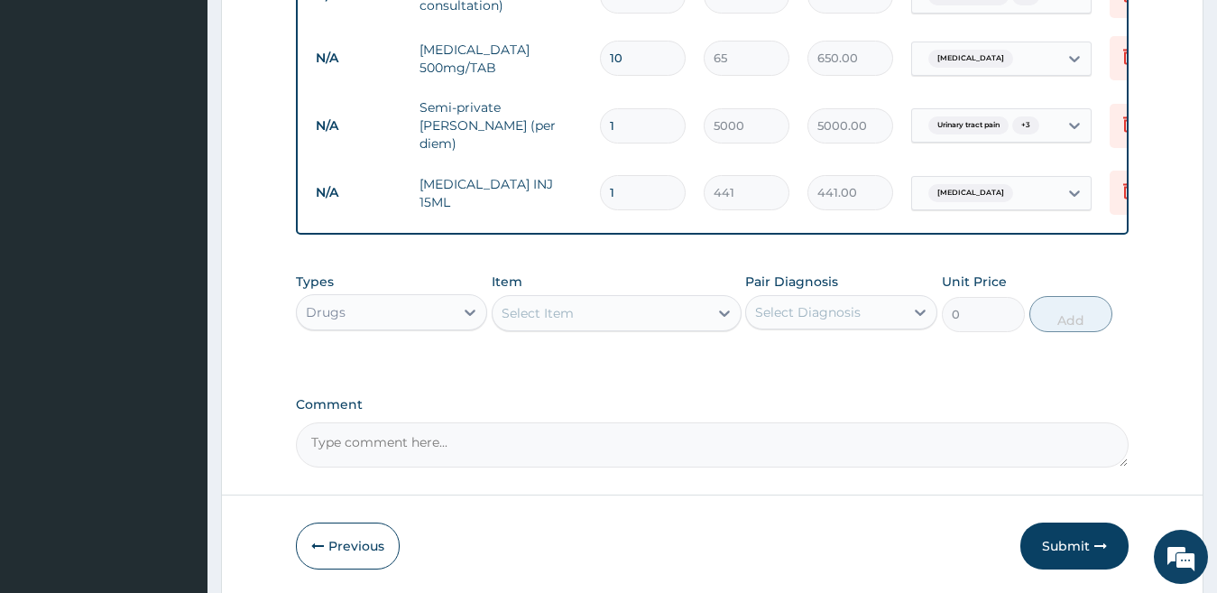
type input "0.00"
type input "2"
type input "882.00"
type input "2"
click at [590, 320] on div "Select Item" at bounding box center [600, 313] width 216 height 29
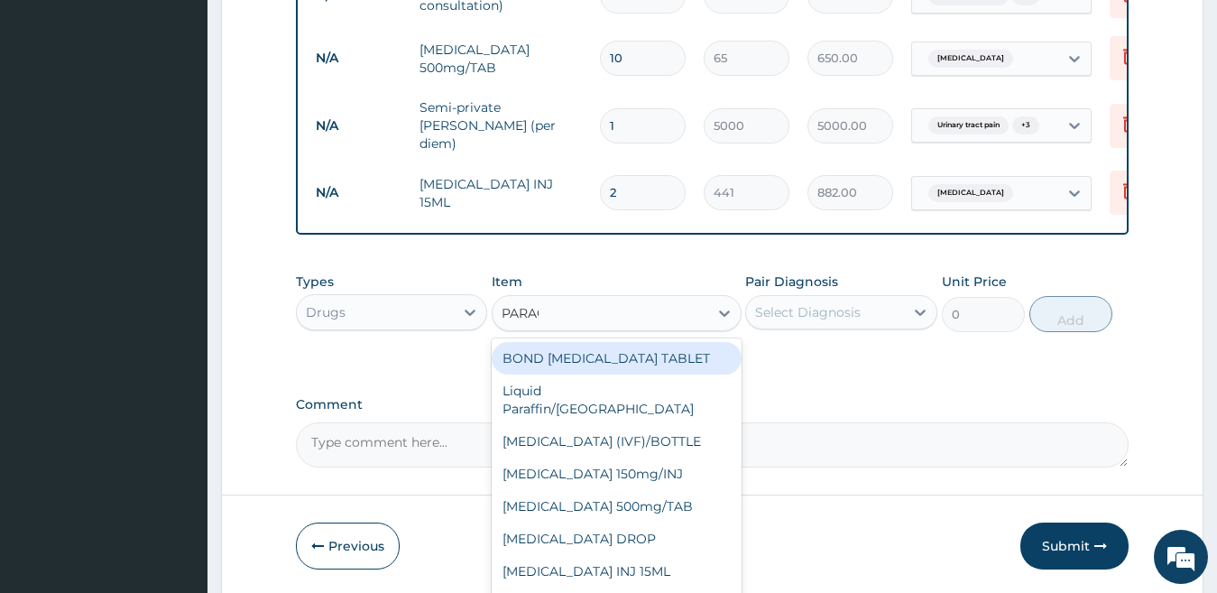
type input "PARACE"
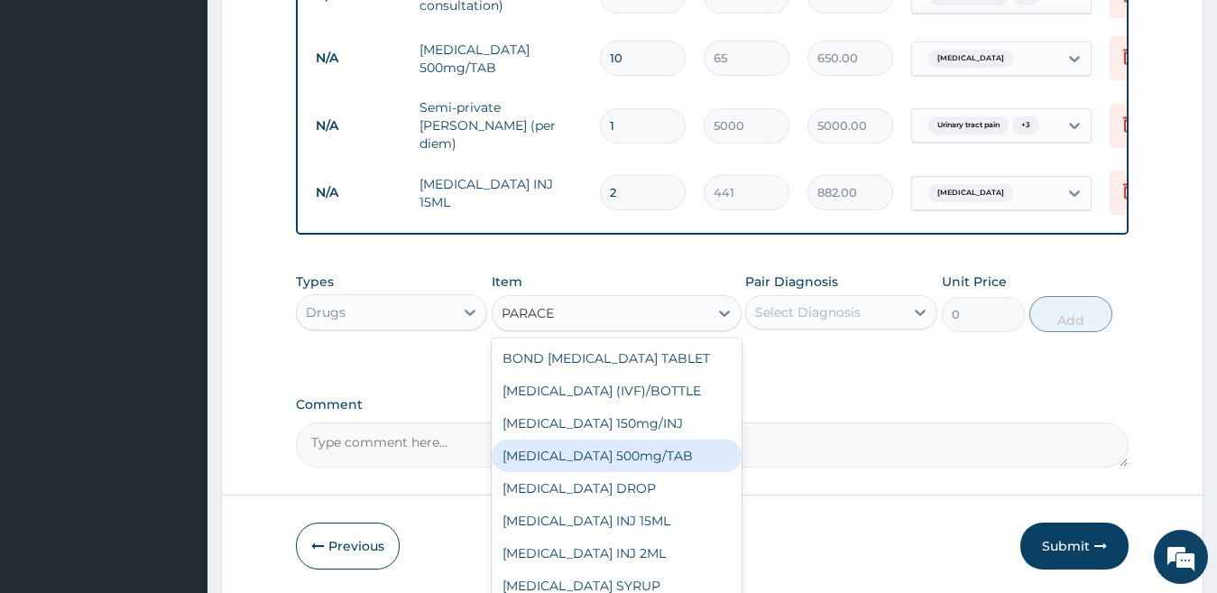
click at [686, 453] on div "PARACETAMOL 500mg/TAB" at bounding box center [616, 455] width 250 height 32
type input "13"
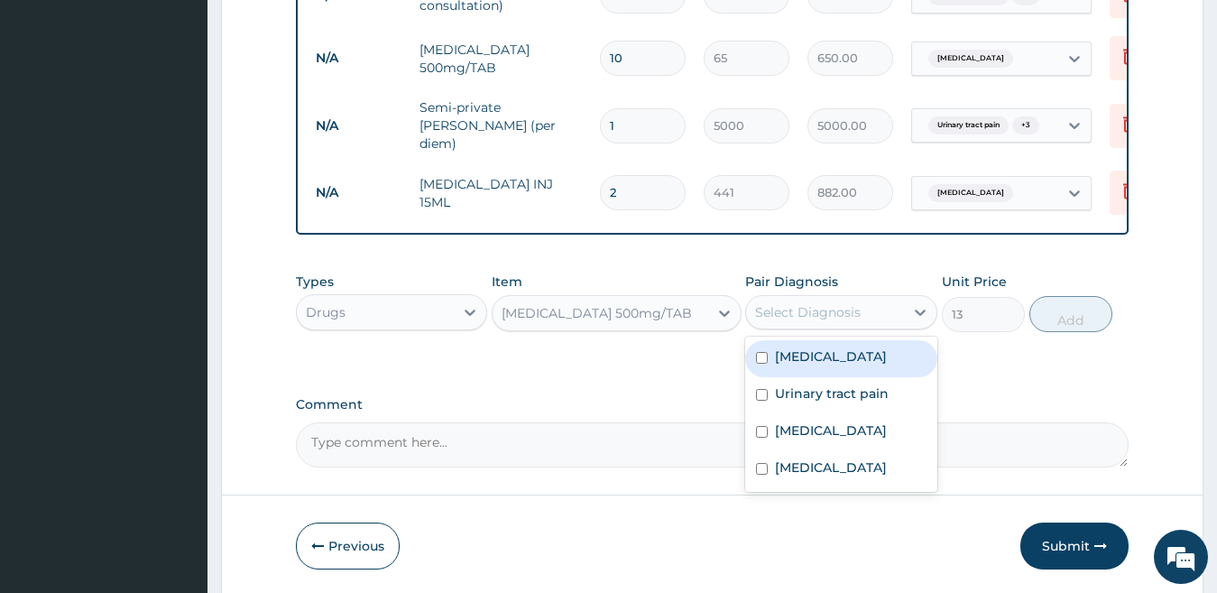
click at [829, 315] on div "Select Diagnosis" at bounding box center [808, 312] width 106 height 18
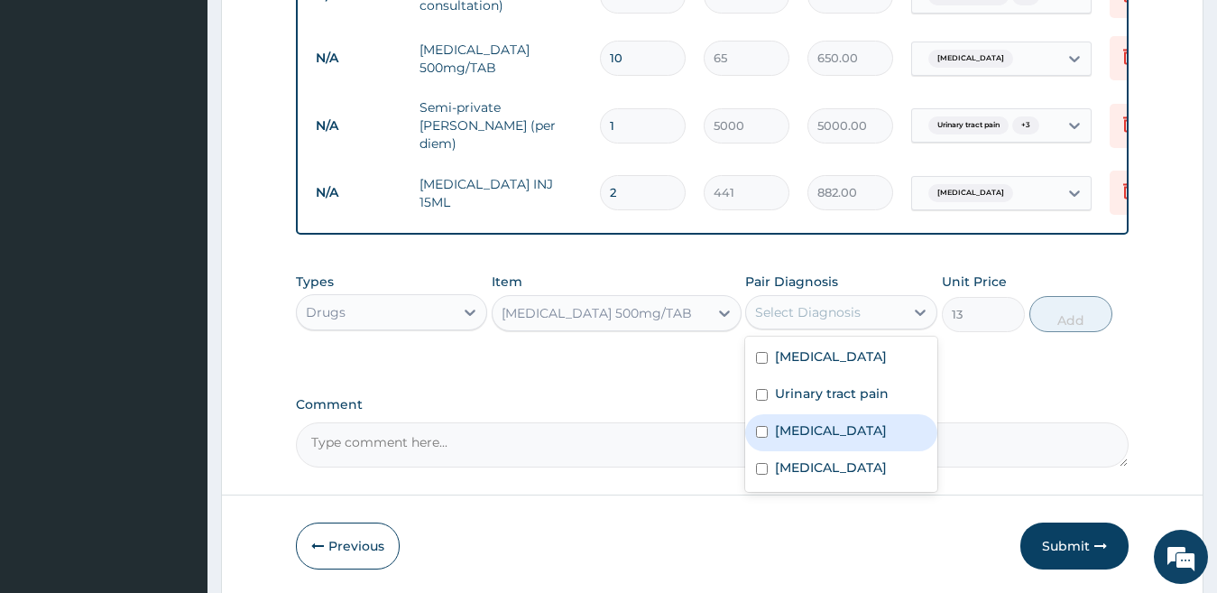
click at [776, 426] on label "Falciparum malaria" at bounding box center [831, 430] width 112 height 18
checkbox input "true"
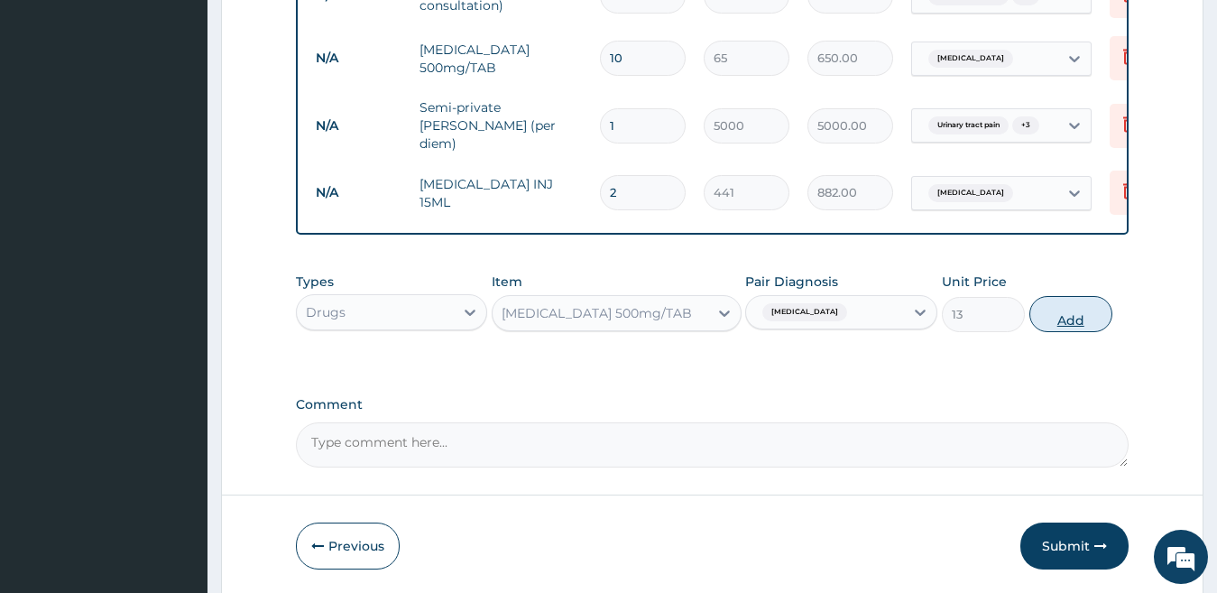
click at [1069, 319] on button "Add" at bounding box center [1070, 314] width 83 height 36
type input "0"
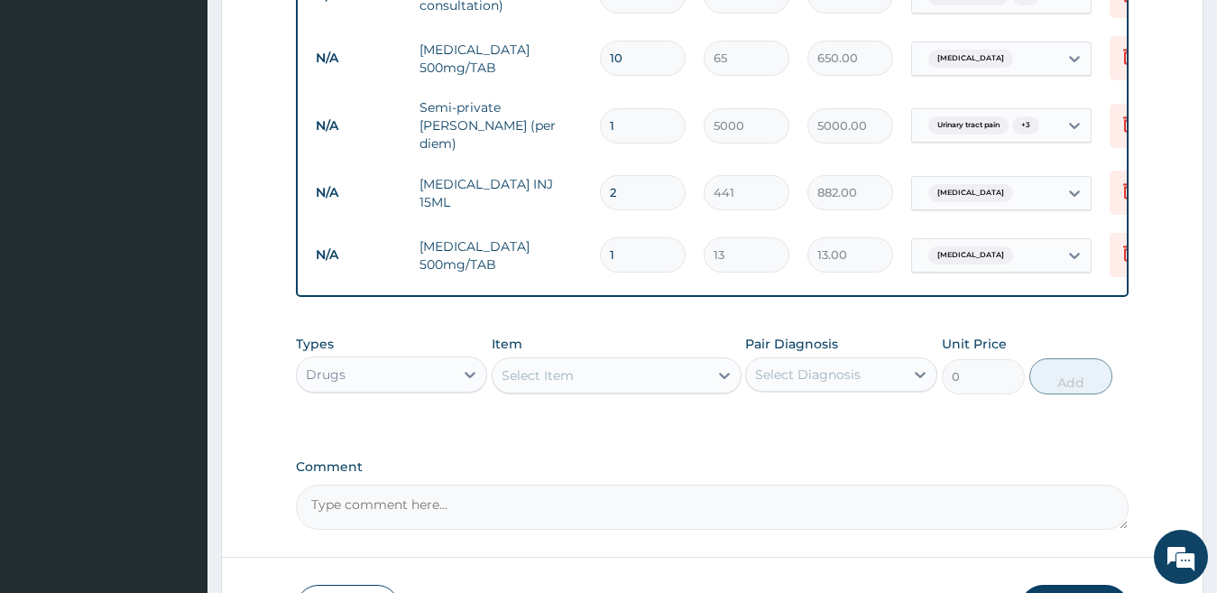
type input "18"
type input "234.00"
type input "18"
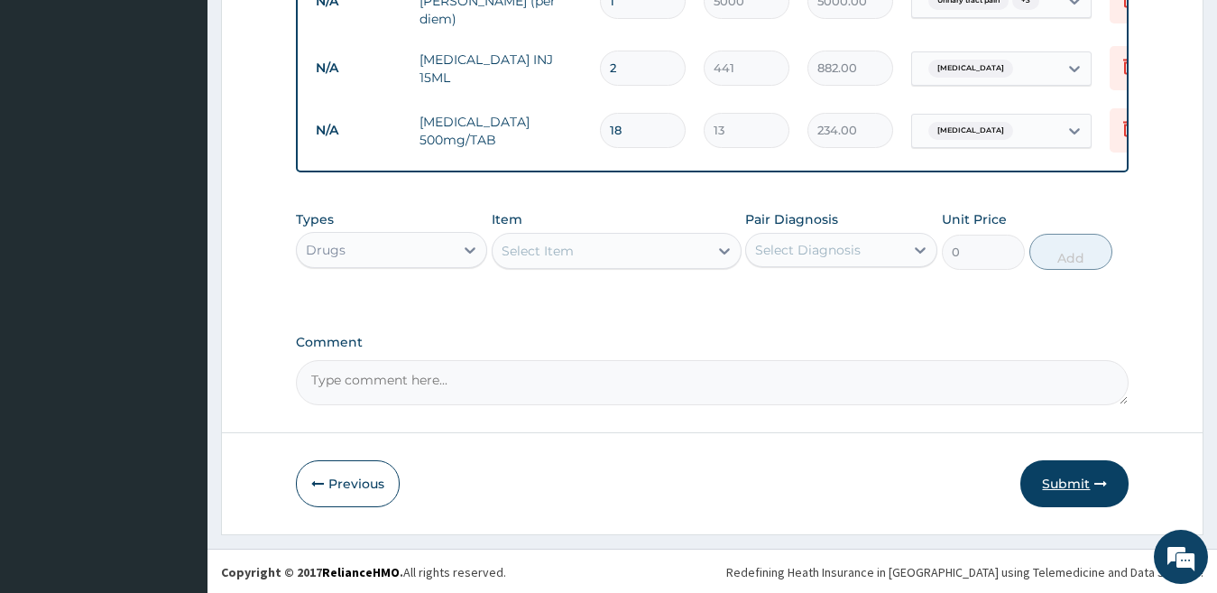
click at [1052, 489] on button "Submit" at bounding box center [1074, 483] width 108 height 47
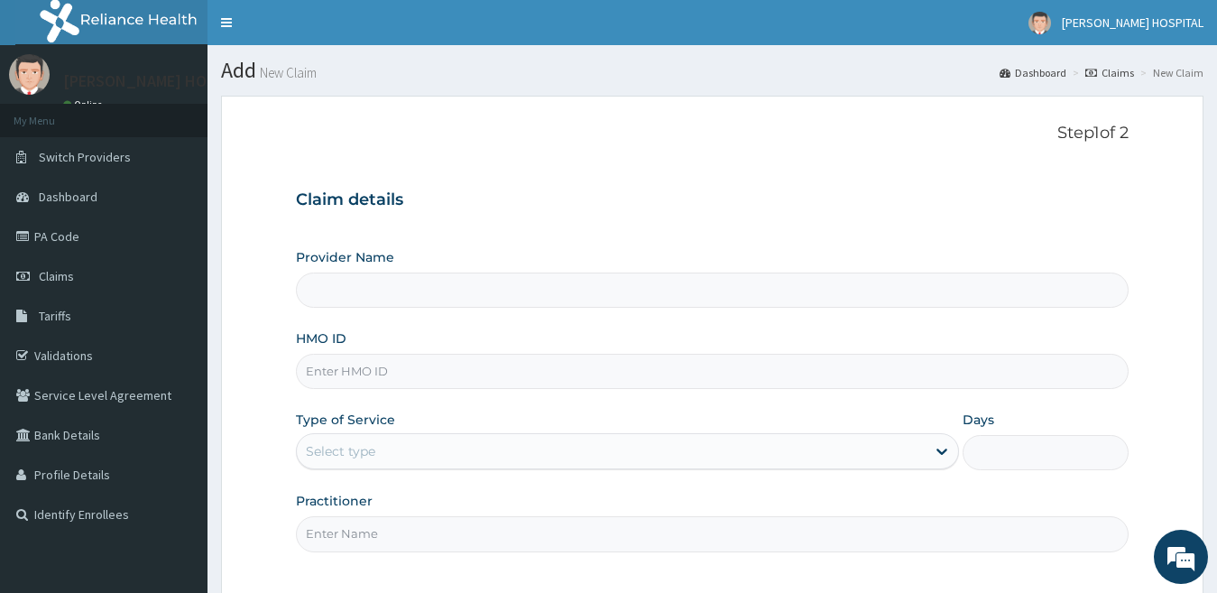
type input "[PERSON_NAME] HOSPITAL"
click at [77, 242] on link "PA Code" at bounding box center [103, 236] width 207 height 40
